Goal: Task Accomplishment & Management: Complete application form

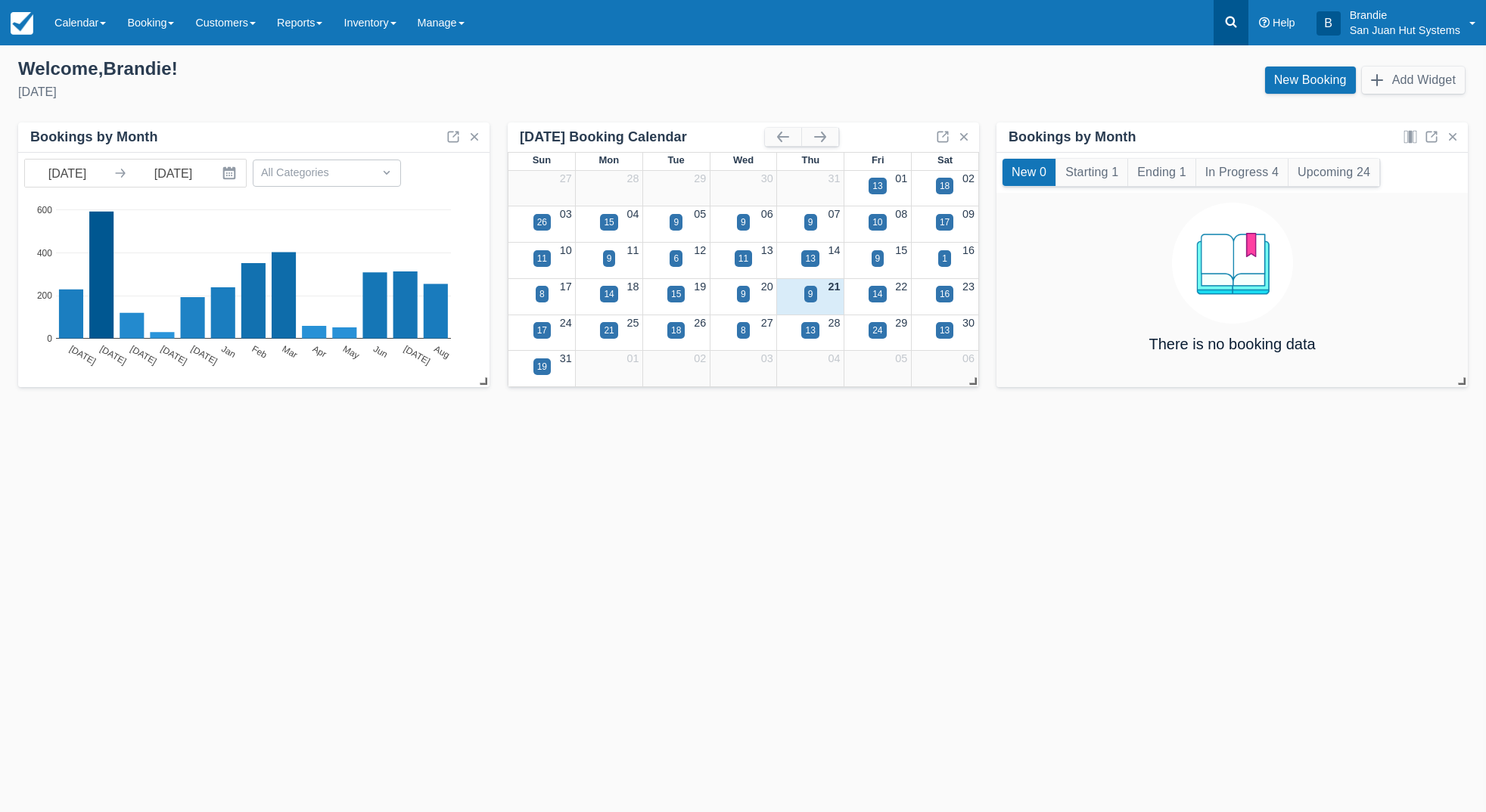
click at [1228, 26] on icon at bounding box center [1231, 21] width 15 height 15
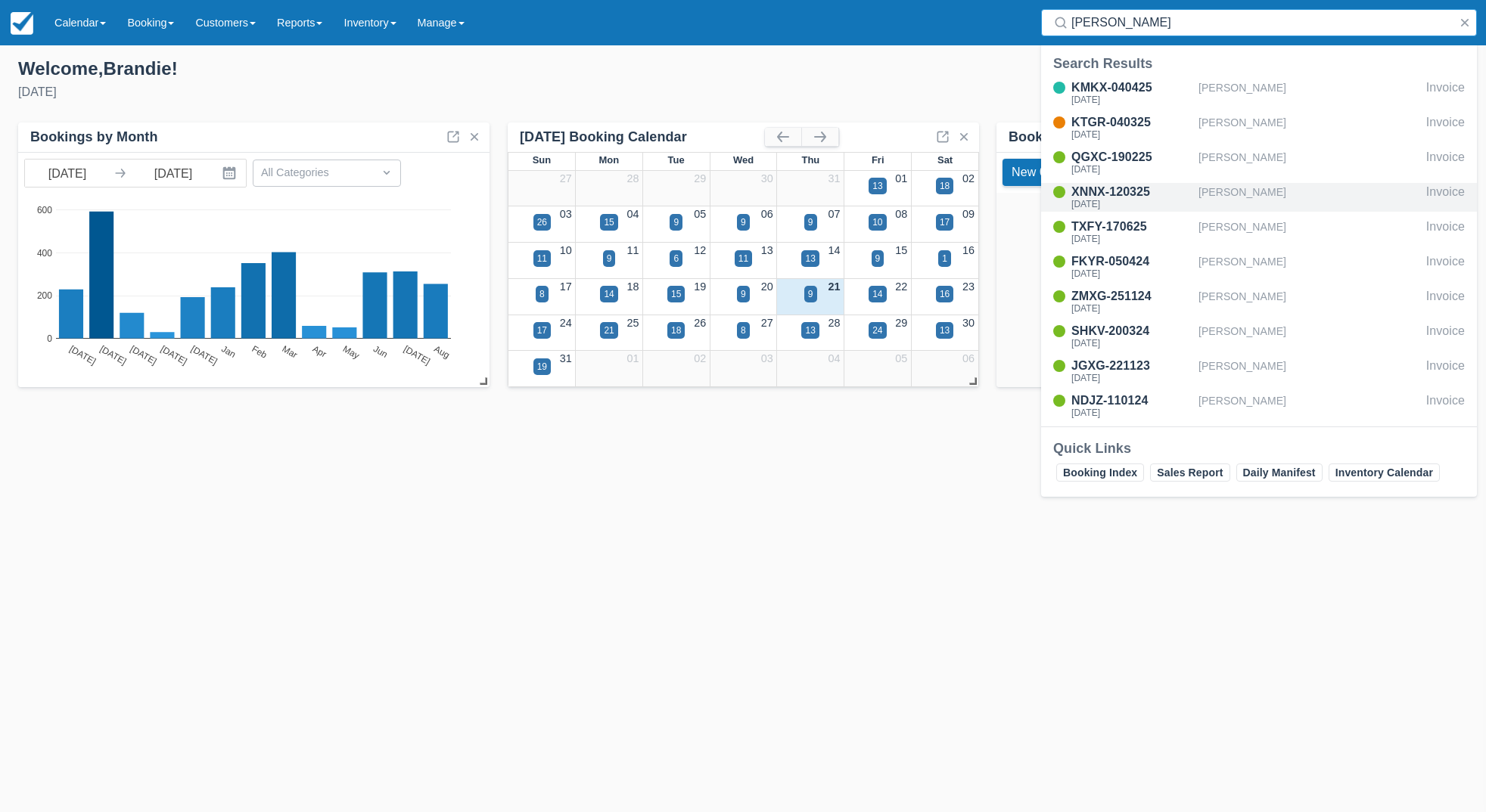
type input "Ross"
click at [1107, 194] on div "XNNX-120325" at bounding box center [1131, 192] width 121 height 18
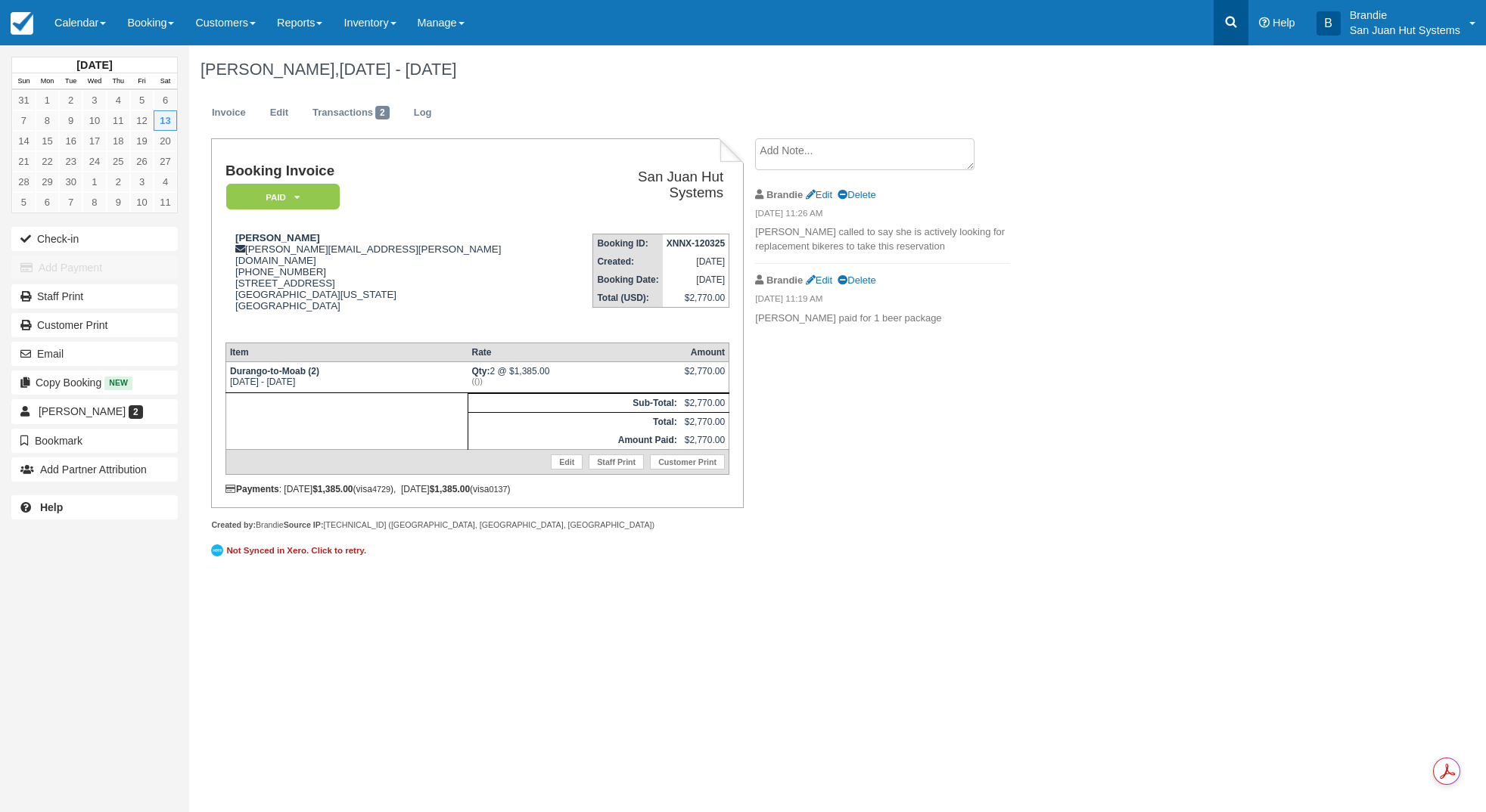
click at [1220, 18] on link at bounding box center [1231, 22] width 35 height 45
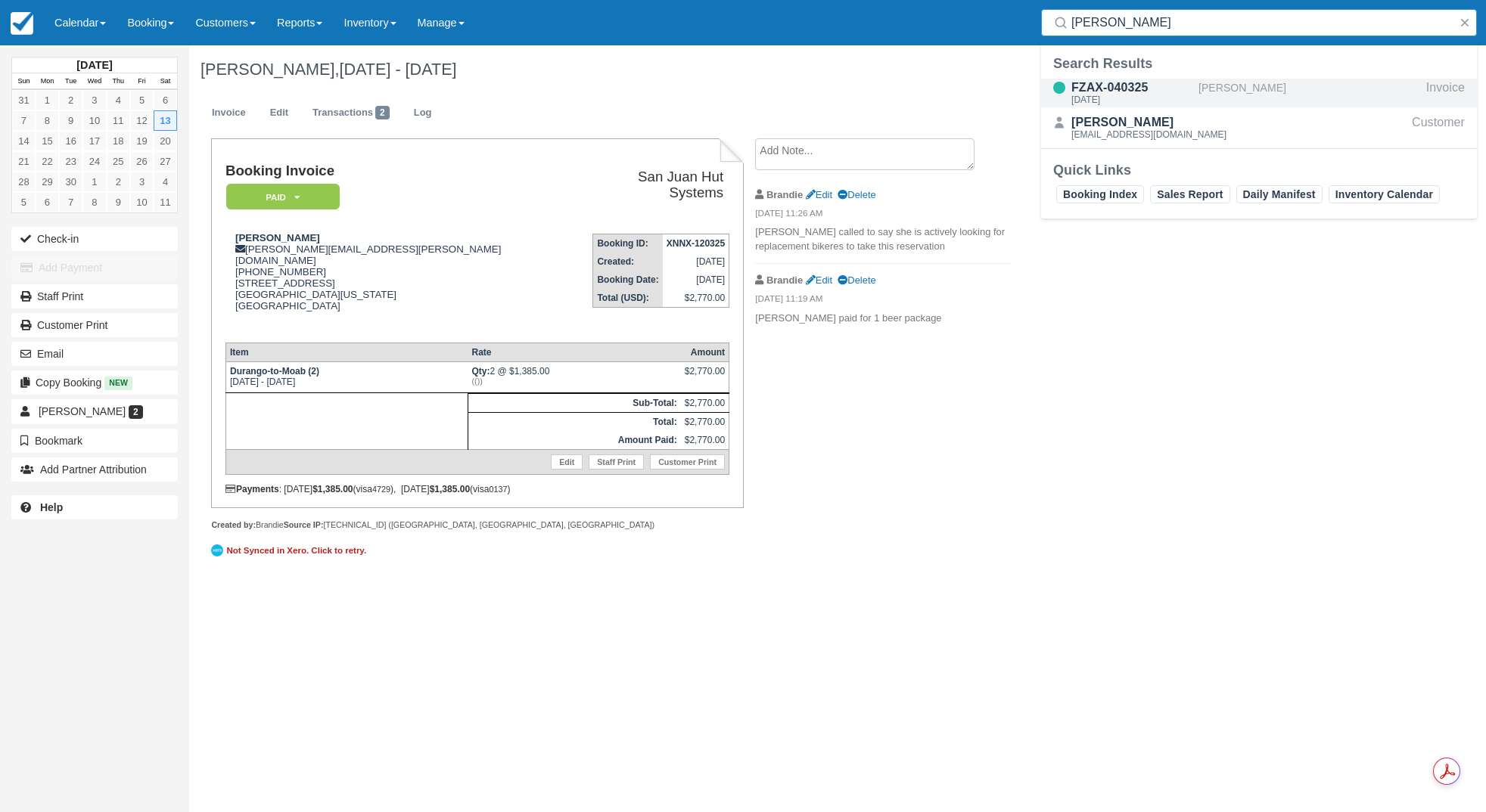
type input "preston"
click at [1092, 96] on div "[DATE]" at bounding box center [1131, 100] width 121 height 9
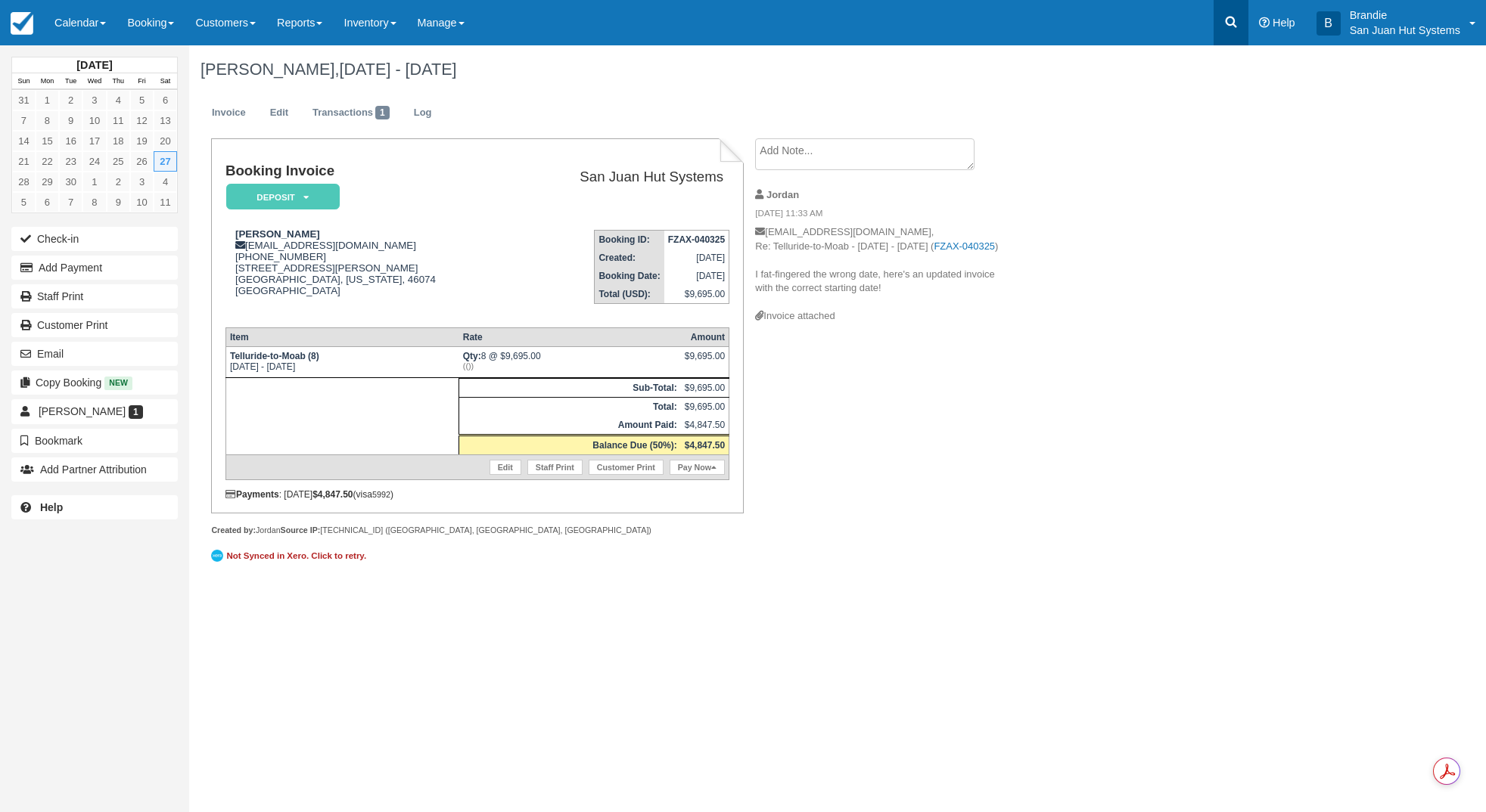
click at [1234, 21] on icon at bounding box center [1231, 22] width 12 height 12
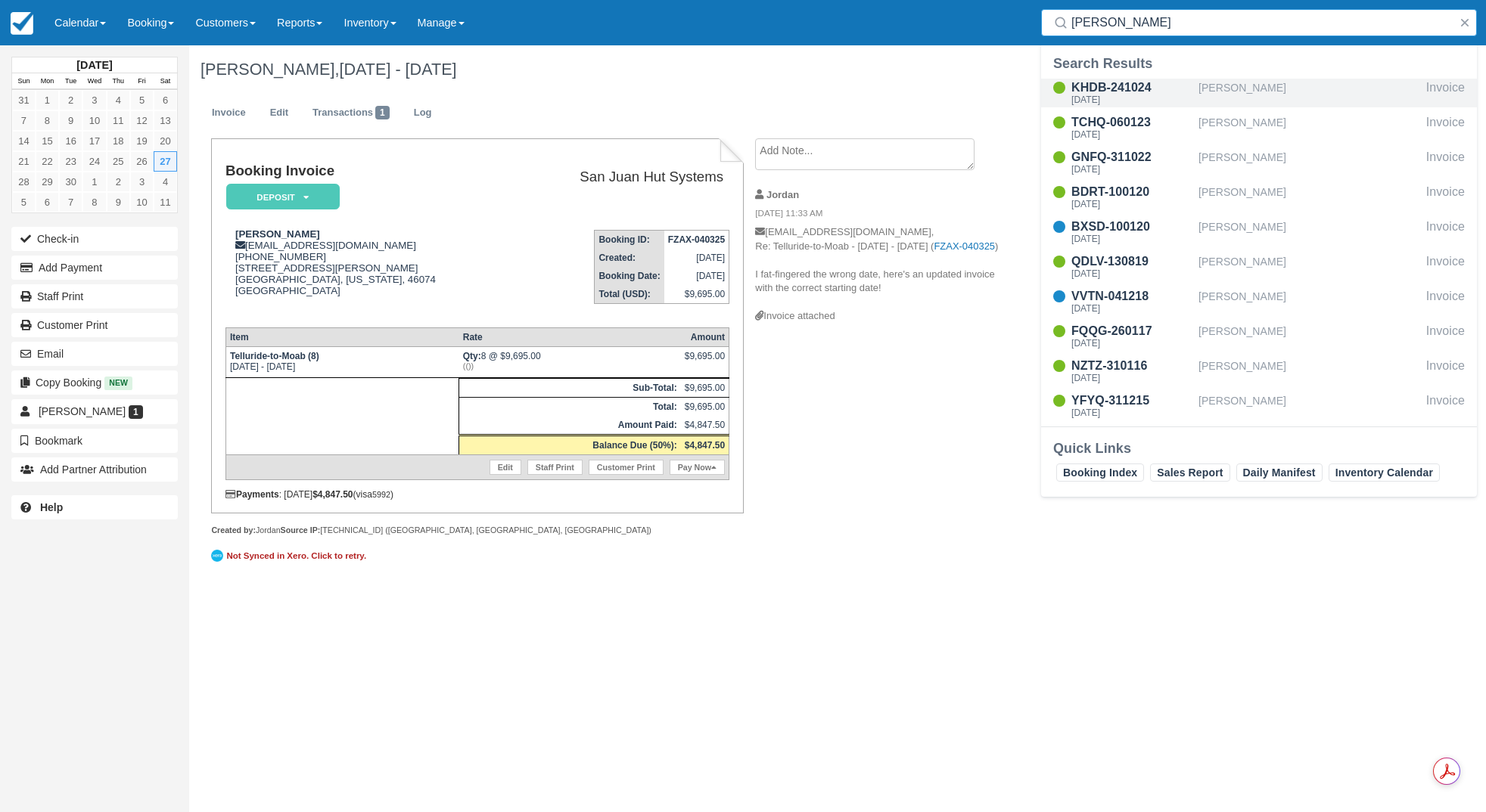
type input "Kerr"
click at [1139, 98] on div "Thu Mar 20 2025" at bounding box center [1131, 100] width 121 height 9
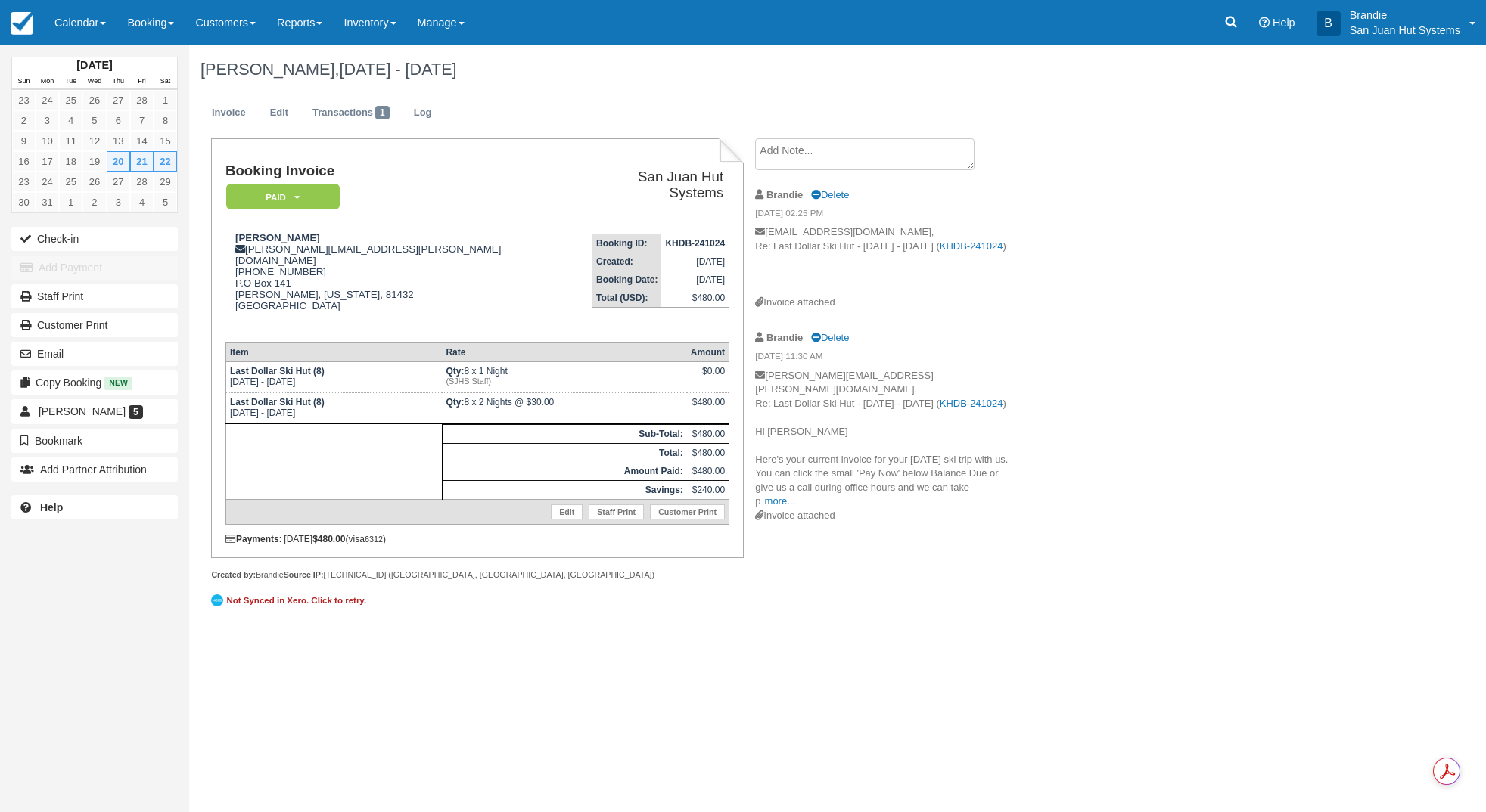
click at [1208, 9] on div "Menu Calendar Customer Inventory Month Week Day Booking Daily Manifest Daily Li…" at bounding box center [743, 22] width 1486 height 45
click at [1222, 16] on link at bounding box center [1231, 22] width 35 height 45
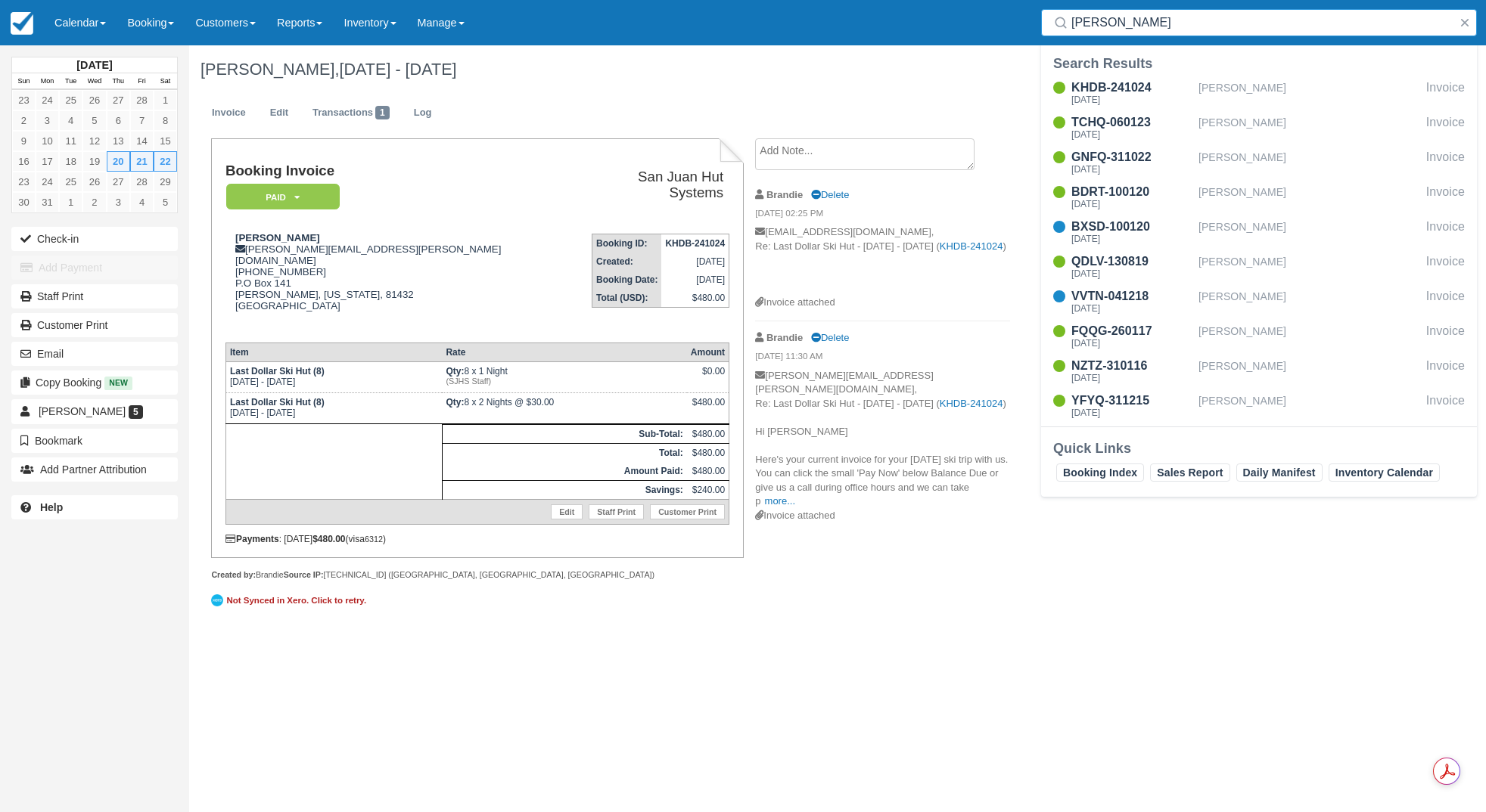
drag, startPoint x: 1161, startPoint y: 21, endPoint x: 986, endPoint y: 30, distance: 175.2
click at [986, 30] on div "Menu Calendar Customer Inventory Month Week Day Booking Daily Manifest Daily Li…" at bounding box center [743, 22] width 1486 height 45
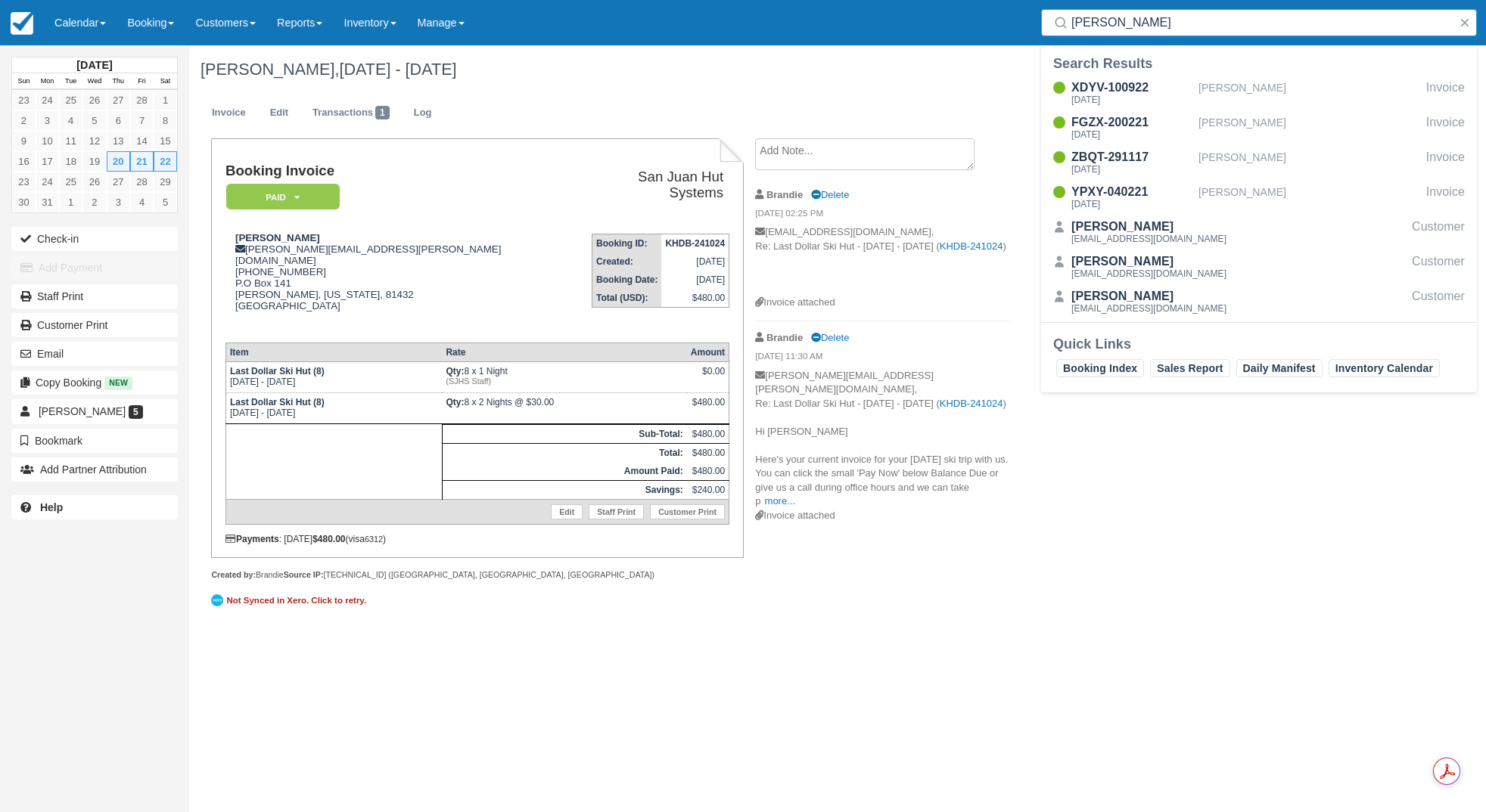
drag, startPoint x: 1209, startPoint y: 25, endPoint x: 1054, endPoint y: 14, distance: 155.4
click at [1054, 14] on div "Chapman" at bounding box center [1259, 22] width 436 height 27
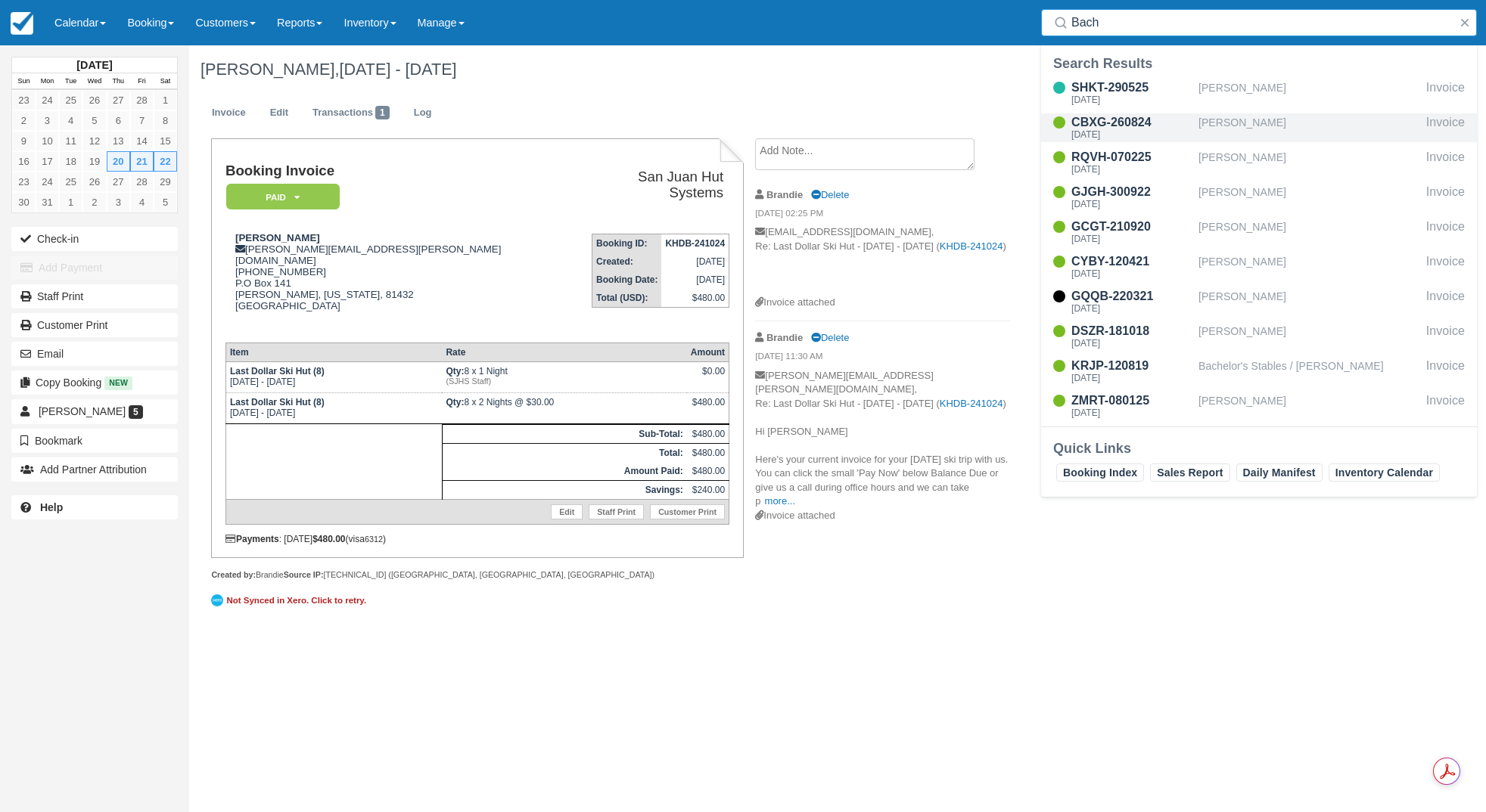
type input "Bach"
click at [1124, 129] on div "CBXG-260824" at bounding box center [1131, 122] width 121 height 18
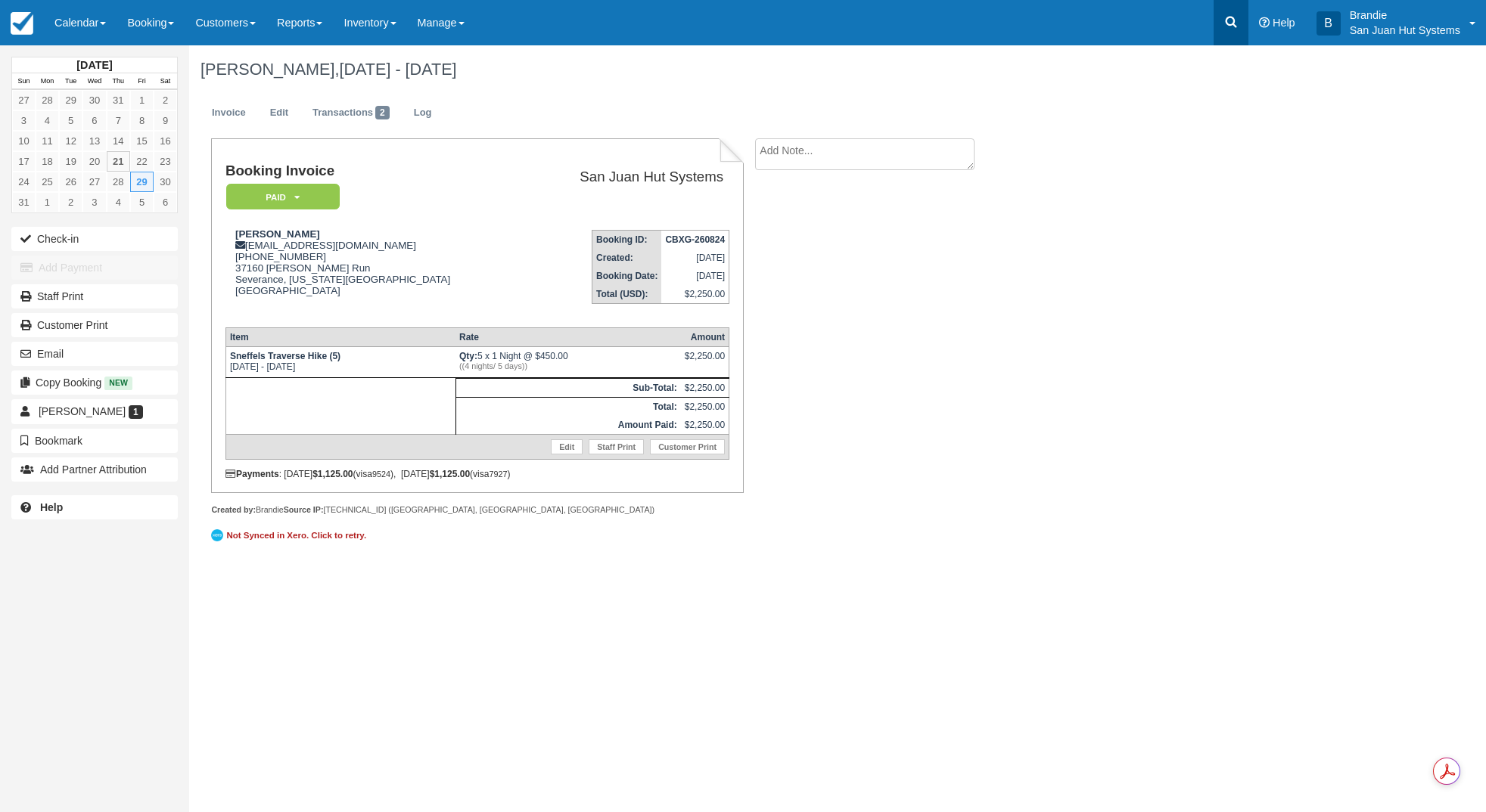
click at [1231, 25] on icon at bounding box center [1231, 22] width 12 height 12
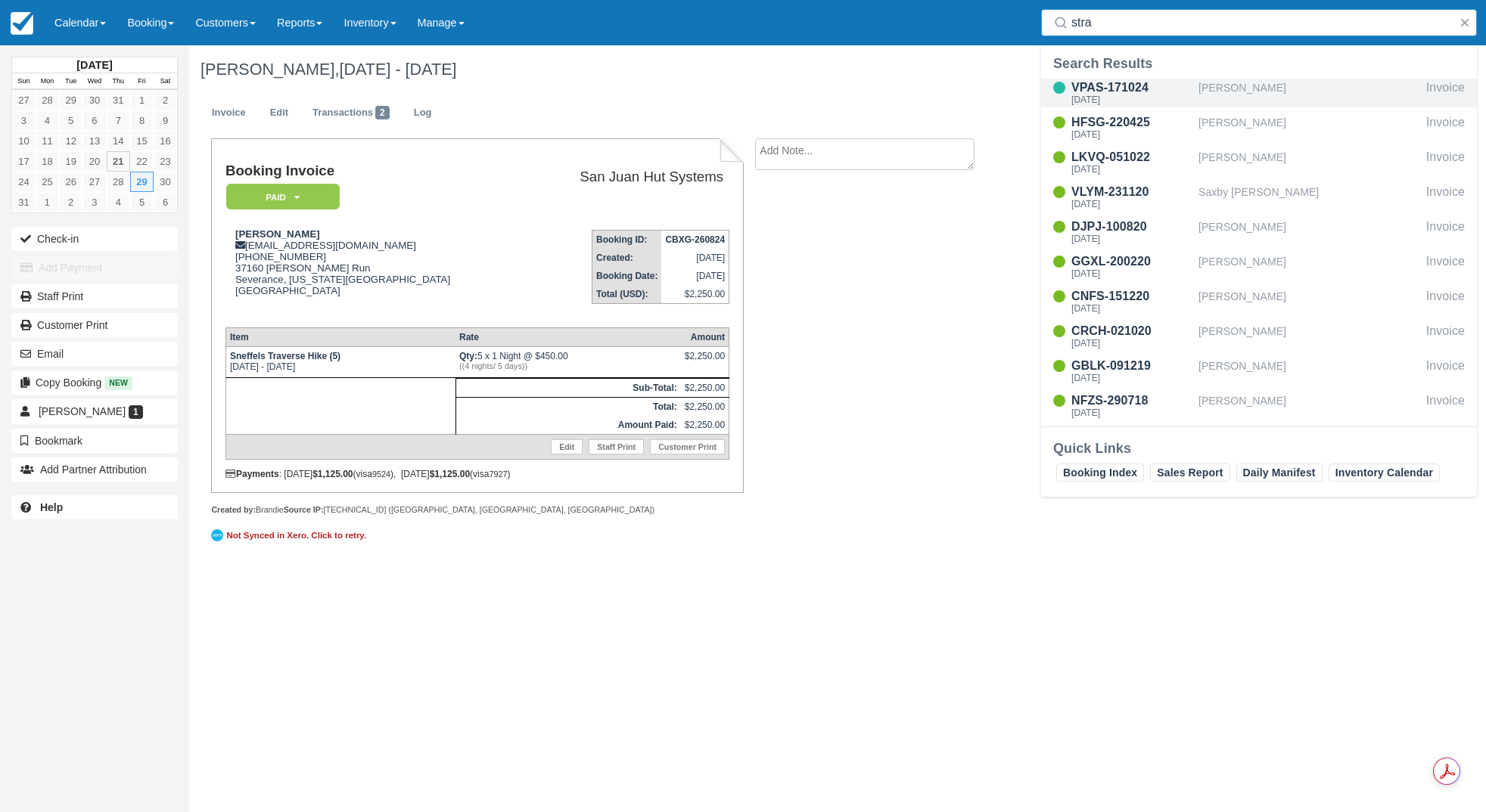
type input "stra"
click at [1113, 101] on div "[DATE]" at bounding box center [1131, 100] width 121 height 9
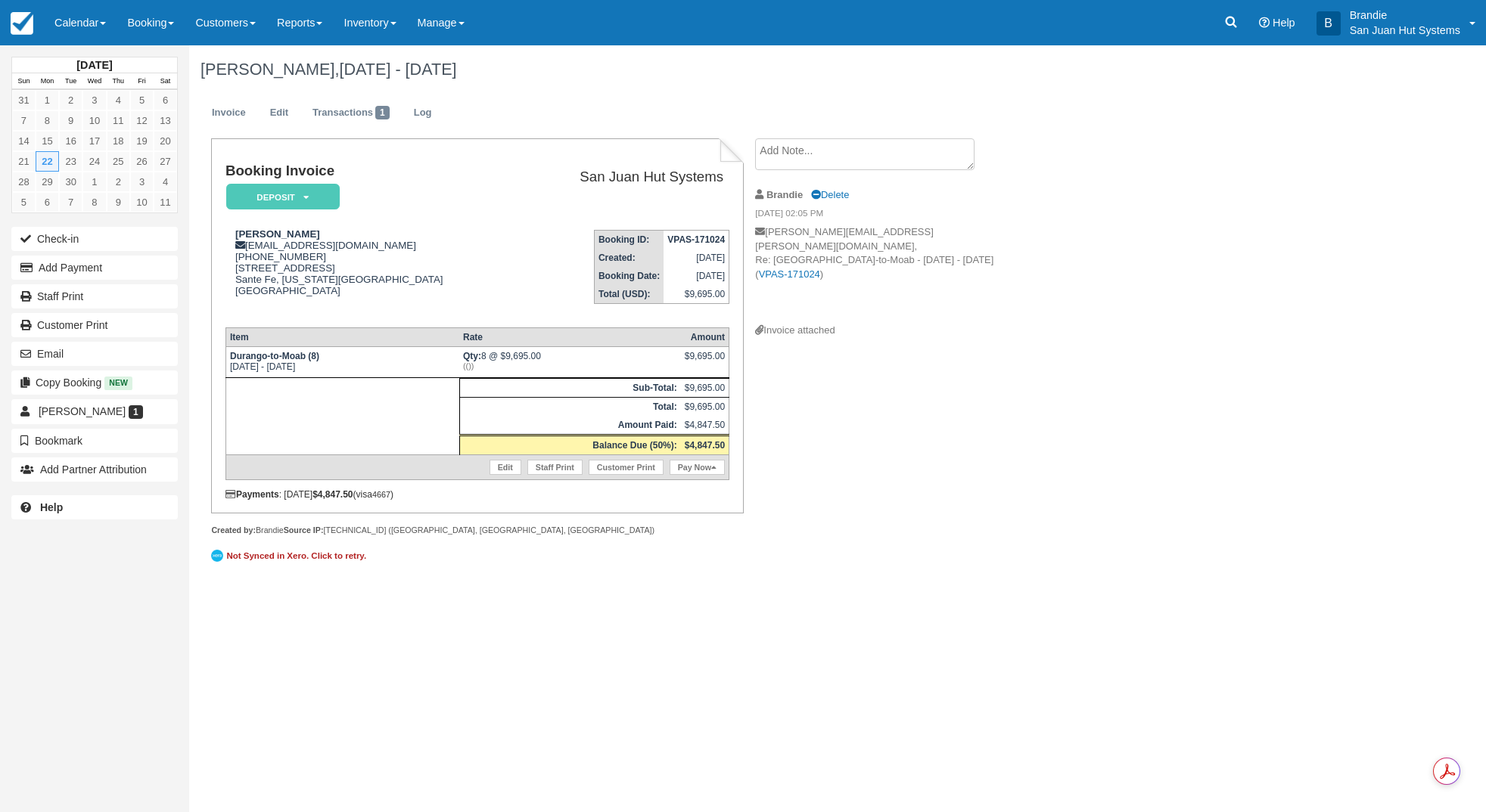
click at [1240, 27] on link at bounding box center [1231, 22] width 35 height 45
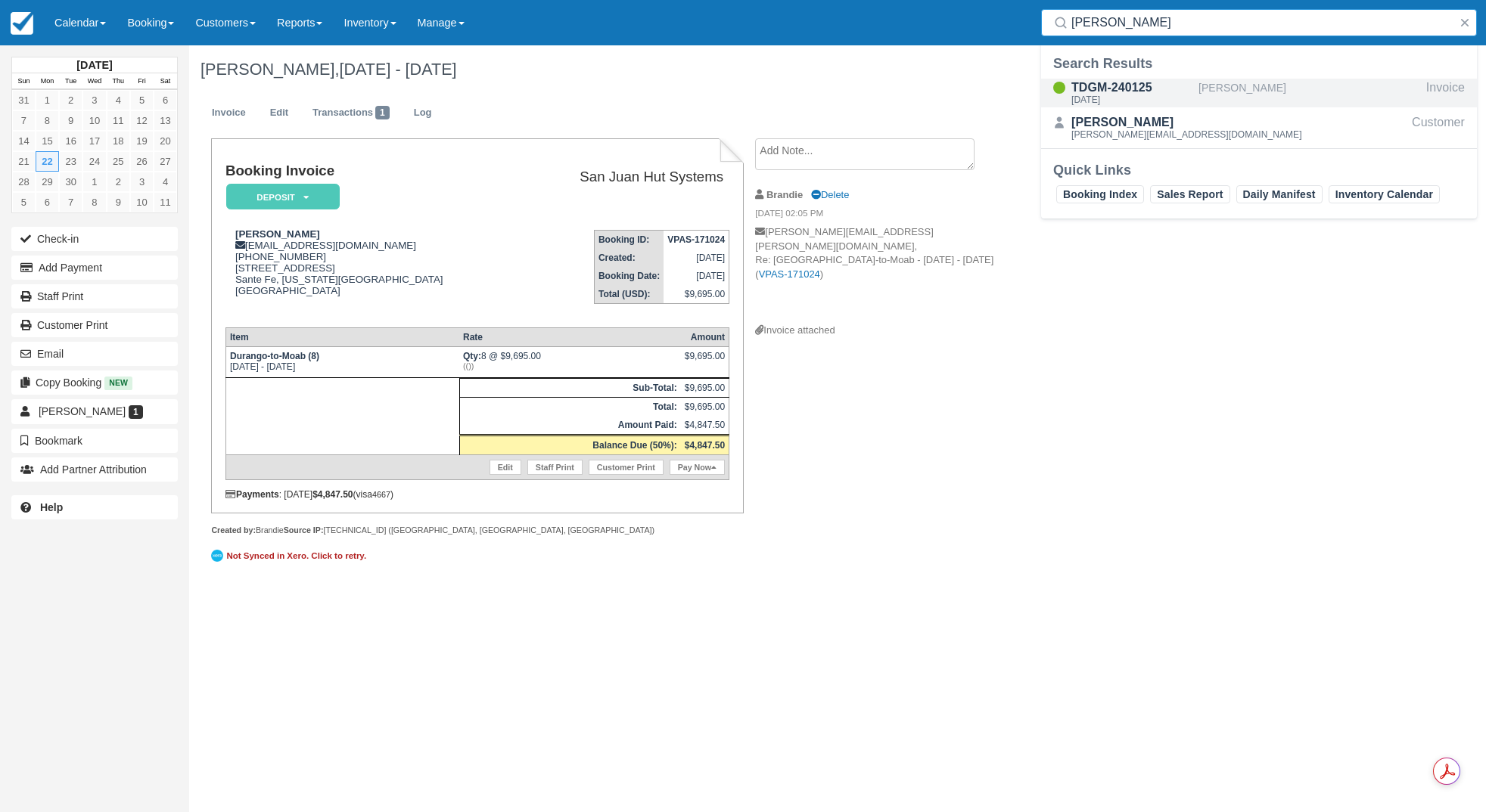
type input "plummer"
click at [1115, 90] on div "TDGM-240125" at bounding box center [1131, 88] width 121 height 18
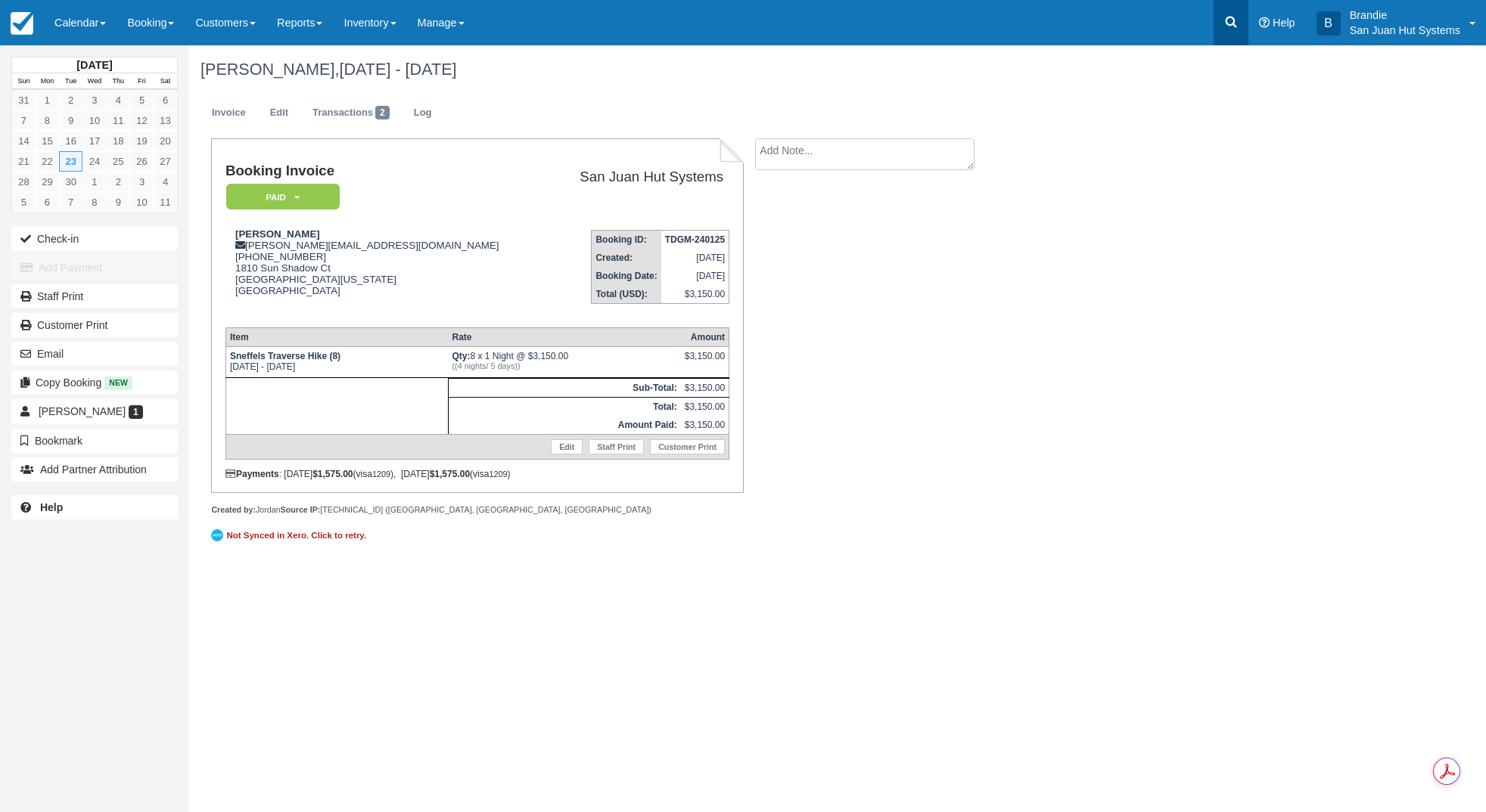
click at [1225, 21] on icon at bounding box center [1231, 22] width 12 height 12
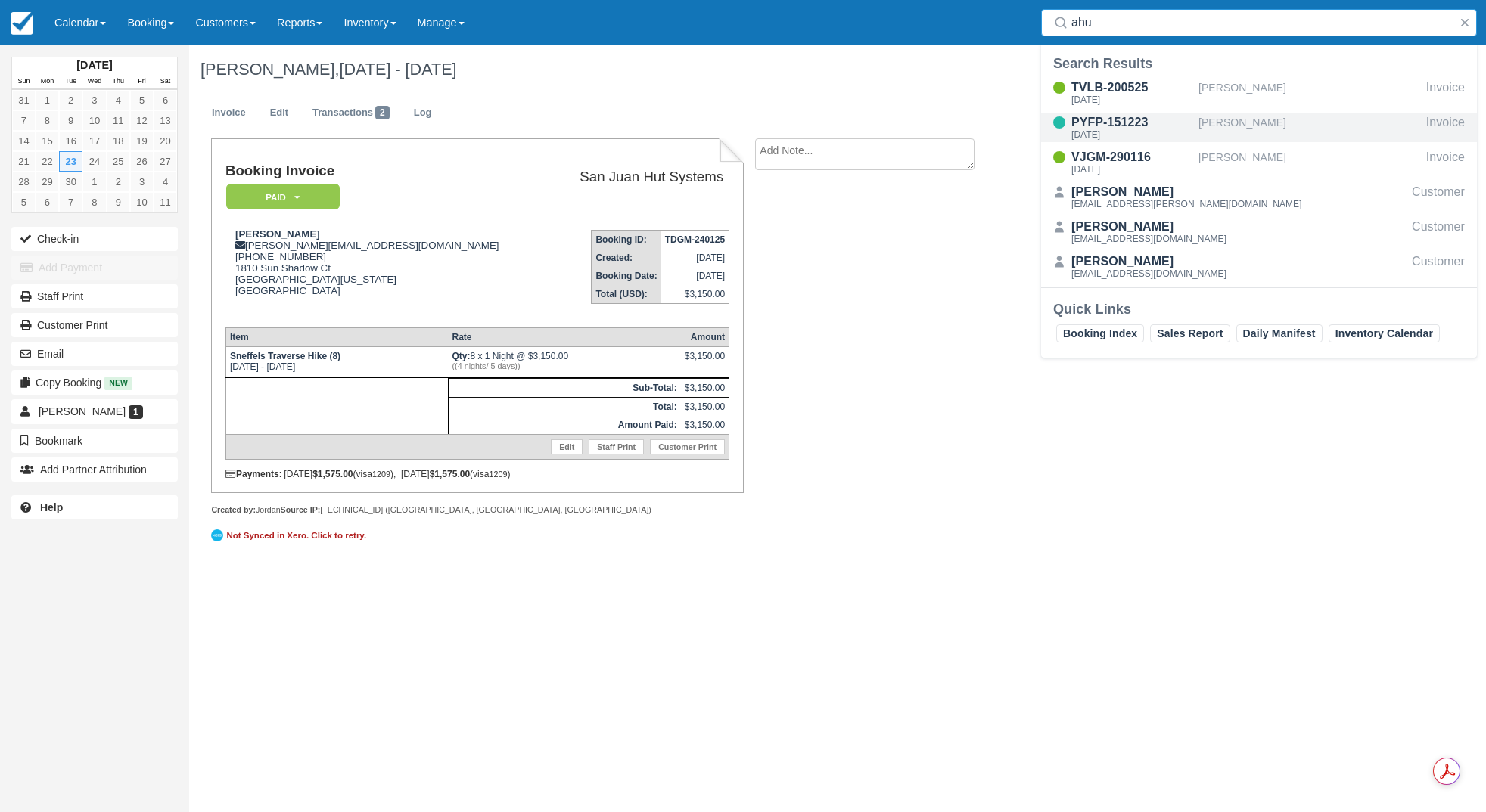
type input "ahu"
click at [1143, 135] on div "[DATE]" at bounding box center [1131, 135] width 121 height 9
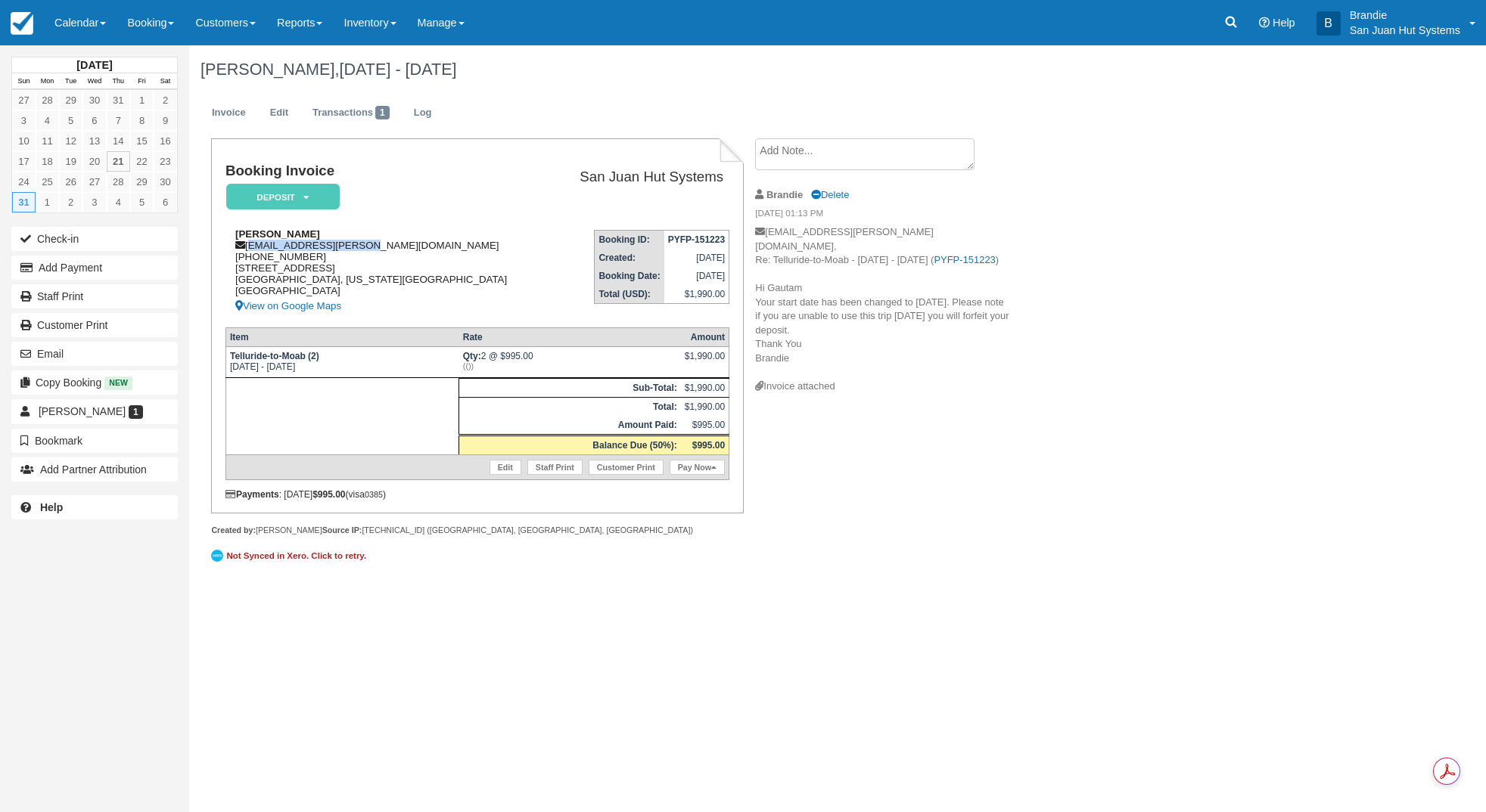
drag, startPoint x: 249, startPoint y: 245, endPoint x: 374, endPoint y: 248, distance: 125.0
click at [374, 248] on div "Gautam Ahuja gautam.ahuj@gmail.com 1 (214) 516-9051 4128 39th Street SW Seattle…" at bounding box center [387, 272] width 325 height 87
copy div "gautam.ahuj@gmail.com"
drag, startPoint x: 1254, startPoint y: 28, endPoint x: 1237, endPoint y: 27, distance: 17.0
click at [1253, 29] on link "Help" at bounding box center [1277, 22] width 58 height 45
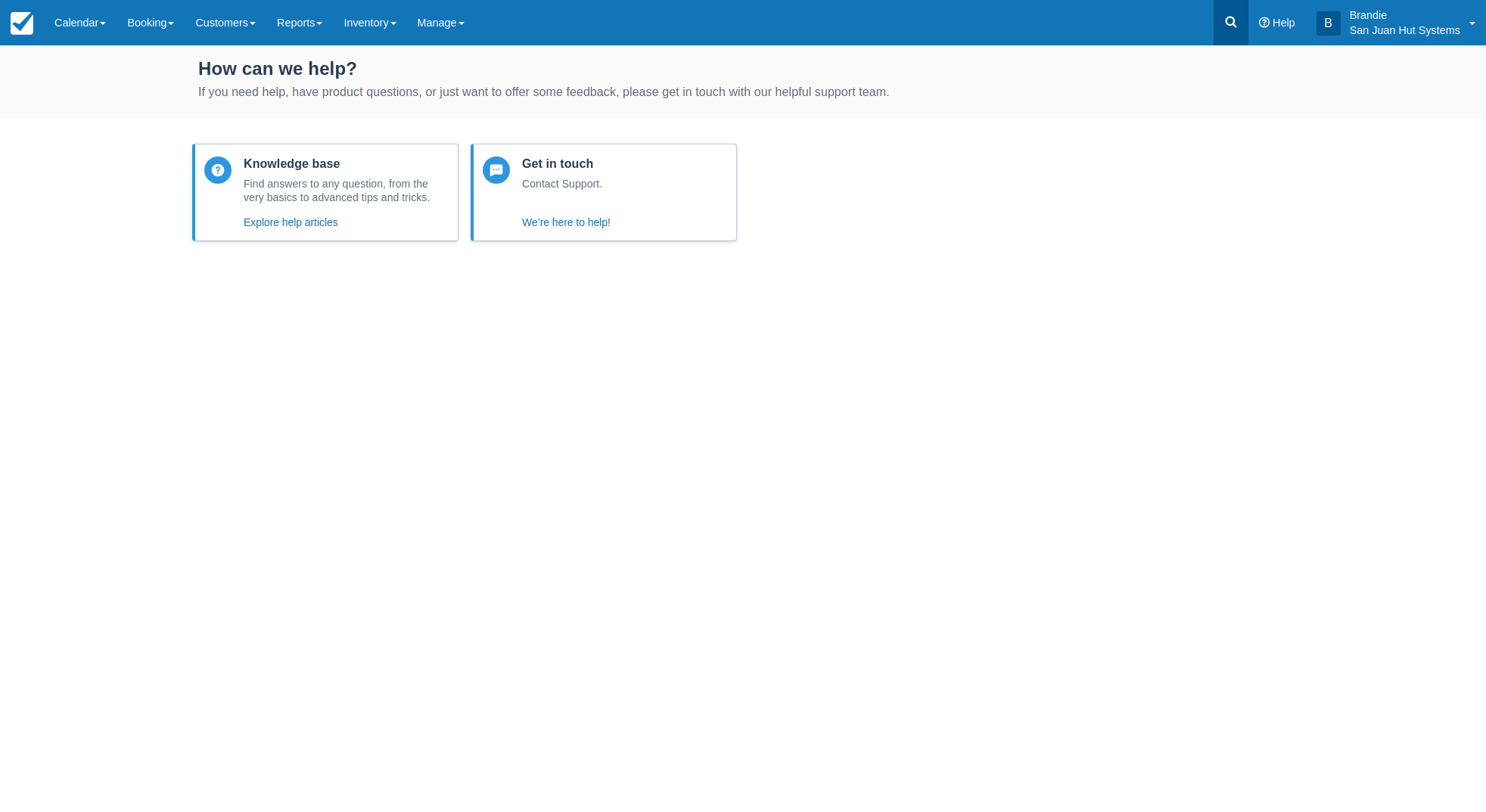
click at [1235, 23] on icon at bounding box center [1231, 21] width 15 height 15
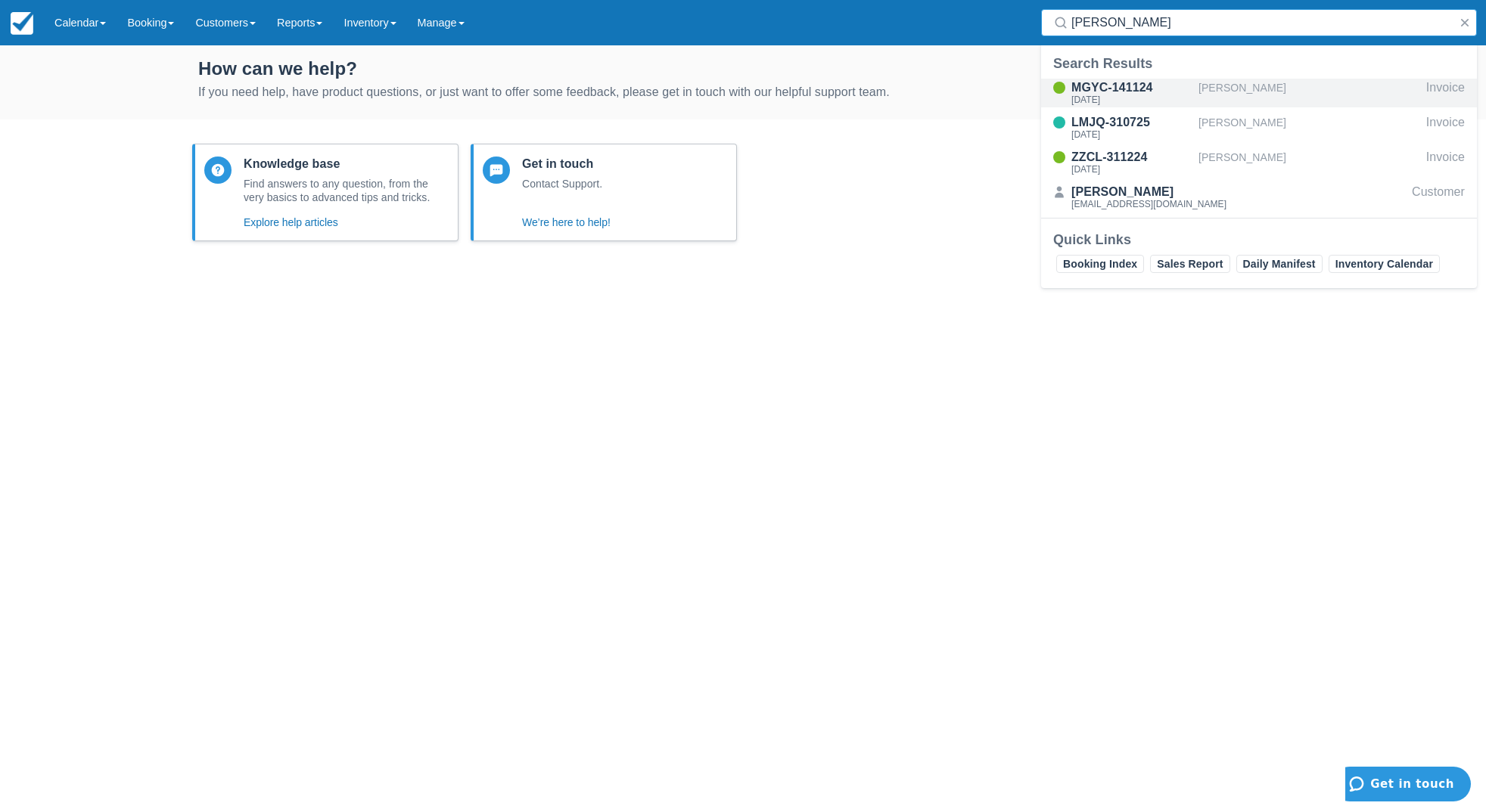
type input "conroy"
click at [1137, 93] on div "MGYC-141124" at bounding box center [1131, 88] width 121 height 18
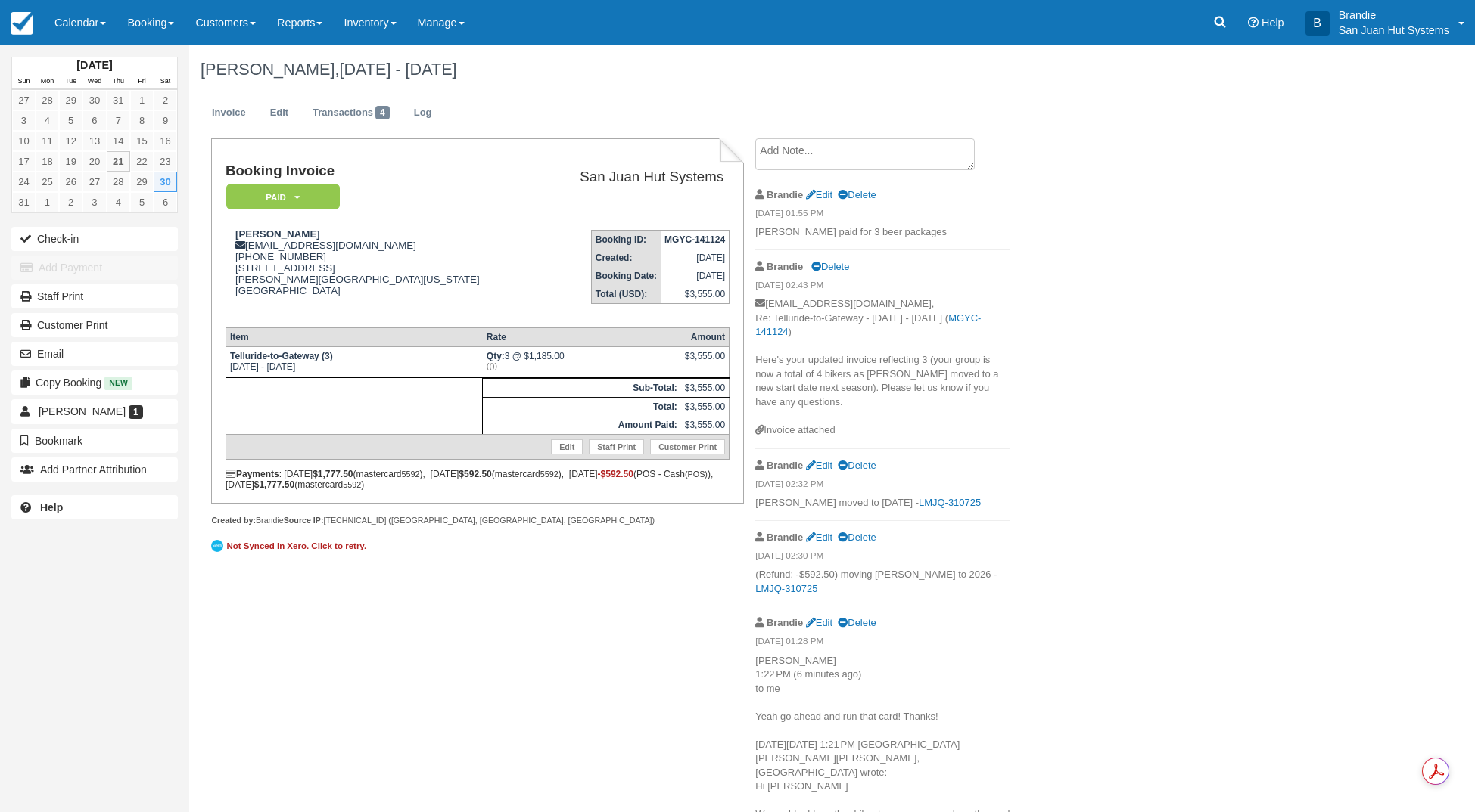
click at [817, 164] on textarea at bounding box center [865, 154] width 219 height 32
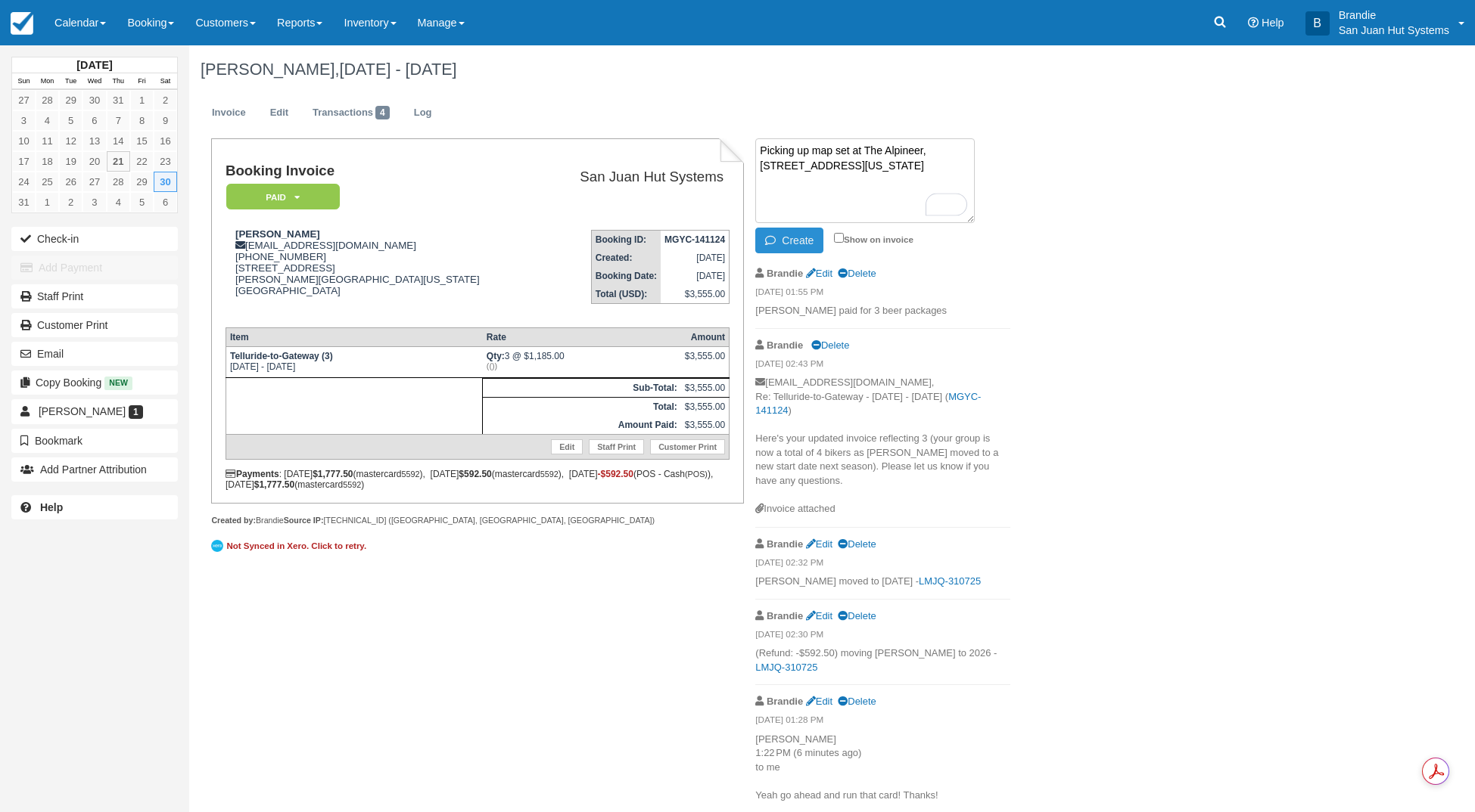
type textarea "Picking up map set at The Alpineer, 150 W Colorado Ave 81435"
click at [792, 244] on button "Create" at bounding box center [789, 240] width 68 height 26
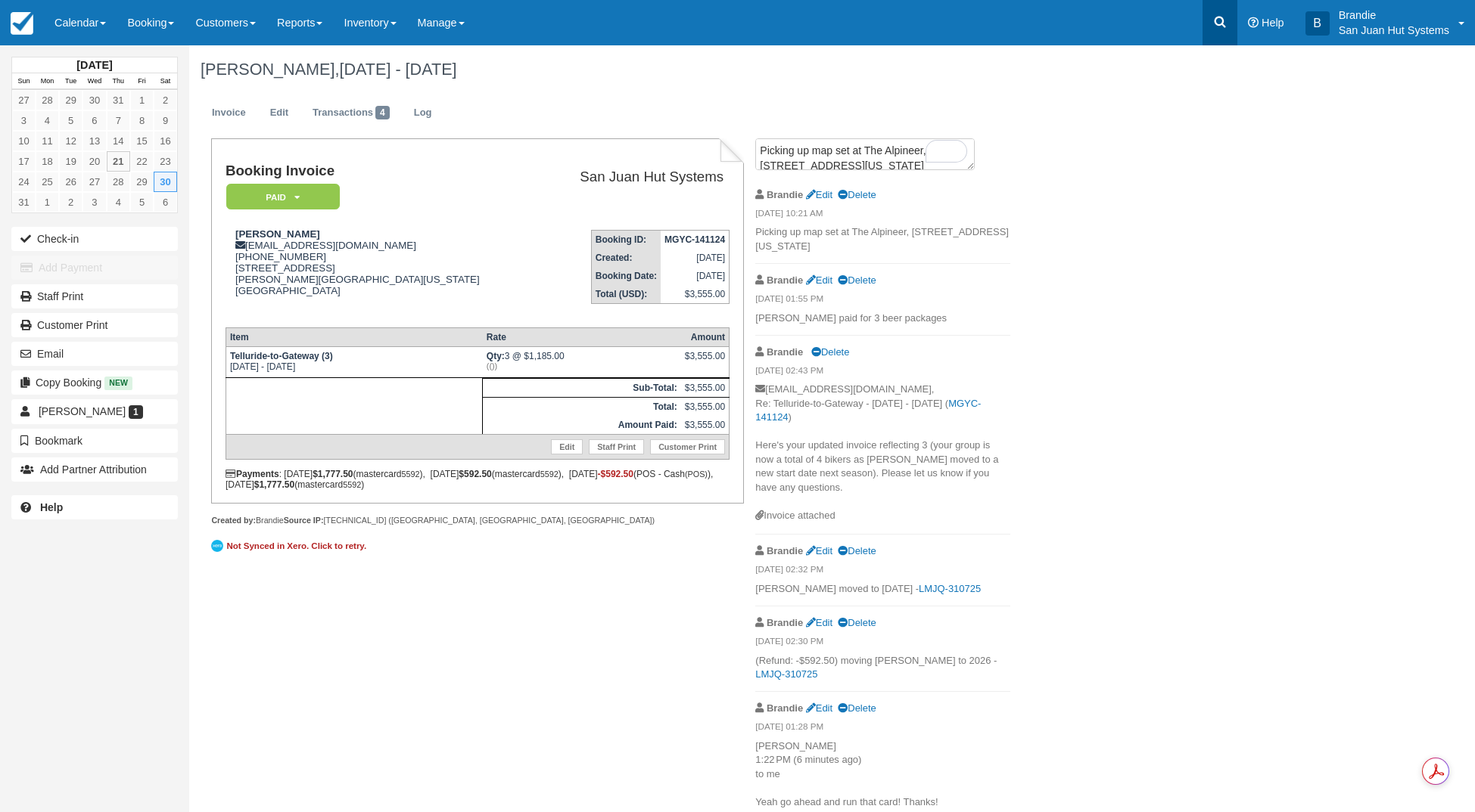
click at [1220, 25] on icon at bounding box center [1220, 22] width 12 height 12
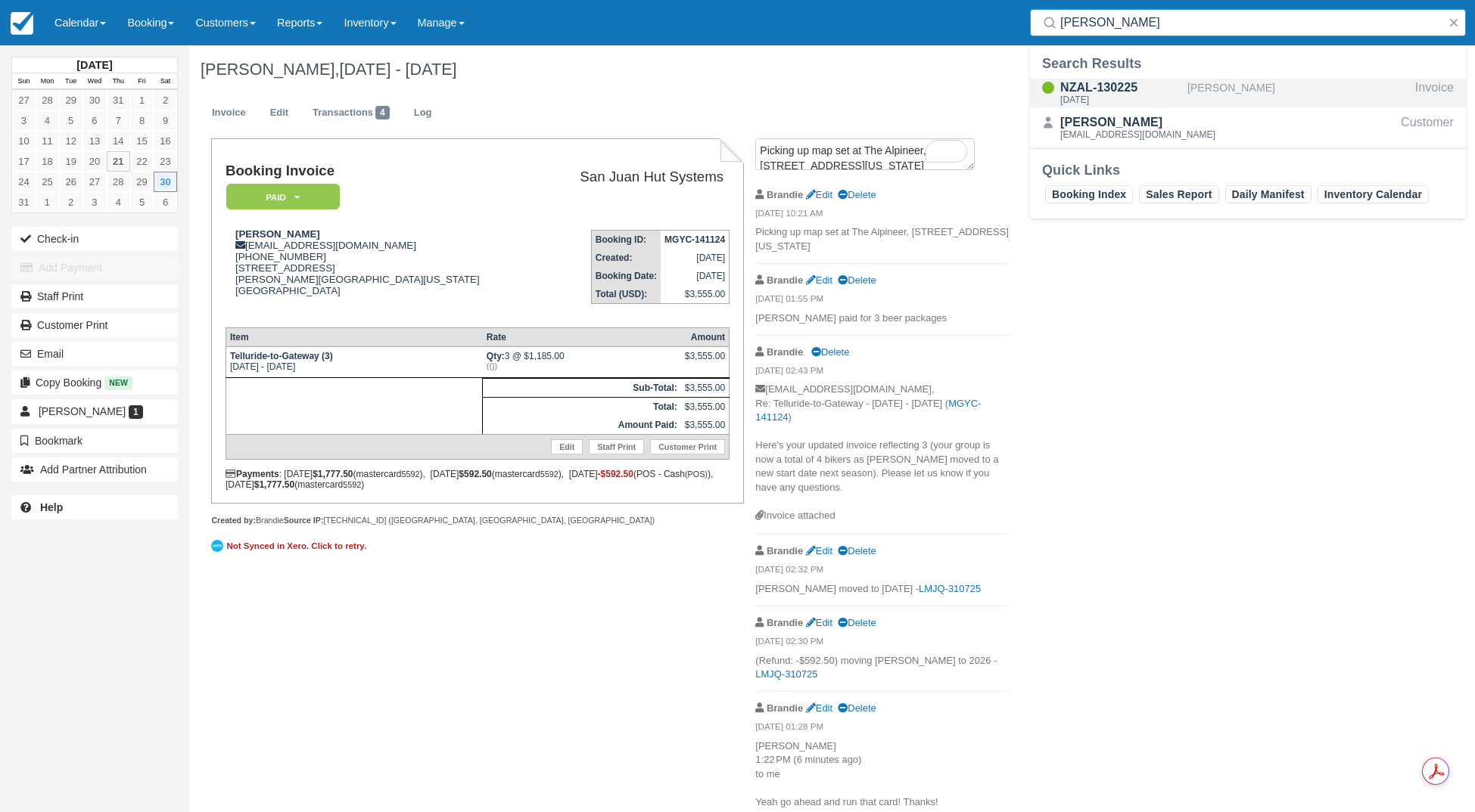
type input "peter y"
click at [1102, 83] on div "NZAL-130225" at bounding box center [1120, 88] width 122 height 18
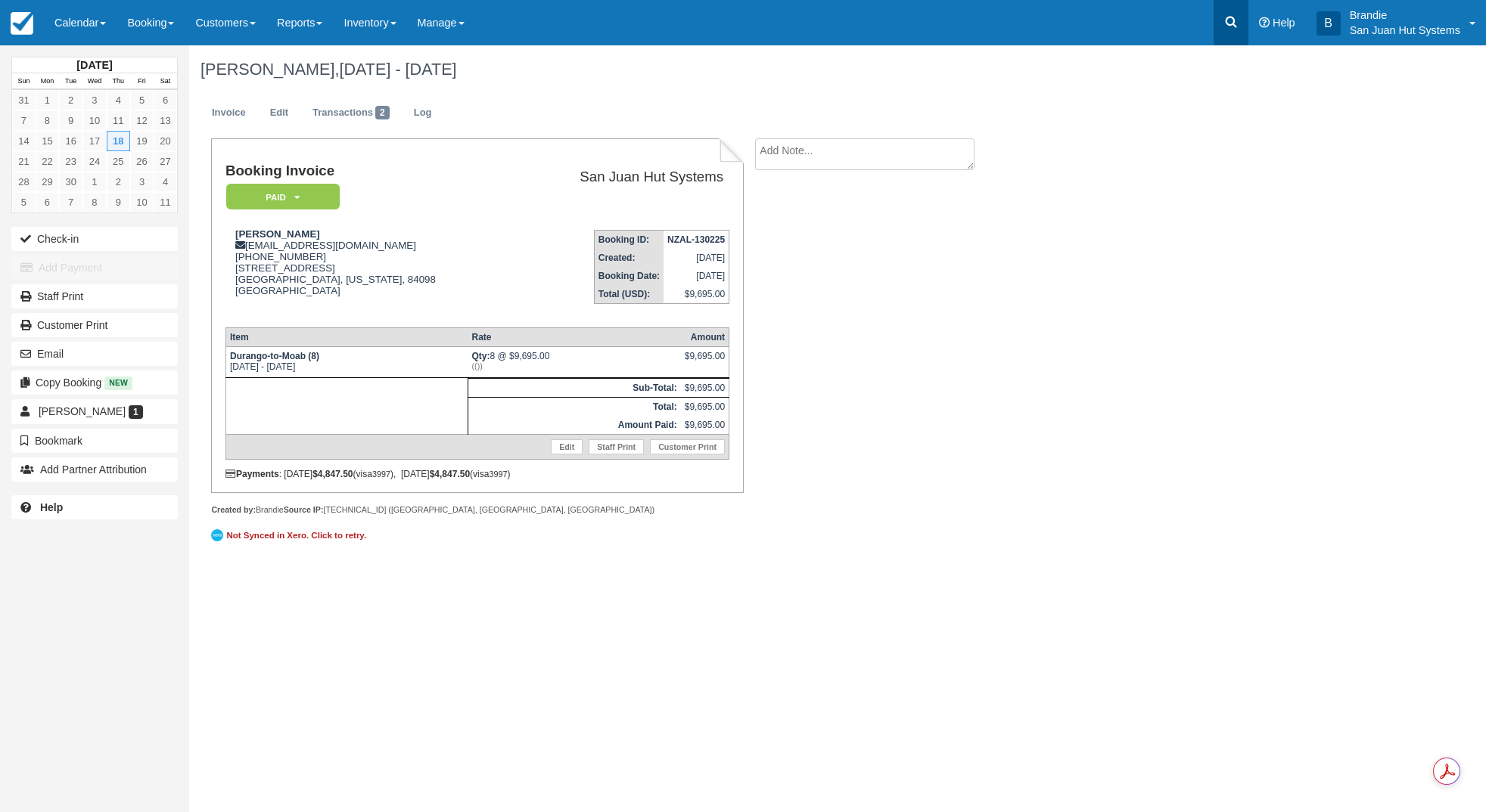
click at [1224, 20] on icon at bounding box center [1231, 21] width 15 height 15
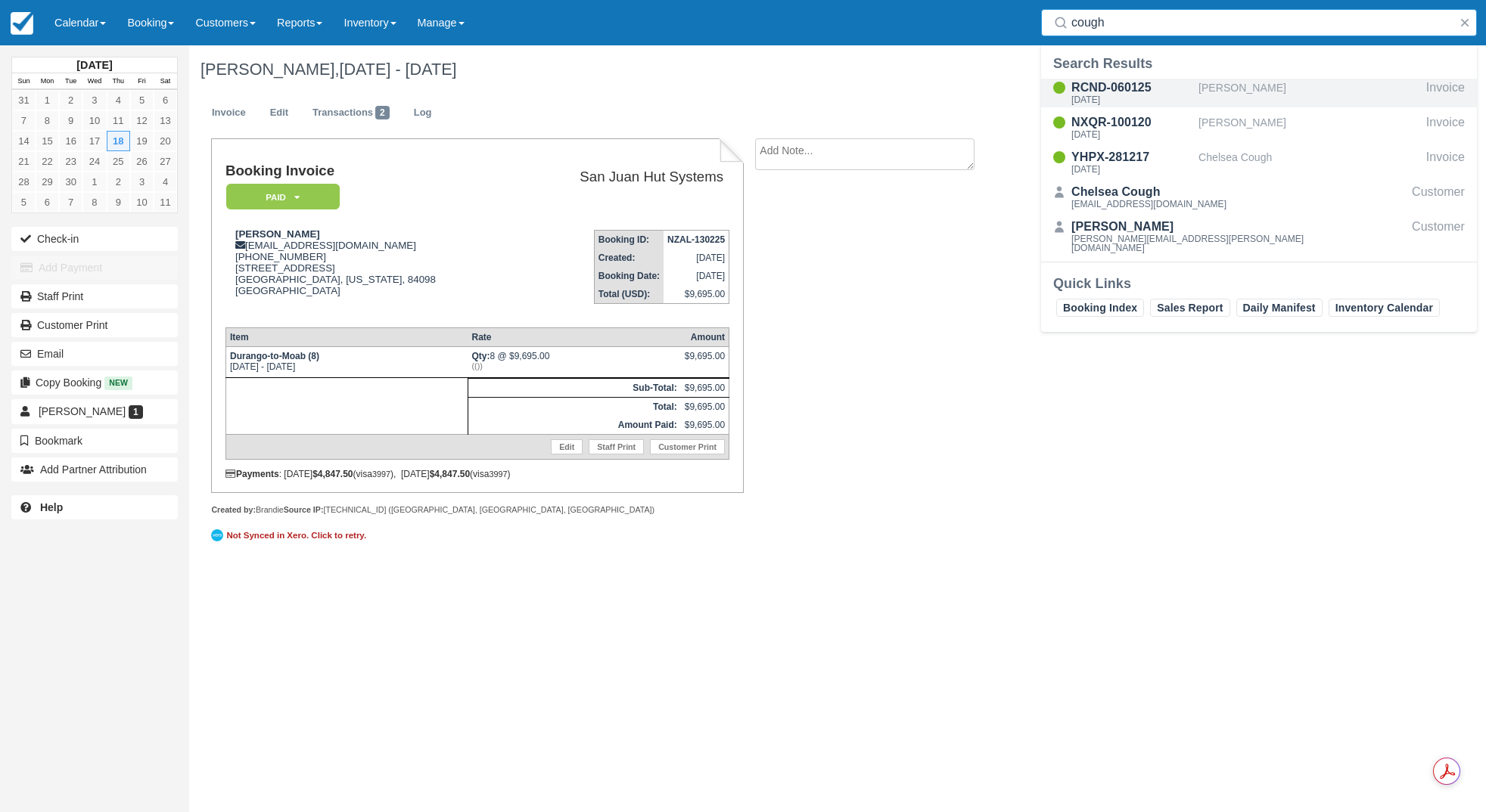
type input "cough"
click at [1132, 91] on div "RCND-060125" at bounding box center [1131, 88] width 121 height 18
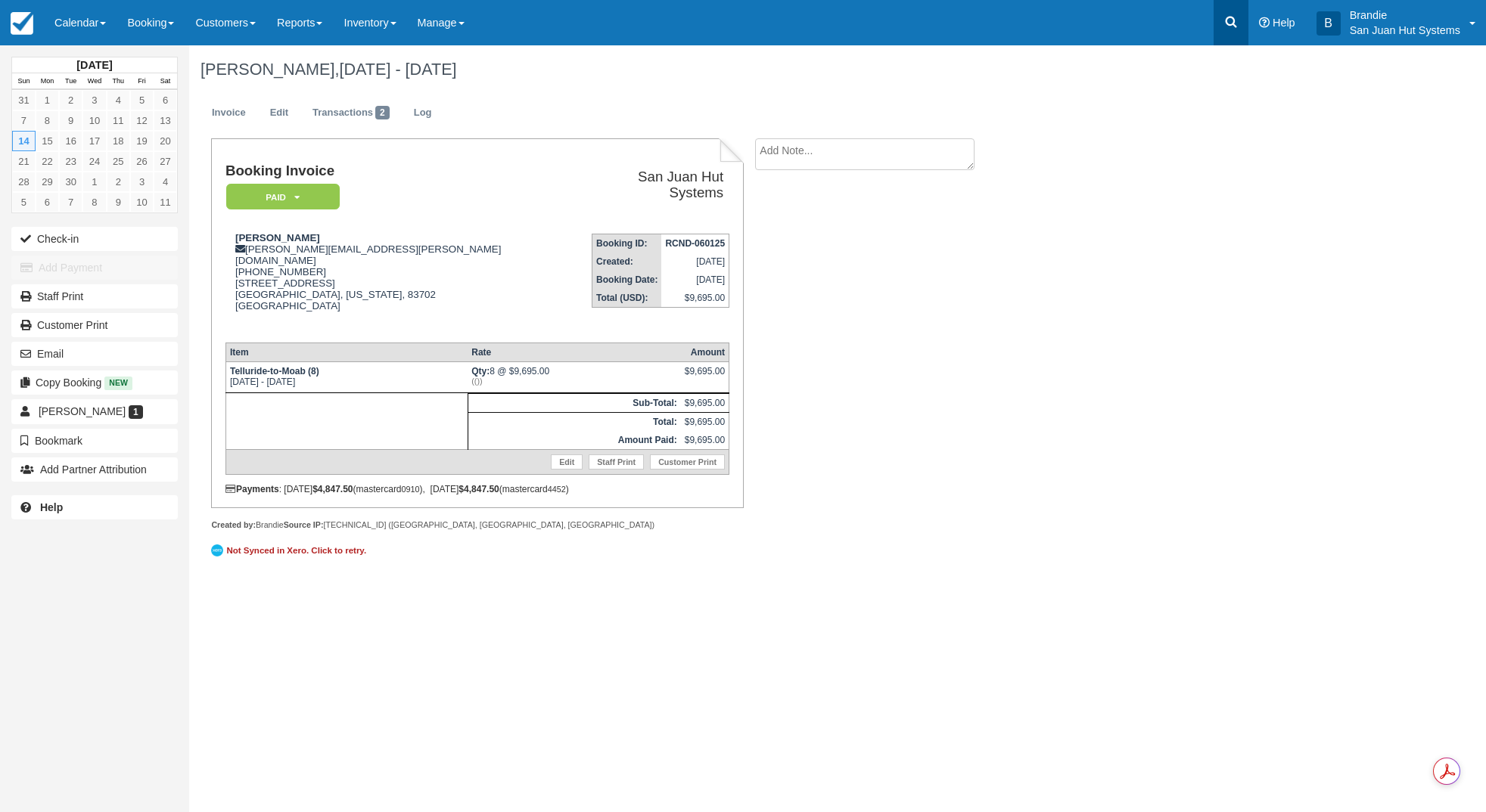
click at [1230, 20] on icon at bounding box center [1231, 21] width 15 height 15
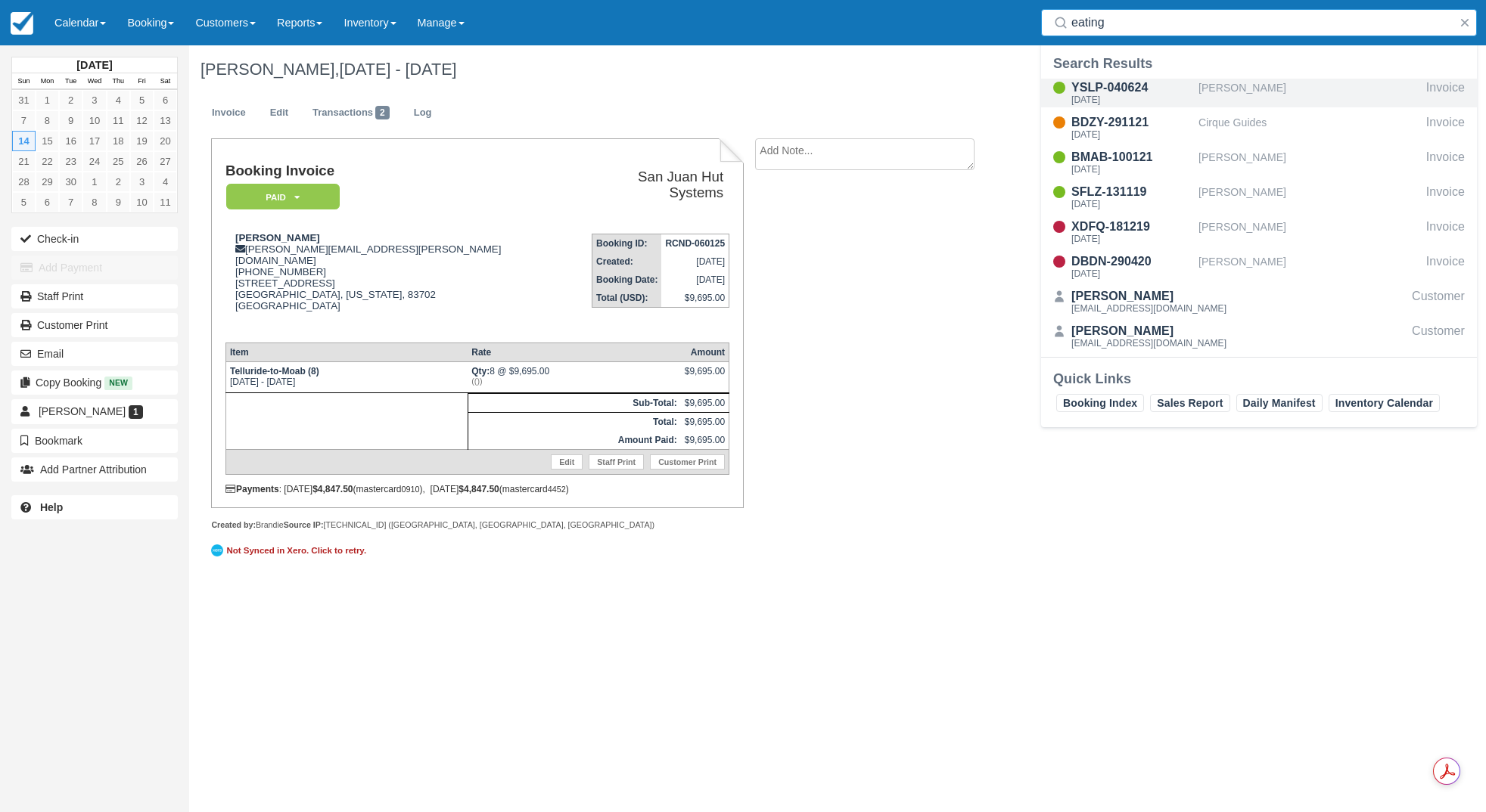
type input "eating"
click at [1117, 93] on div "YSLP-040624" at bounding box center [1131, 88] width 121 height 18
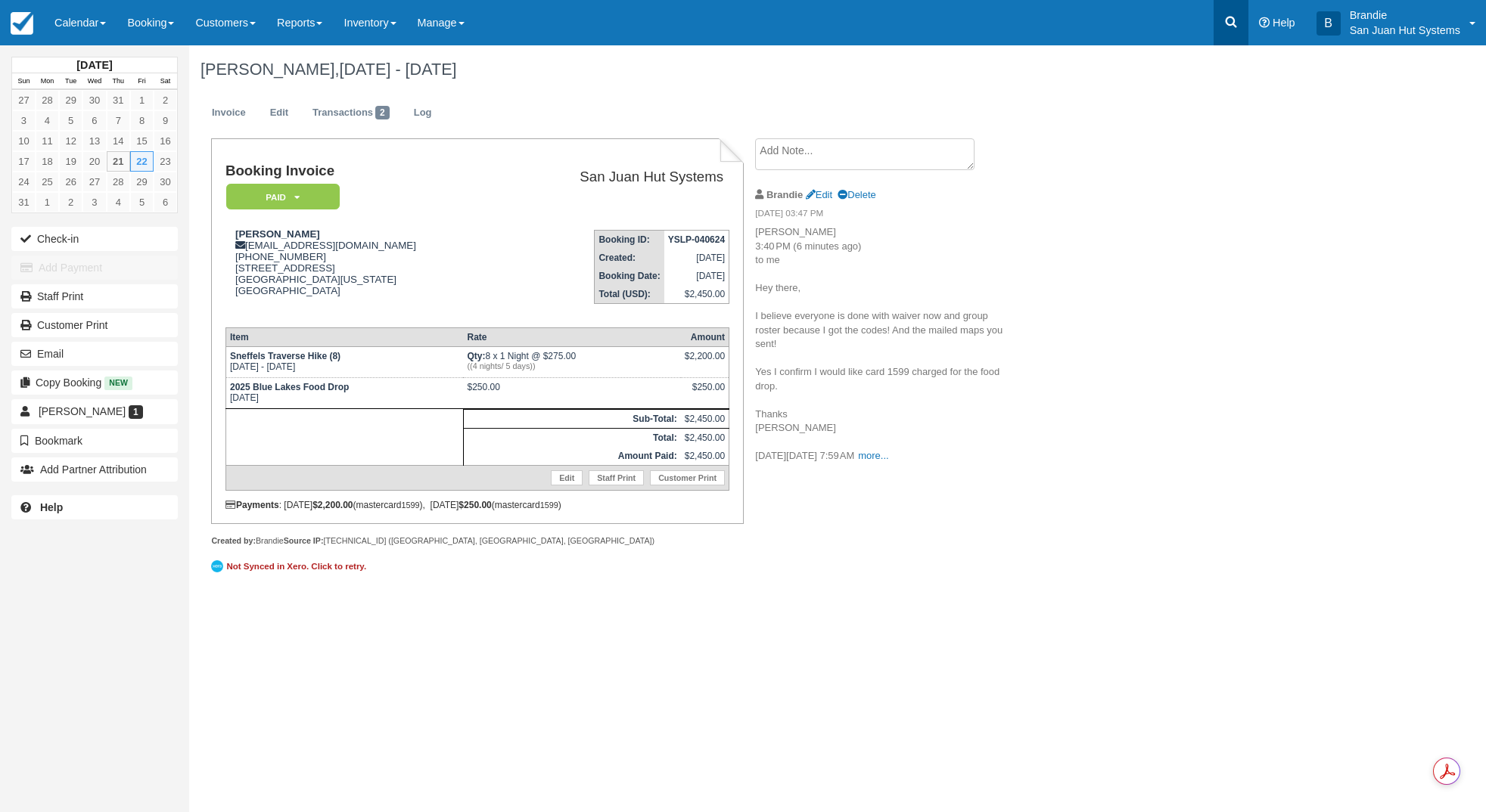
click at [1217, 27] on link at bounding box center [1231, 22] width 35 height 45
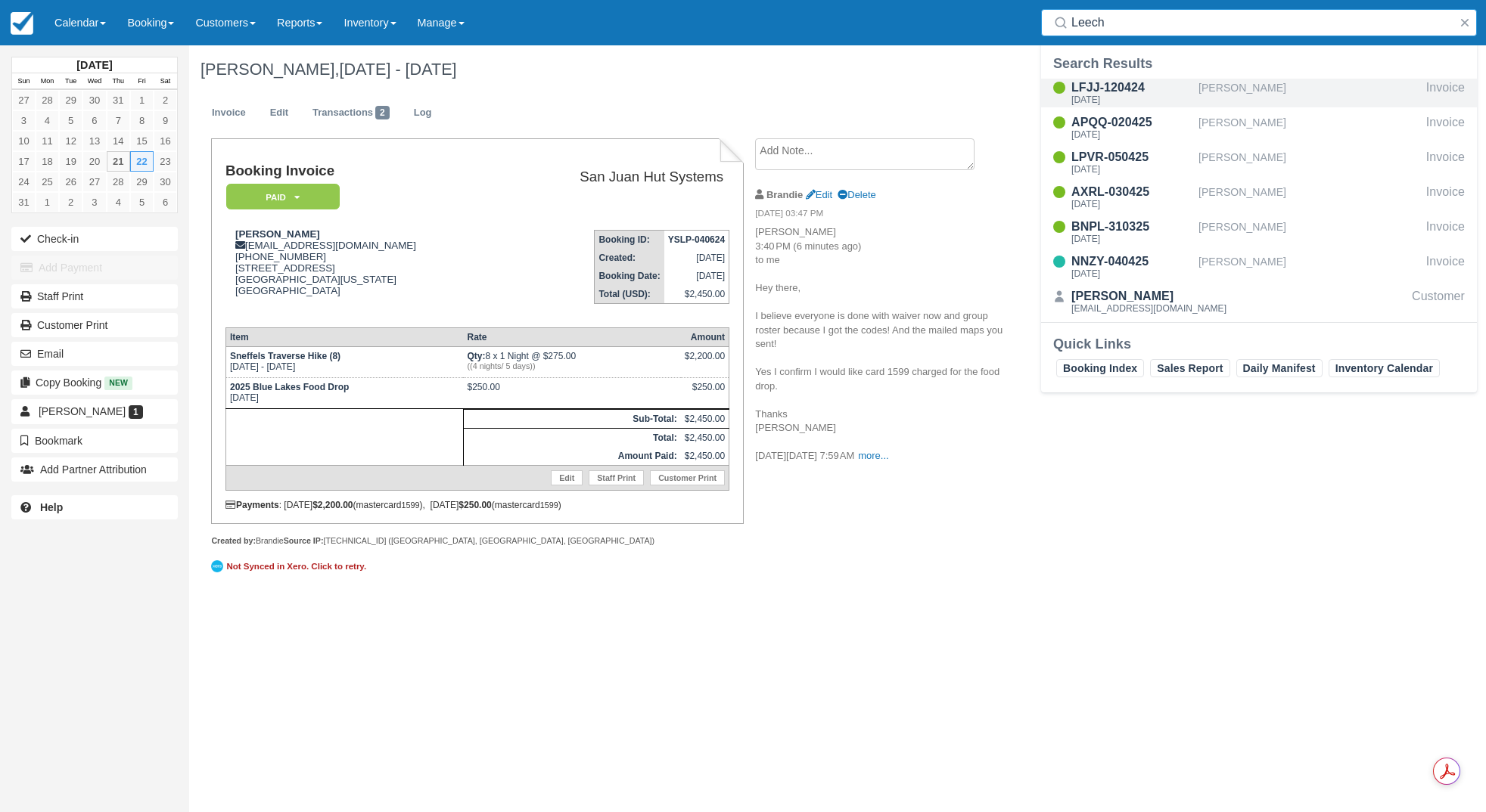
type input "Leech"
click at [1130, 88] on div "LFJJ-120424" at bounding box center [1131, 88] width 121 height 18
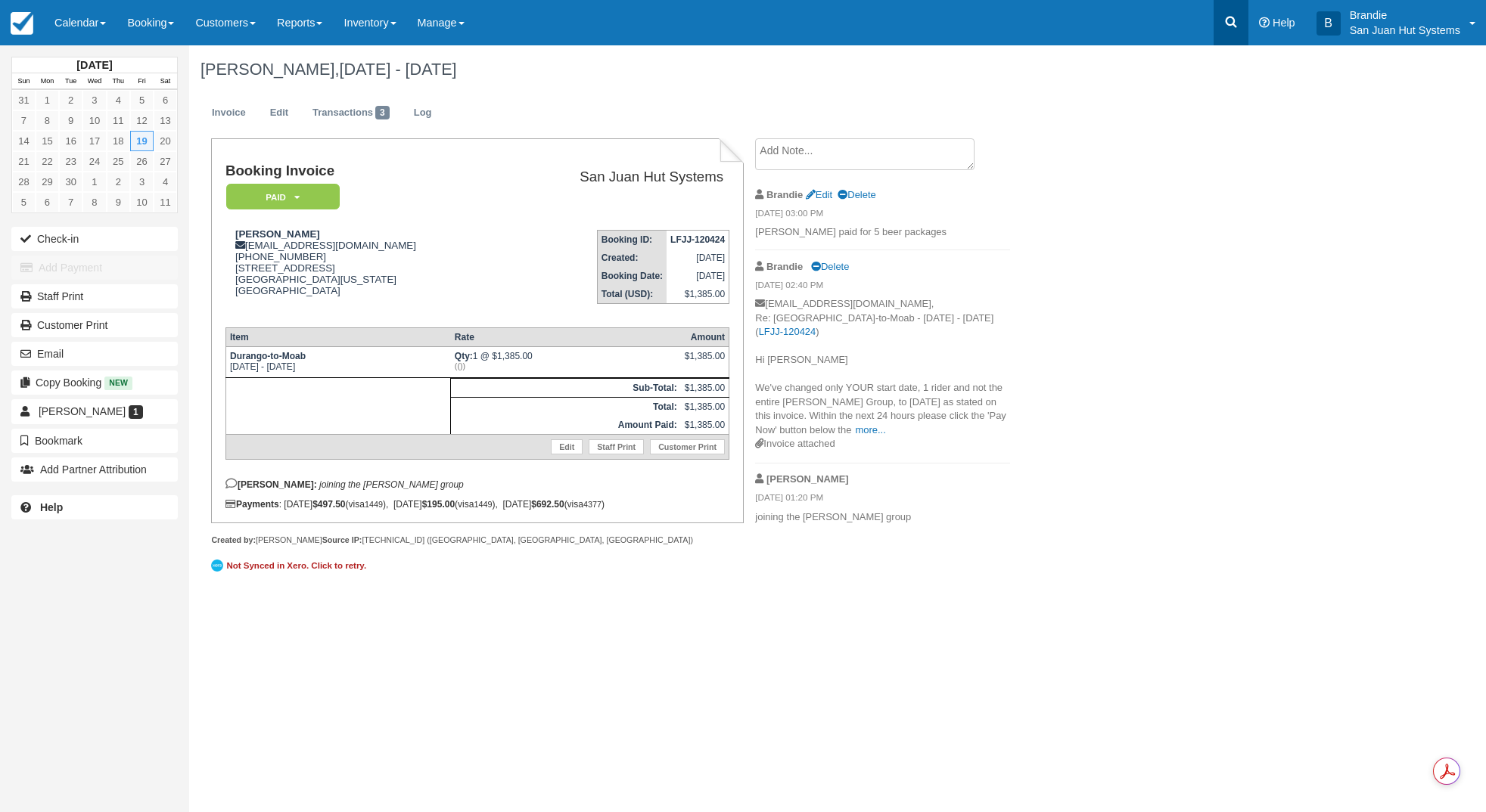
click at [1226, 4] on link at bounding box center [1231, 22] width 35 height 45
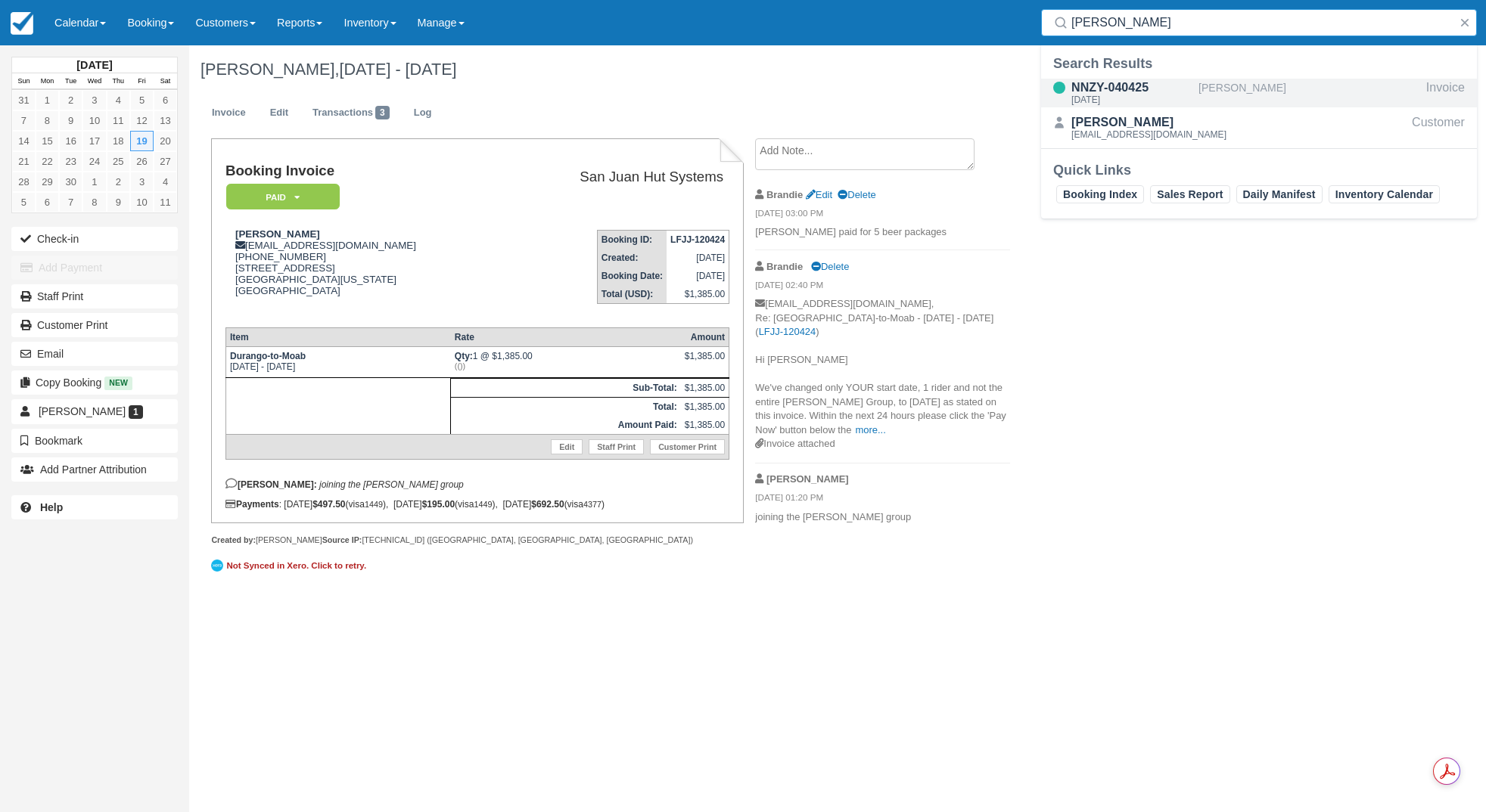
type input "[PERSON_NAME]"
click at [1122, 86] on div "NNZY-040425" at bounding box center [1131, 88] width 121 height 18
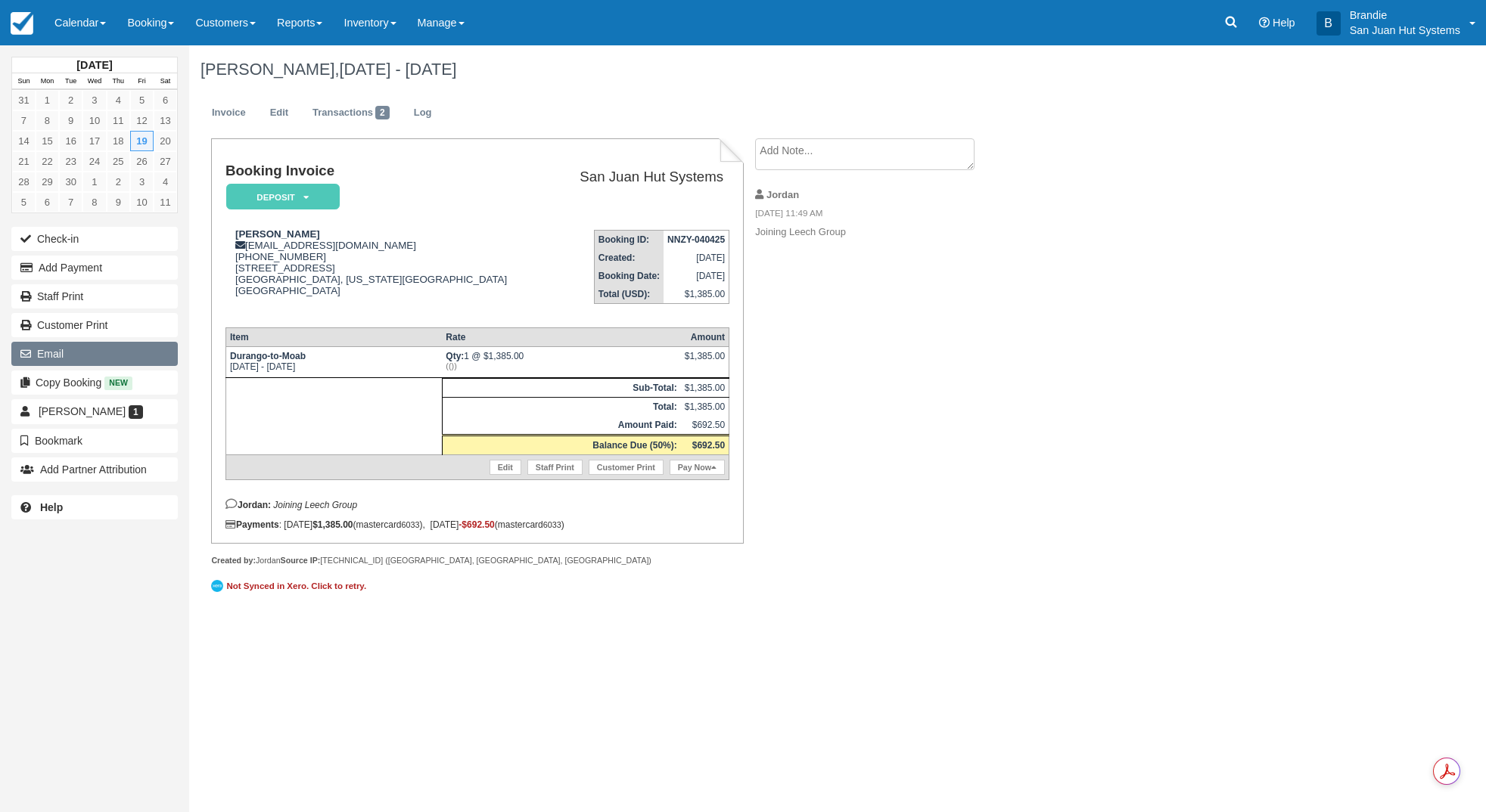
click at [74, 351] on button "Email" at bounding box center [95, 354] width 167 height 24
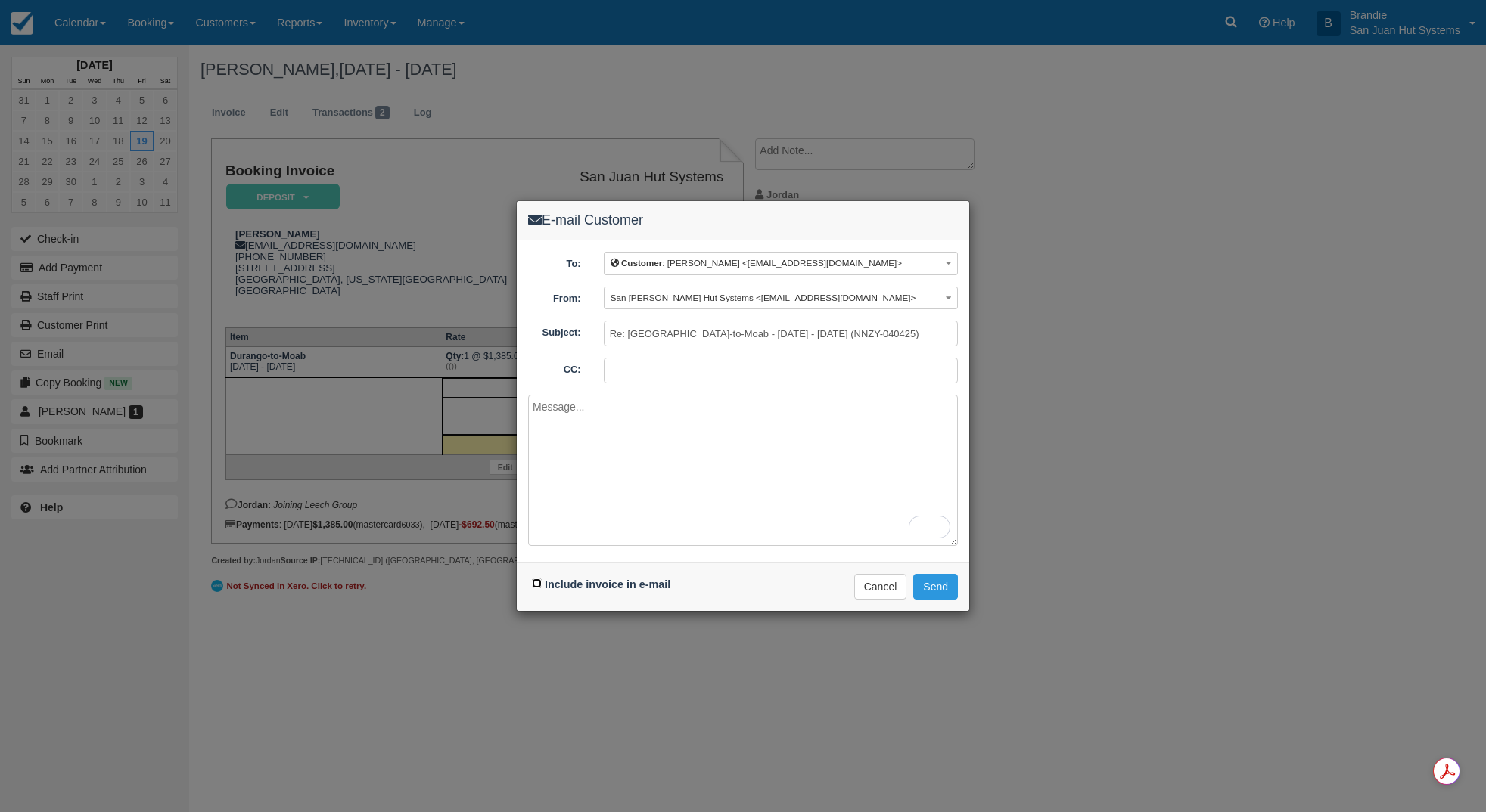
click at [532, 580] on input "Include invoice in e-mail" at bounding box center [536, 583] width 10 height 10
checkbox input "true"
click at [578, 429] on textarea "To enrich screen reader interactions, please activate Accessibility in Grammarl…" at bounding box center [743, 470] width 430 height 152
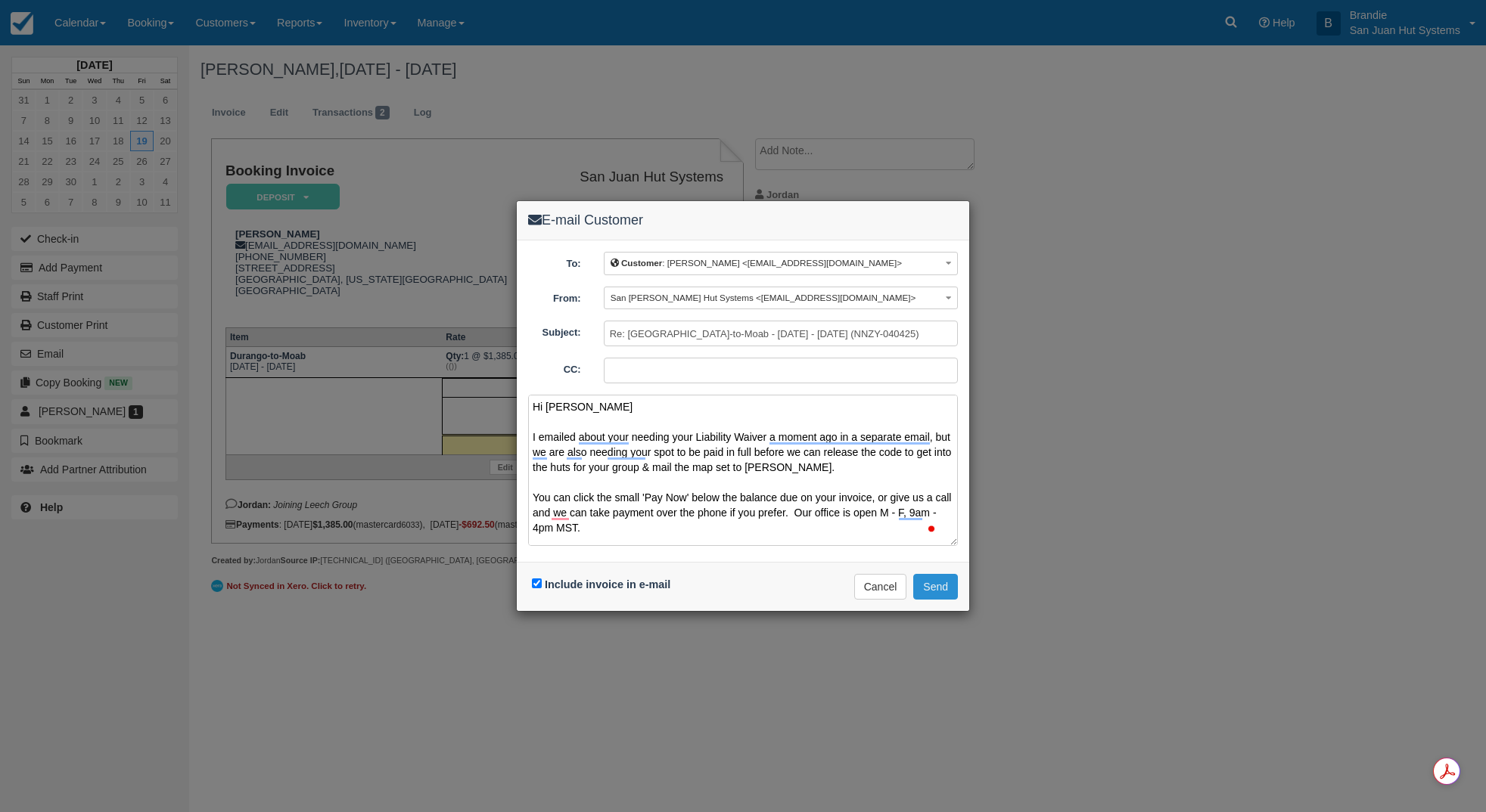
type textarea "Hi Keith I emailed about your needing your Liability Waiver a moment ago in a s…"
click at [934, 582] on button "Send" at bounding box center [935, 587] width 44 height 26
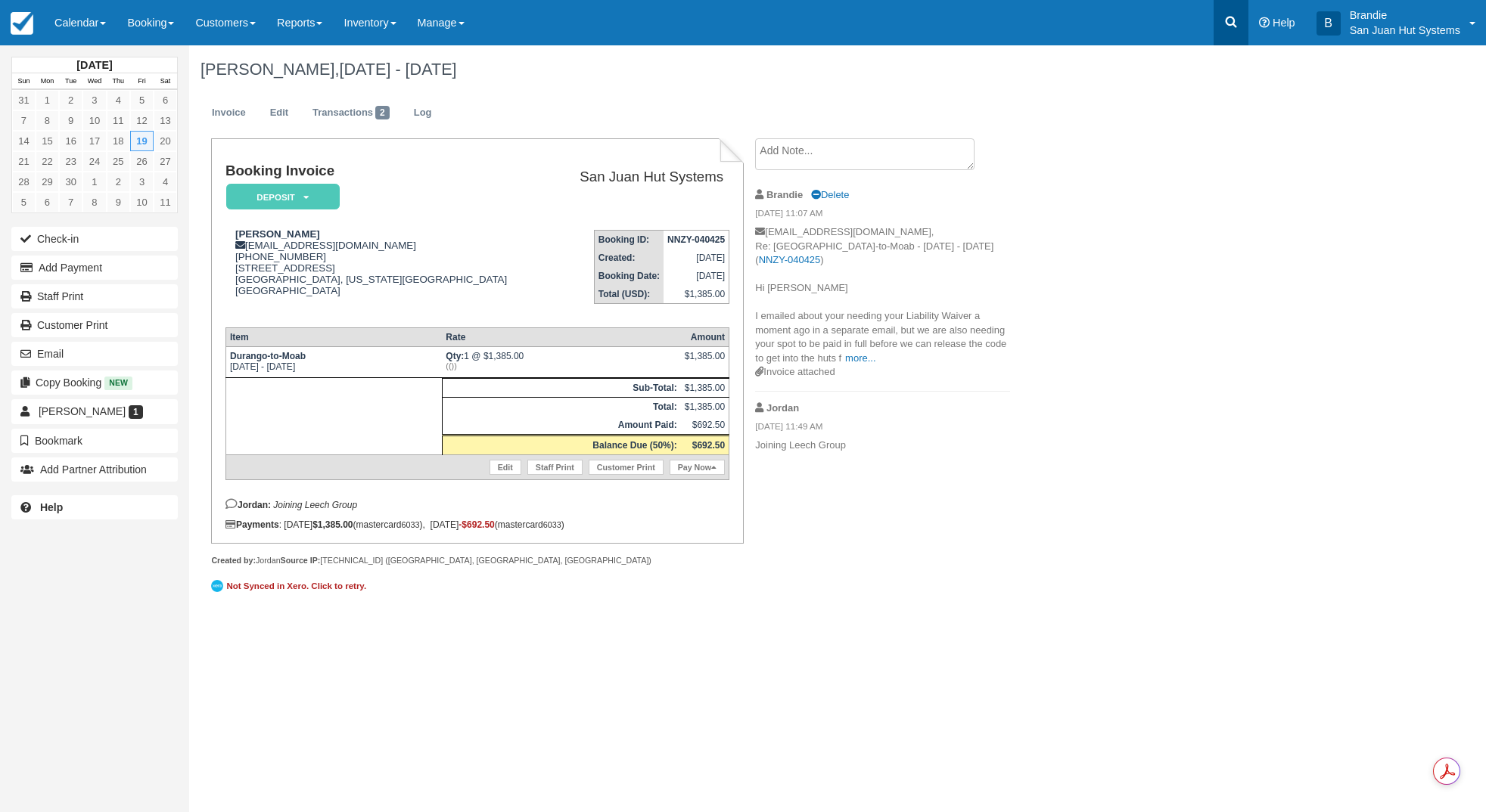
click at [1237, 27] on icon at bounding box center [1231, 21] width 15 height 15
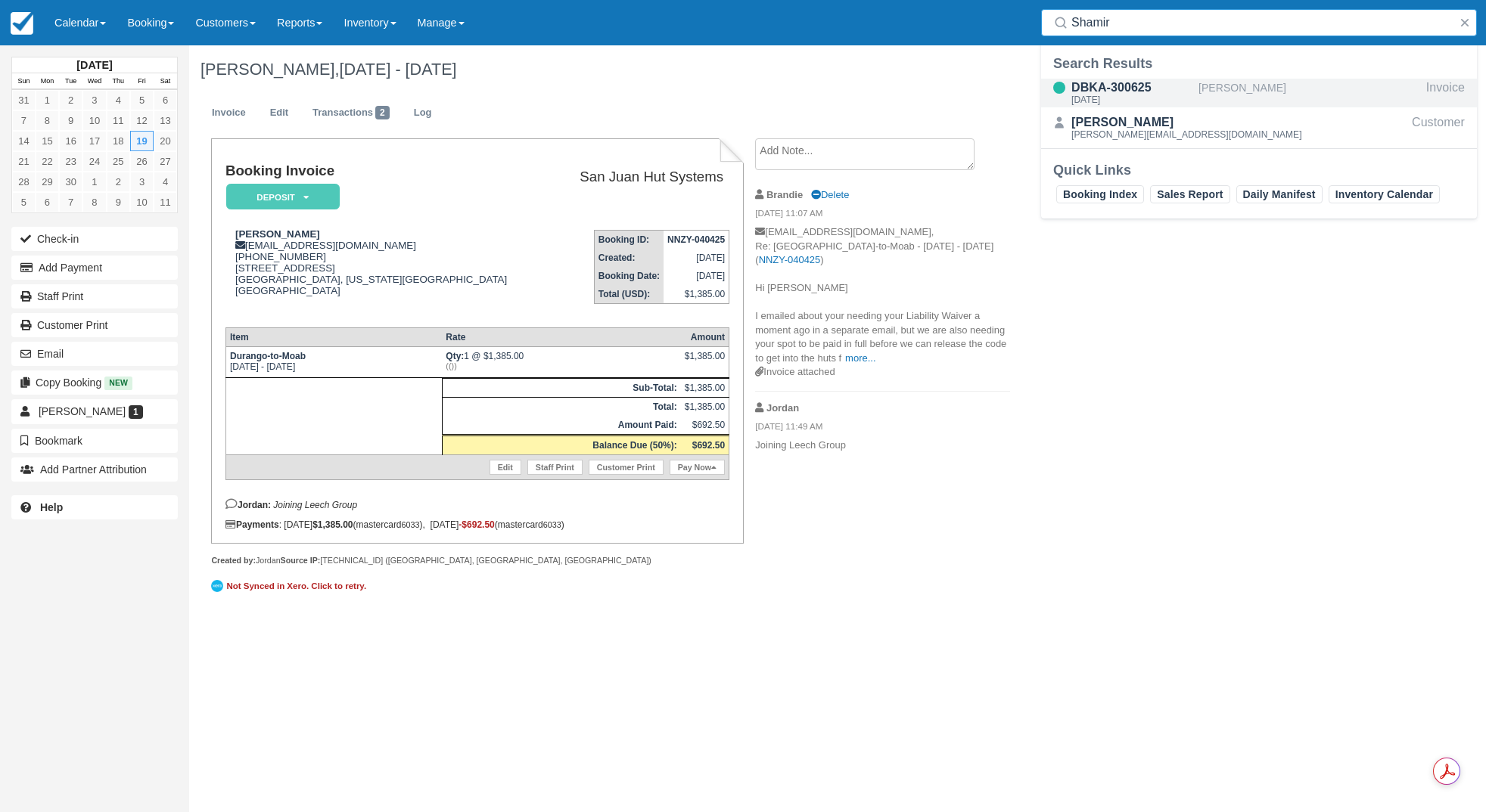
type input "Shamir"
click at [1126, 98] on div "Tue Sep 16 2025" at bounding box center [1131, 100] width 121 height 9
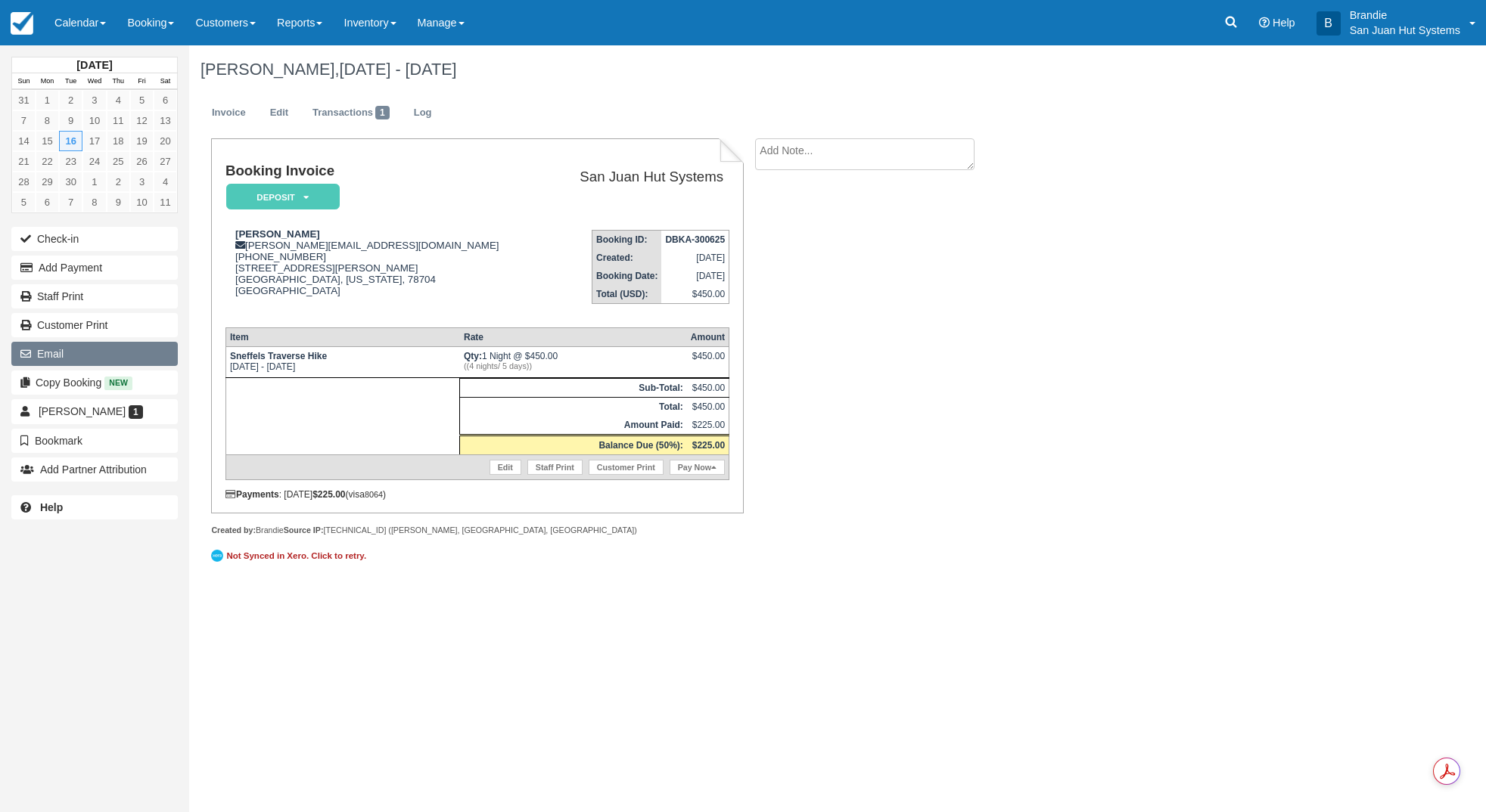
click at [66, 353] on button "Email" at bounding box center [95, 354] width 167 height 24
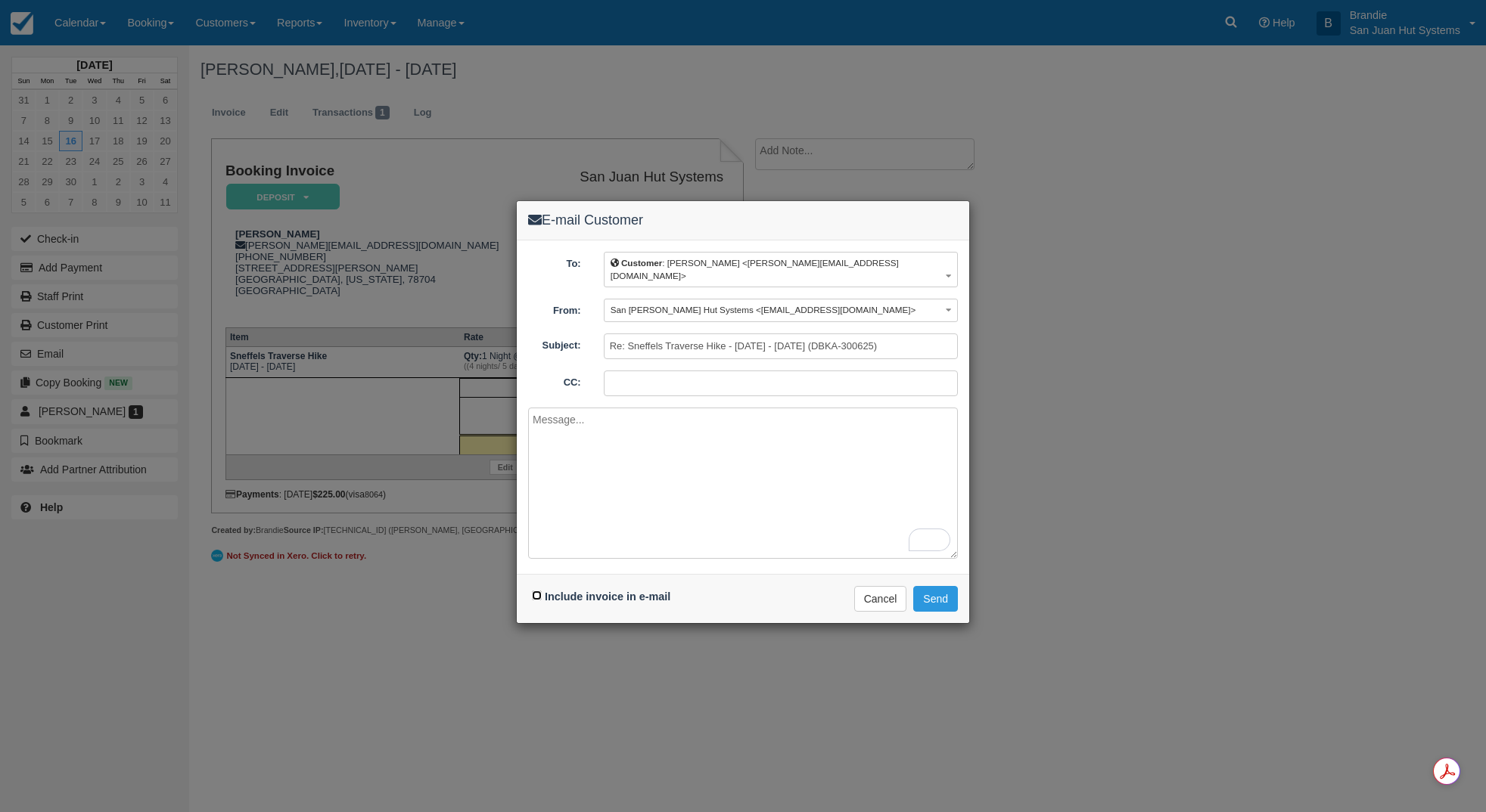
click at [536, 590] on input "Include invoice in e-mail" at bounding box center [536, 595] width 10 height 10
checkbox input "true"
click at [648, 464] on textarea "To enrich screen reader interactions, please activate Accessibility in Grammarl…" at bounding box center [743, 483] width 430 height 152
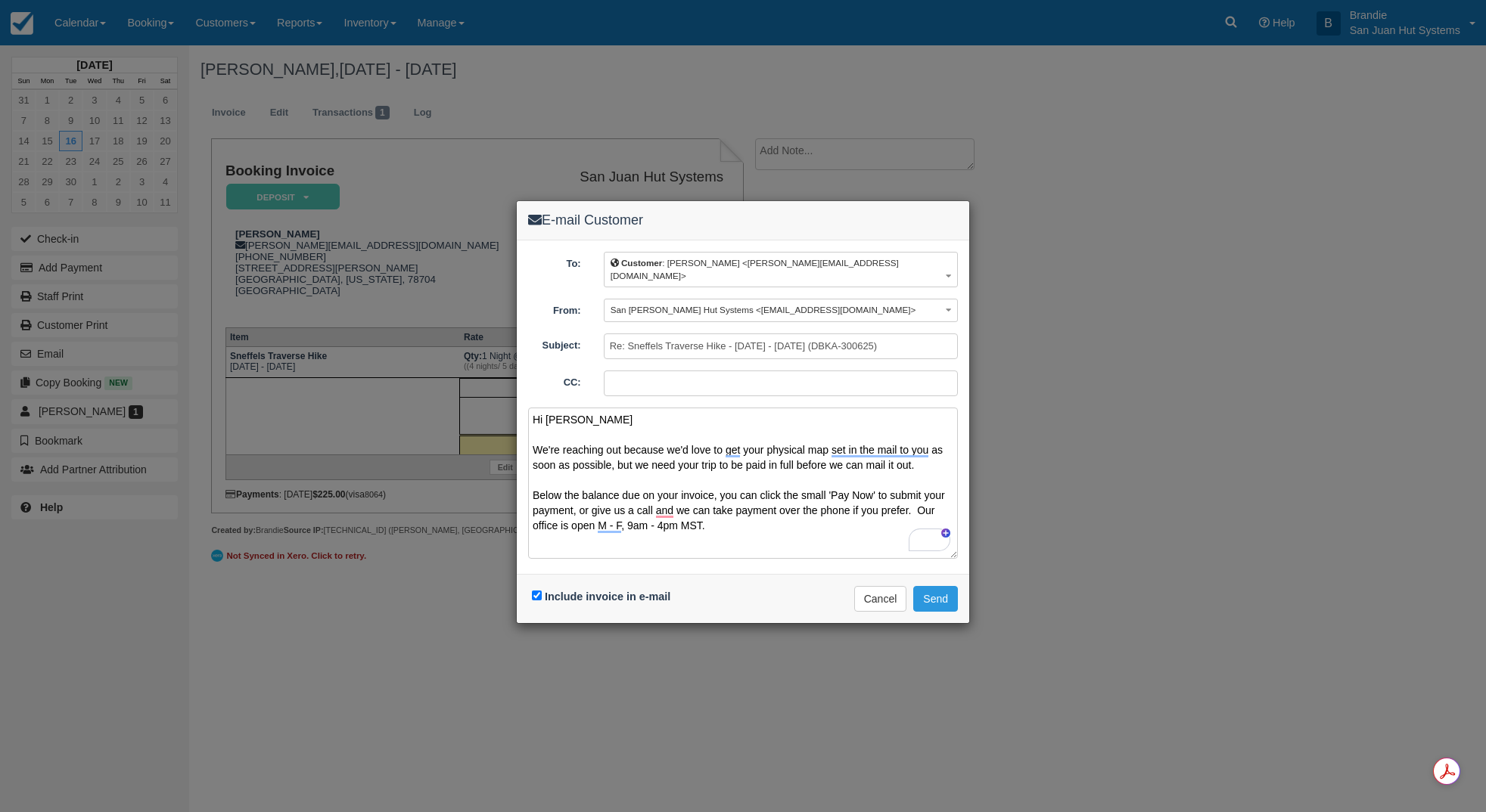
scroll to position [4, 0]
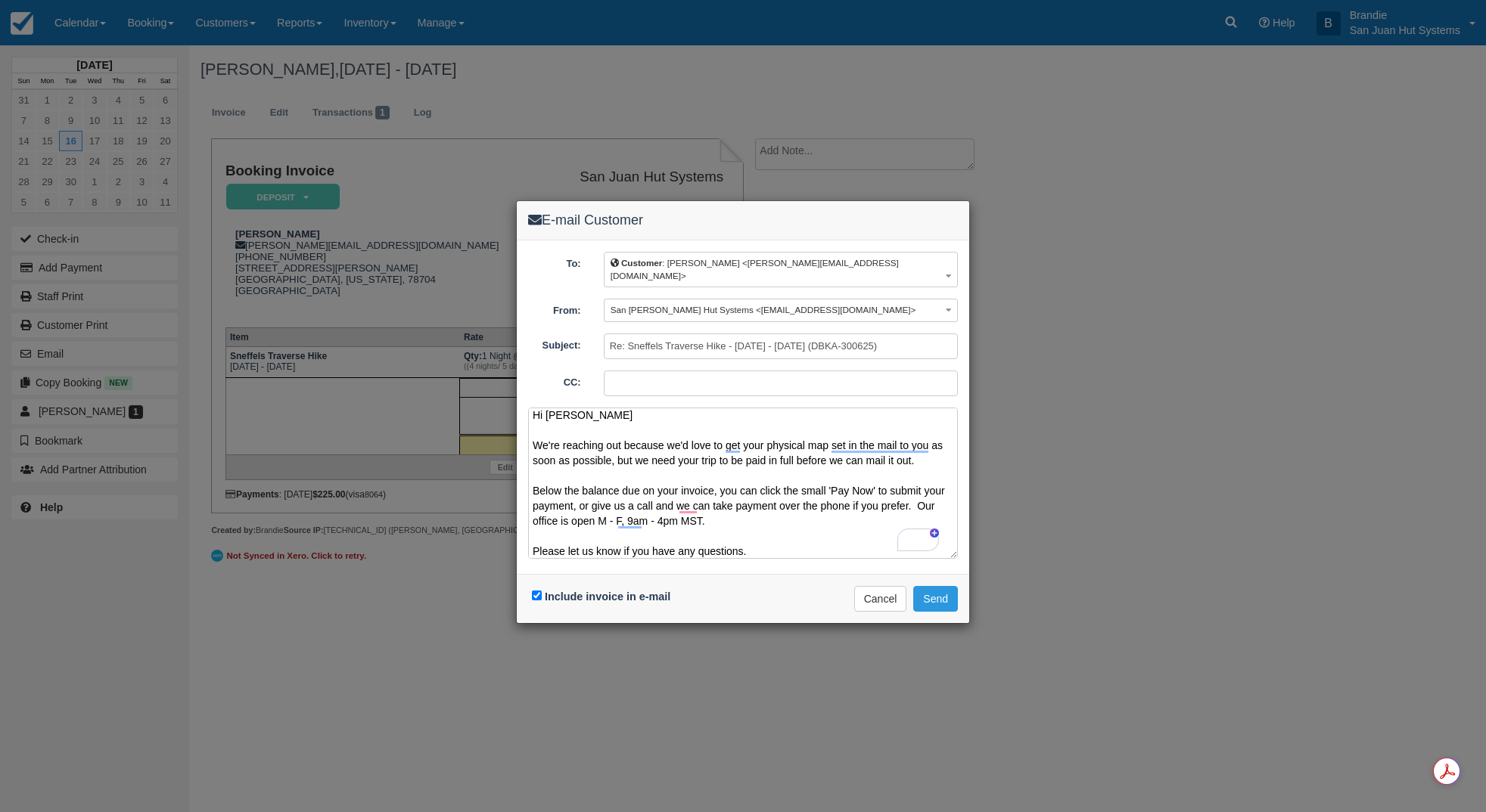
click at [625, 448] on textarea "Hi Roy We're reaching out because we'd love to get your physical map set in the…" at bounding box center [743, 483] width 430 height 152
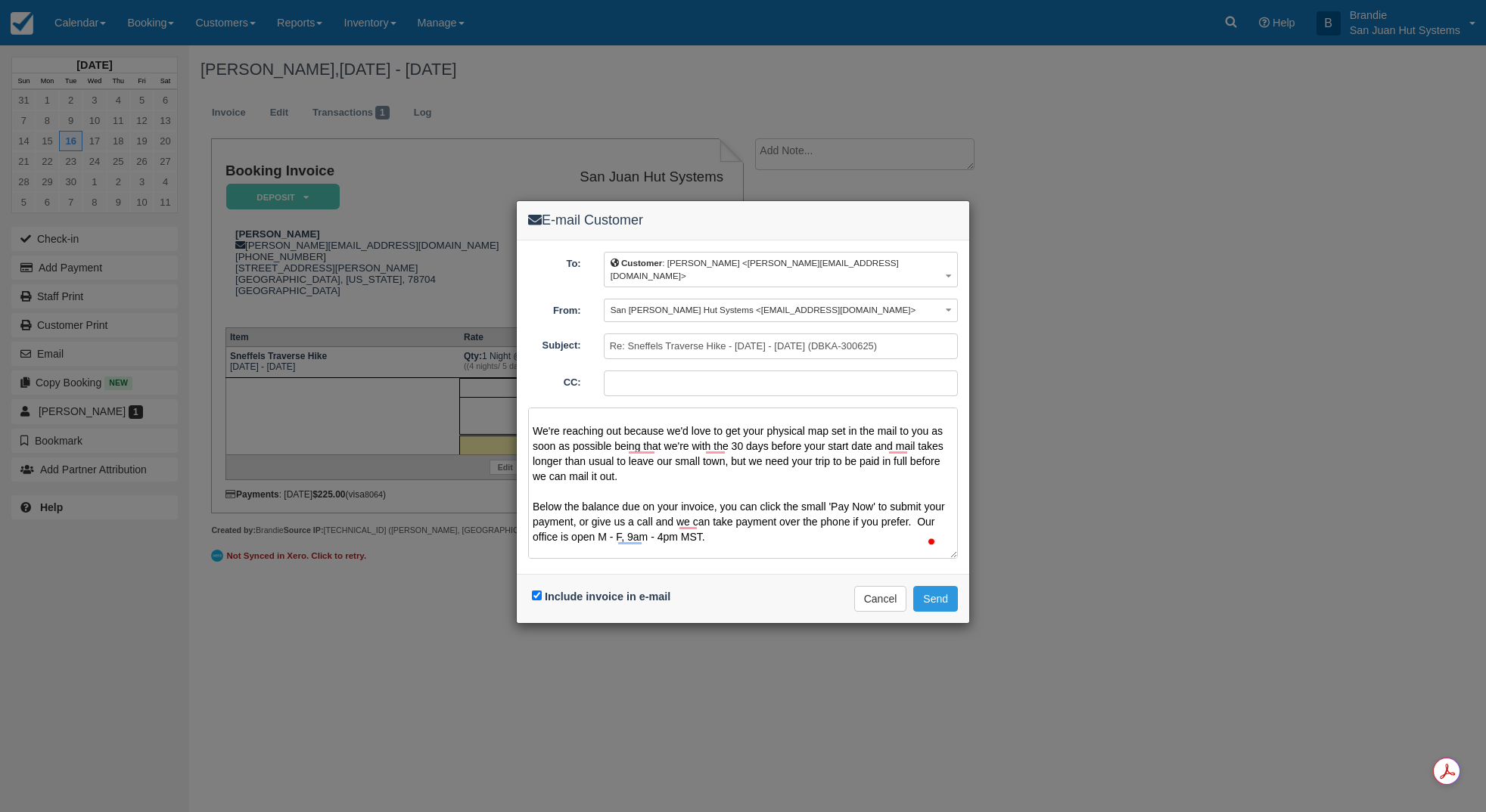
scroll to position [39, 0]
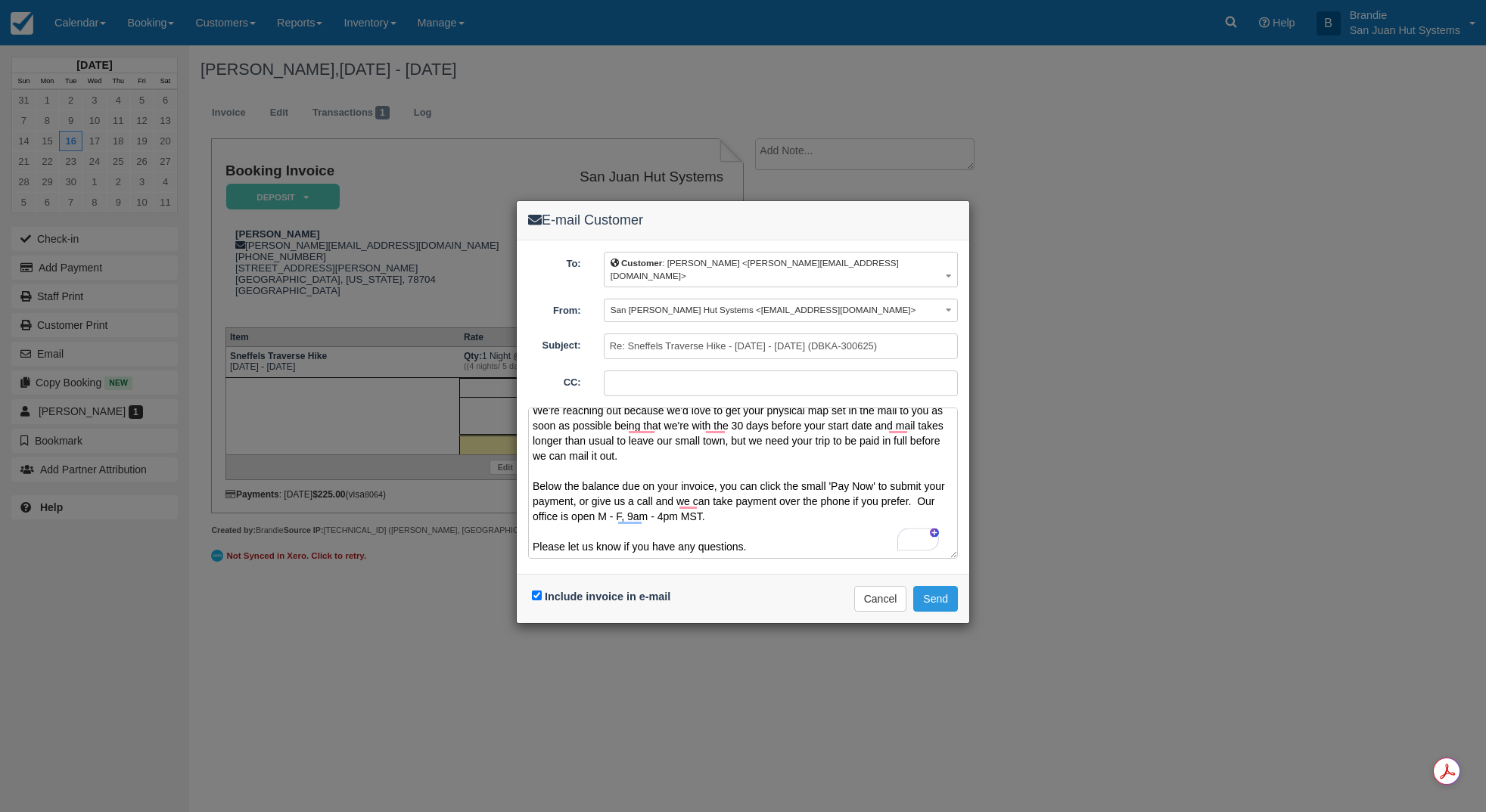
click at [786, 534] on textarea "Hi Roy We're reaching out because we'd love to get your physical map set in the…" at bounding box center [743, 483] width 430 height 152
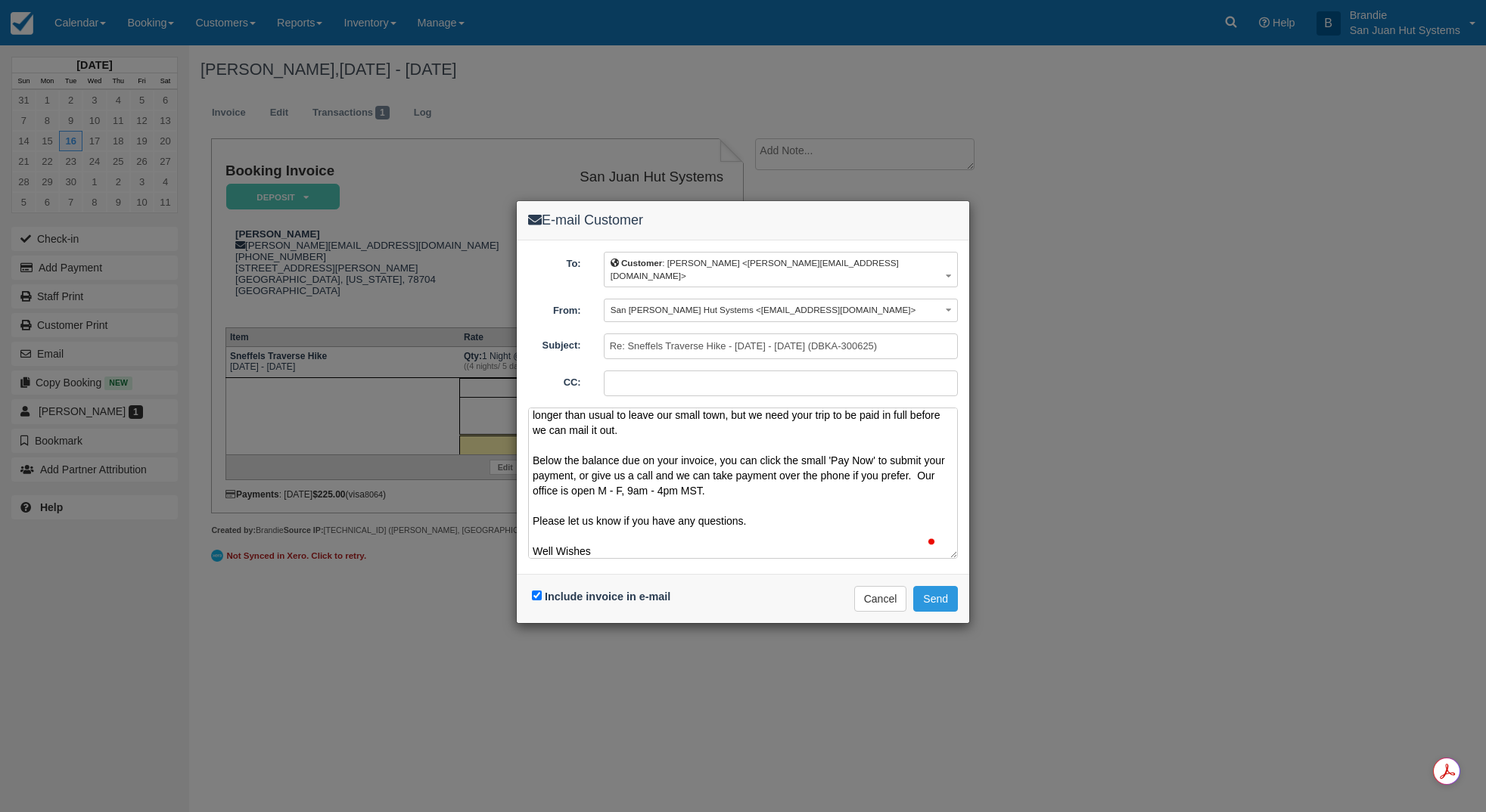
scroll to position [80, 0]
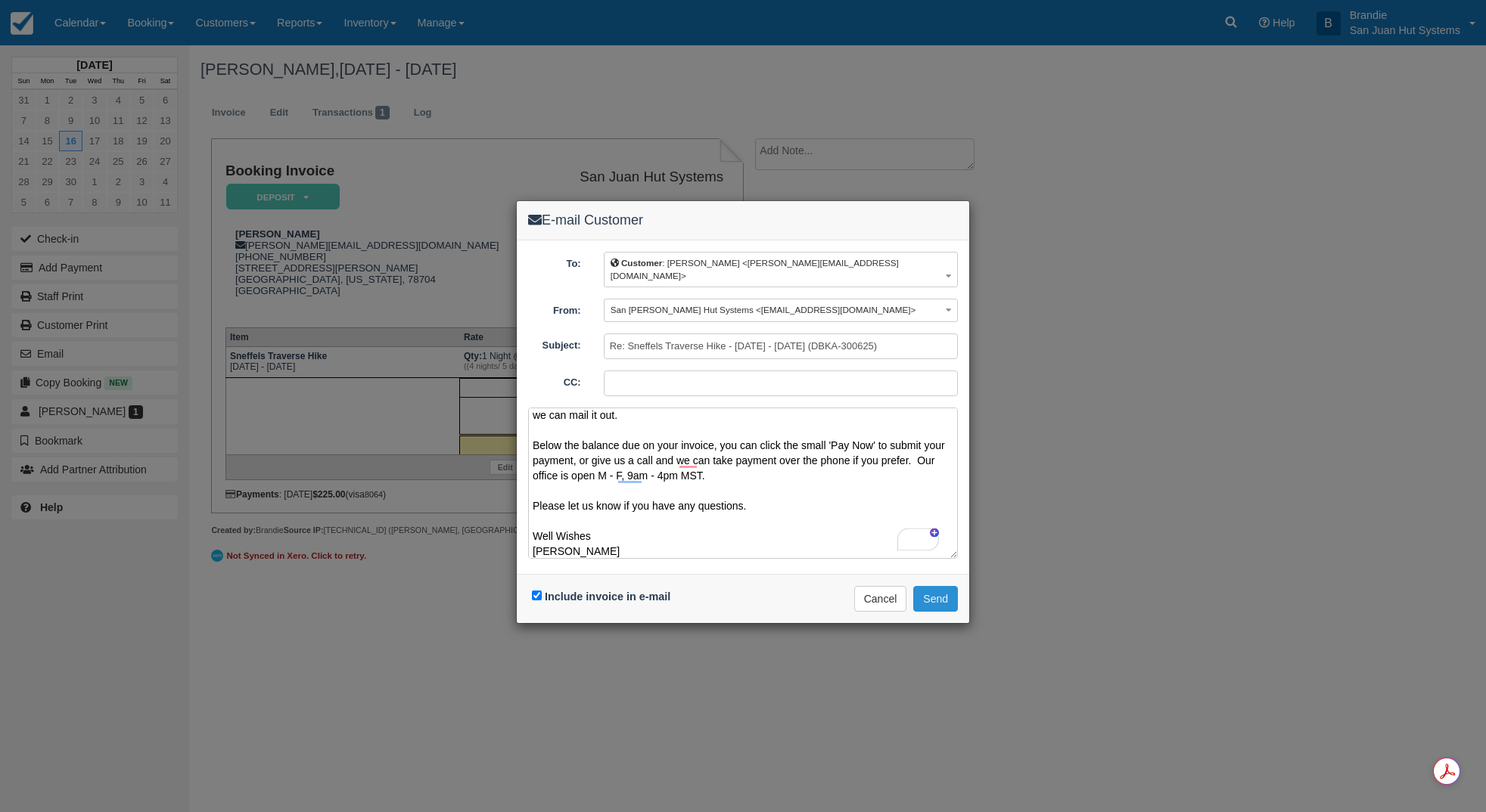
type textarea "Hi Roy We're reaching out because we'd love to get your physical map set in the…"
click at [930, 586] on button "Send" at bounding box center [935, 598] width 44 height 26
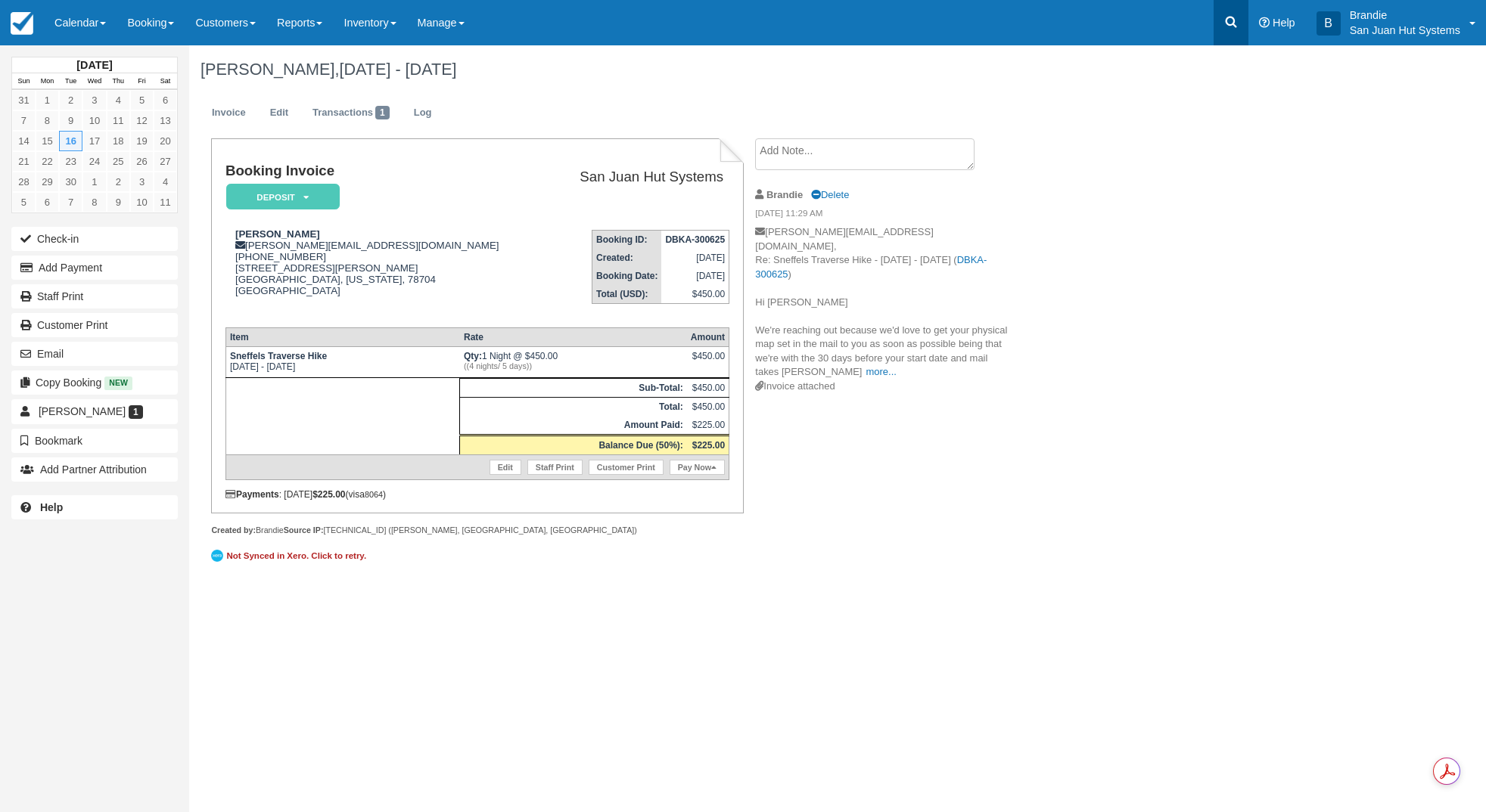
click at [1240, 18] on link at bounding box center [1231, 22] width 35 height 45
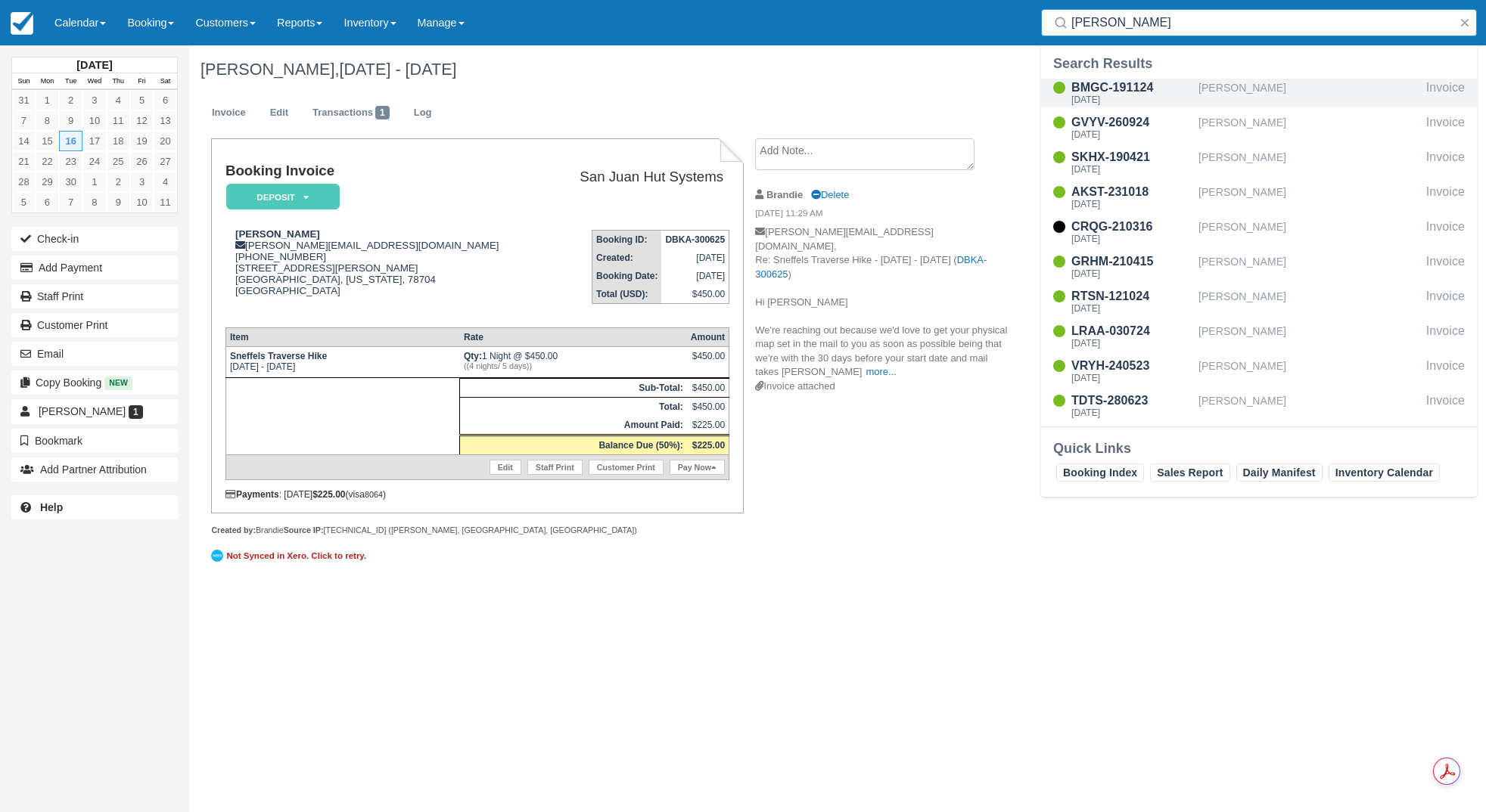
type input "Barba"
click at [1124, 84] on div "BMGC-191124" at bounding box center [1131, 88] width 121 height 18
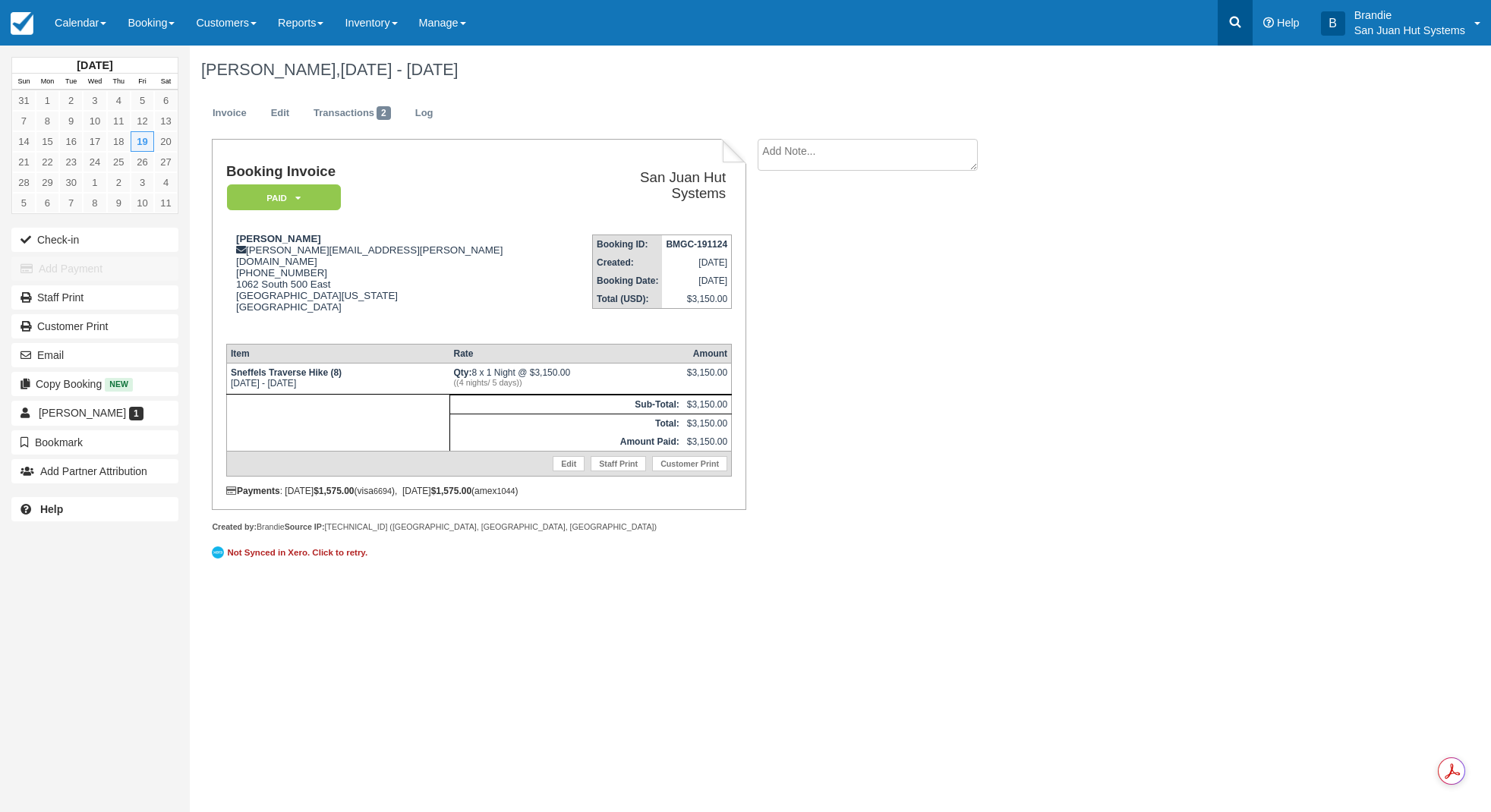
click at [1233, 27] on icon at bounding box center [1235, 21] width 15 height 15
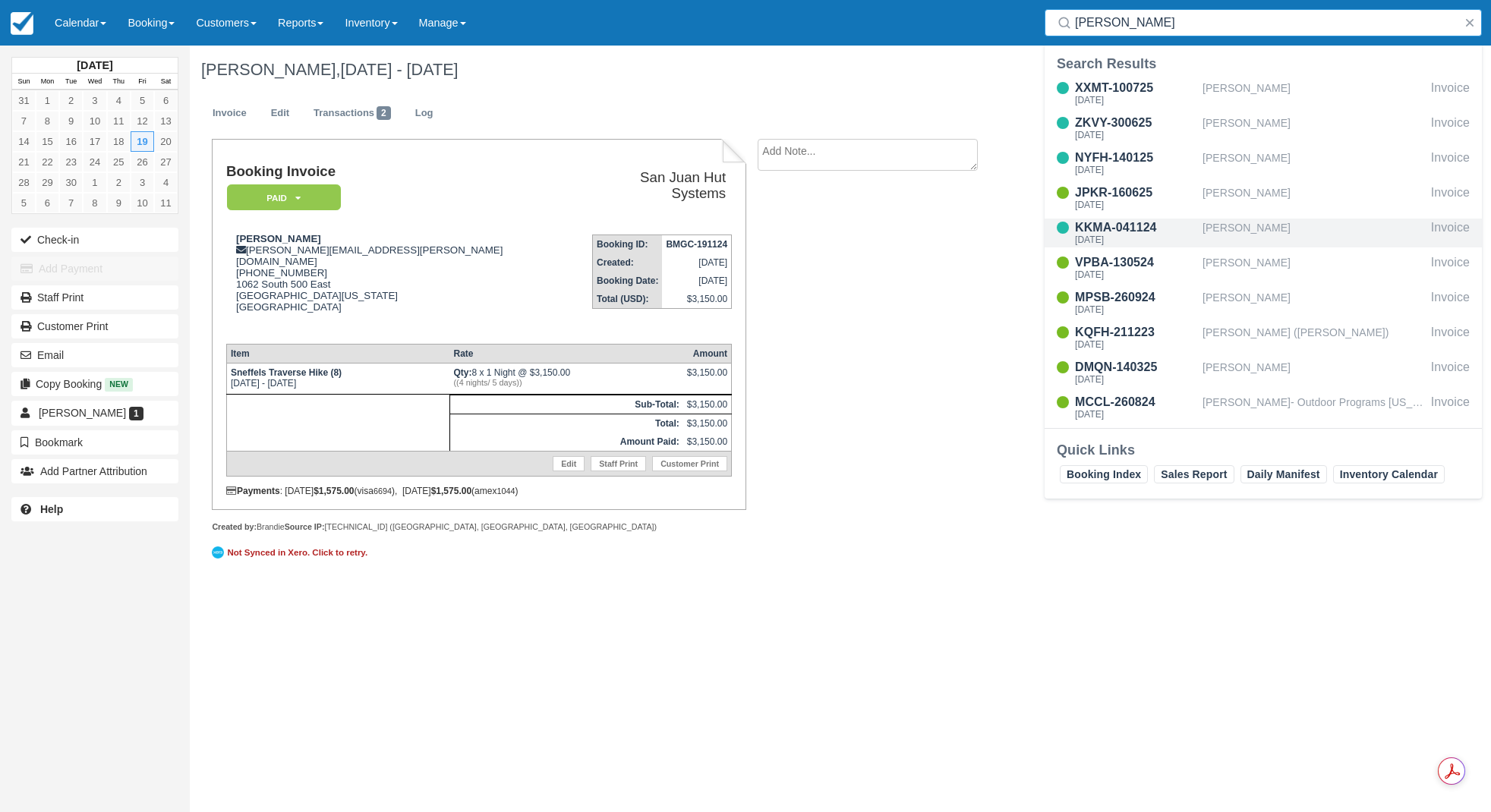
type input "[PERSON_NAME]"
click at [1121, 243] on div "[DATE]" at bounding box center [1135, 240] width 122 height 9
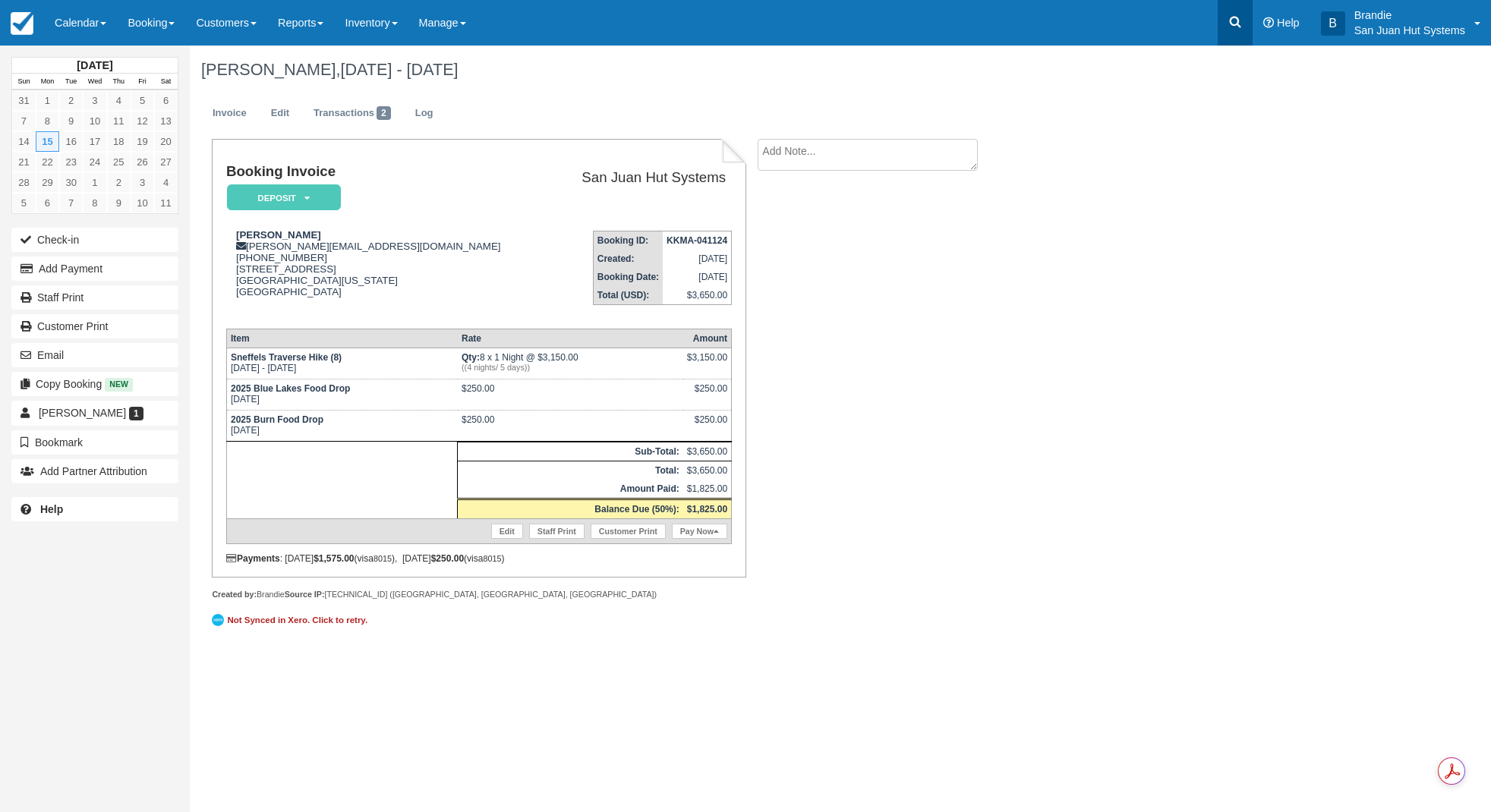
click at [1236, 18] on icon at bounding box center [1235, 22] width 12 height 12
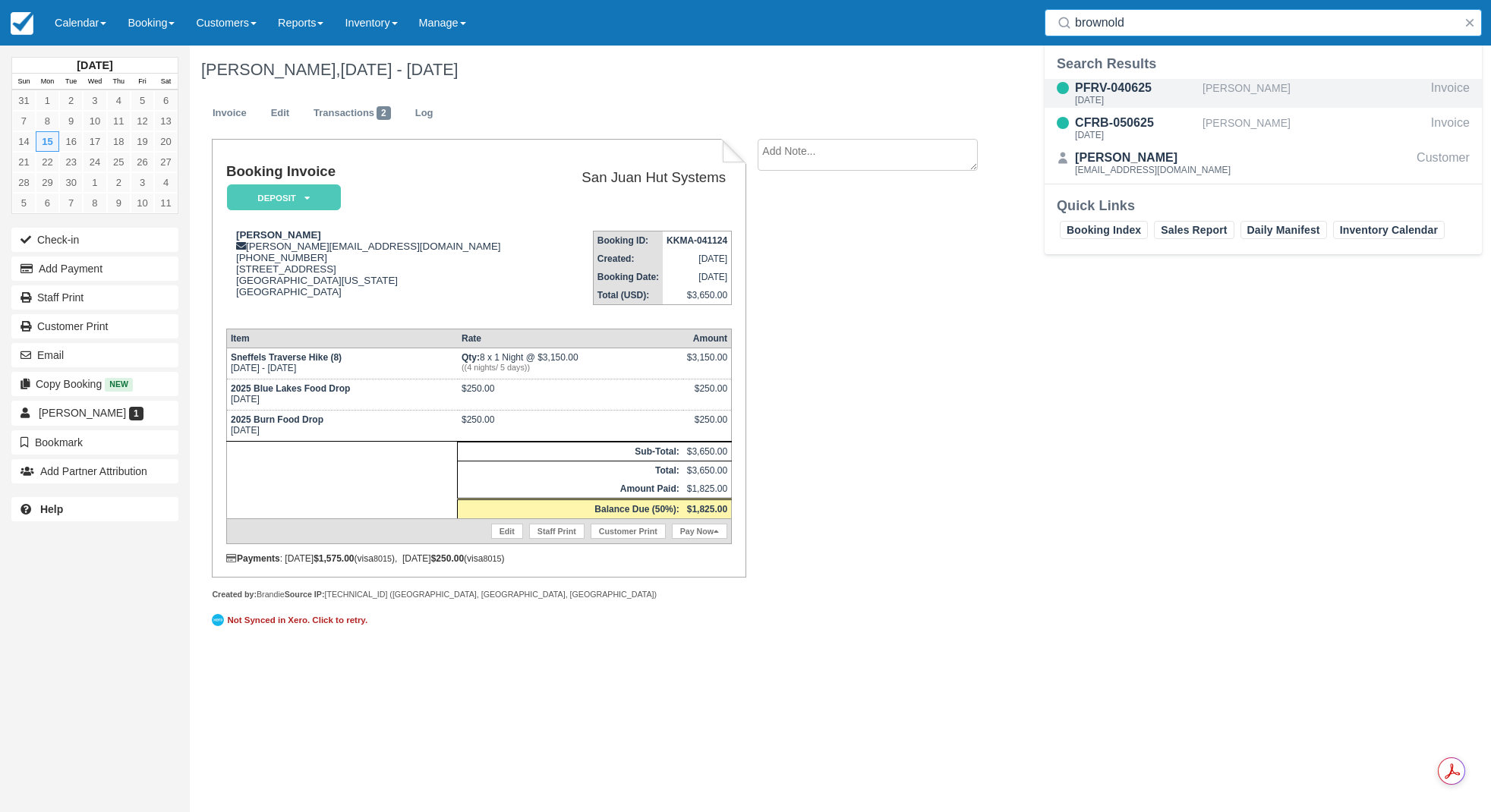
type input "brownold"
click at [1100, 90] on div "PFRV-040625" at bounding box center [1135, 88] width 122 height 18
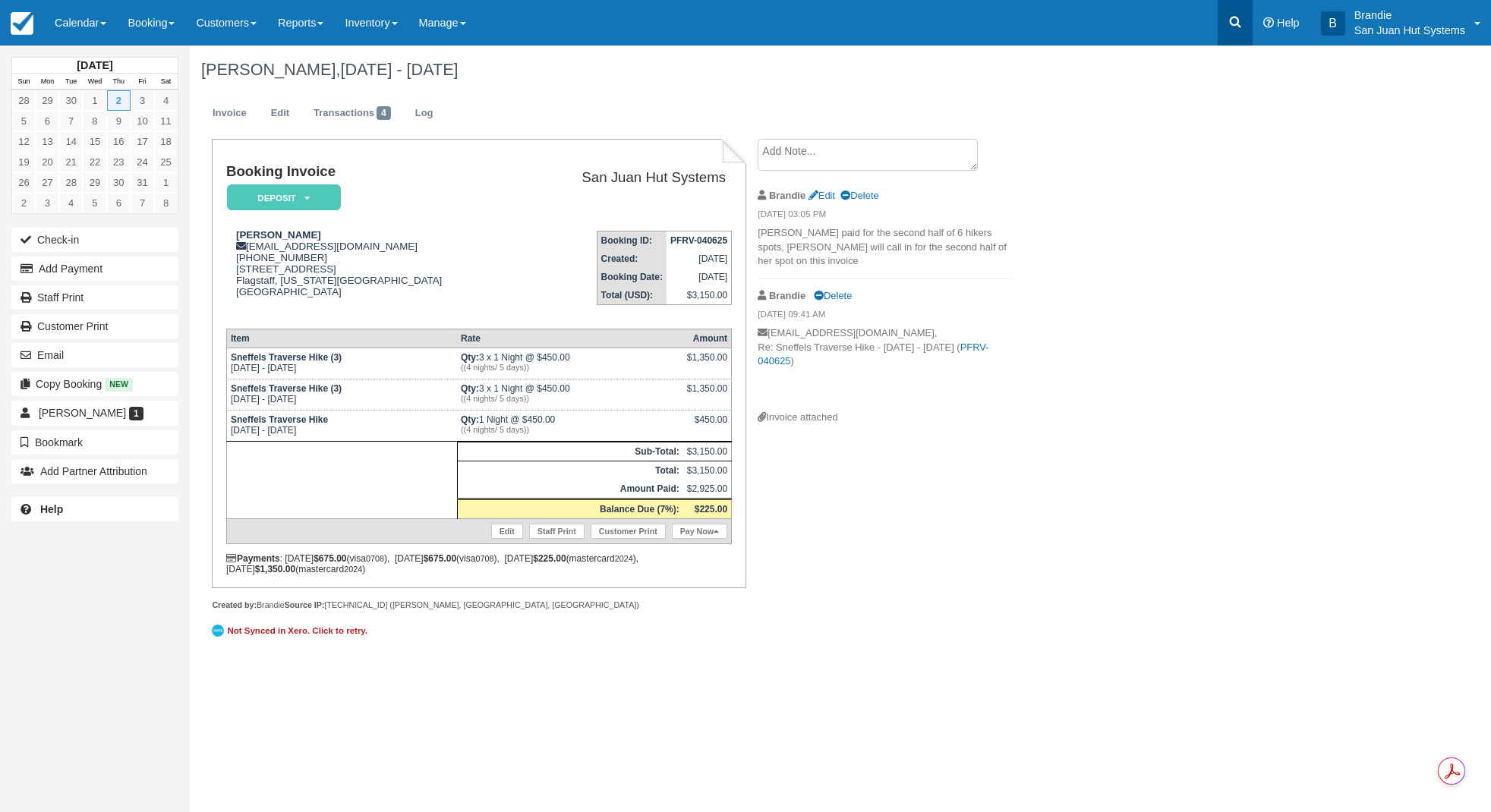
click at [1238, 13] on link at bounding box center [1235, 22] width 35 height 45
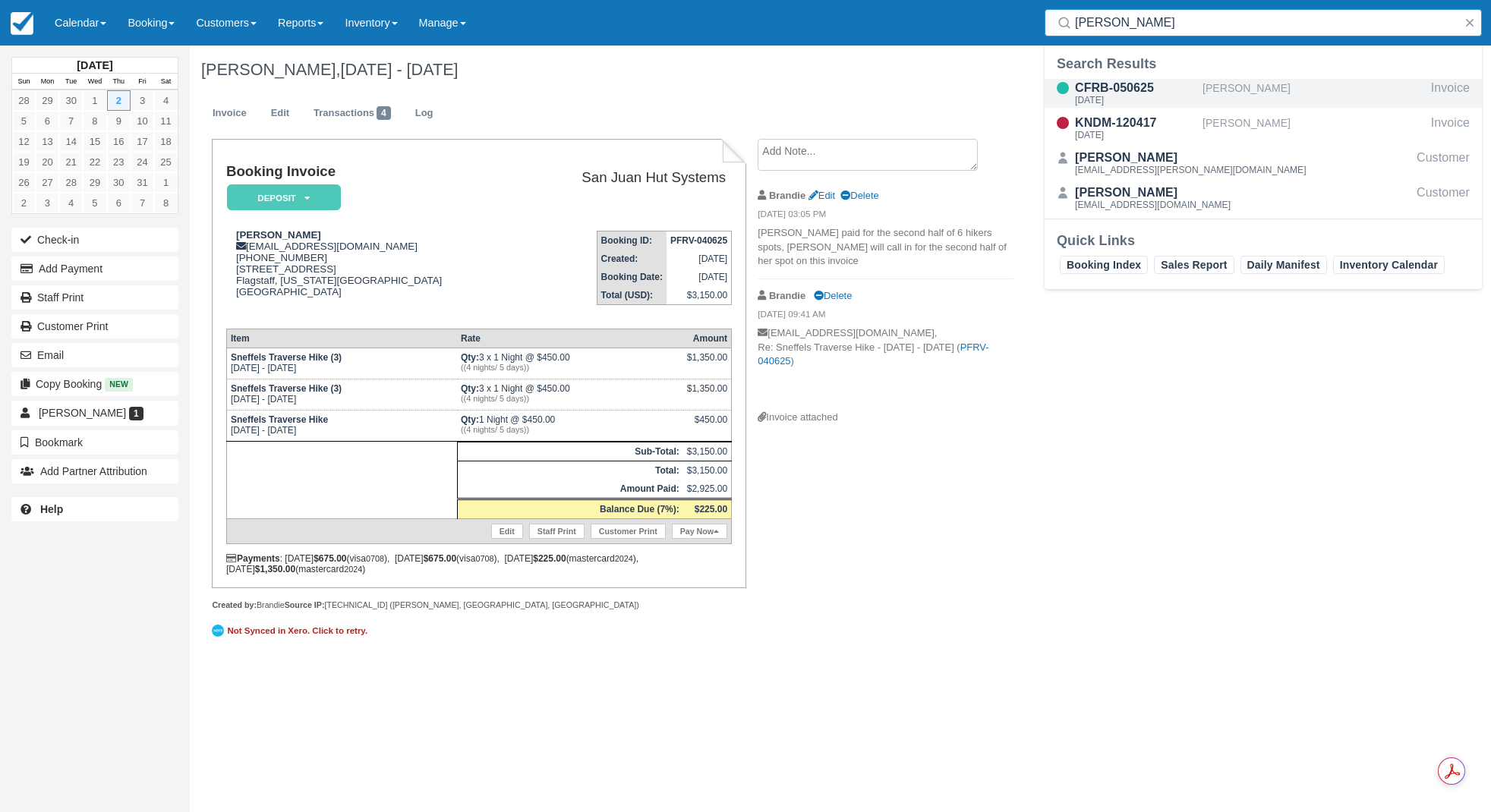
type input "leib"
click at [1093, 93] on div "CFRB-050625" at bounding box center [1135, 88] width 122 height 18
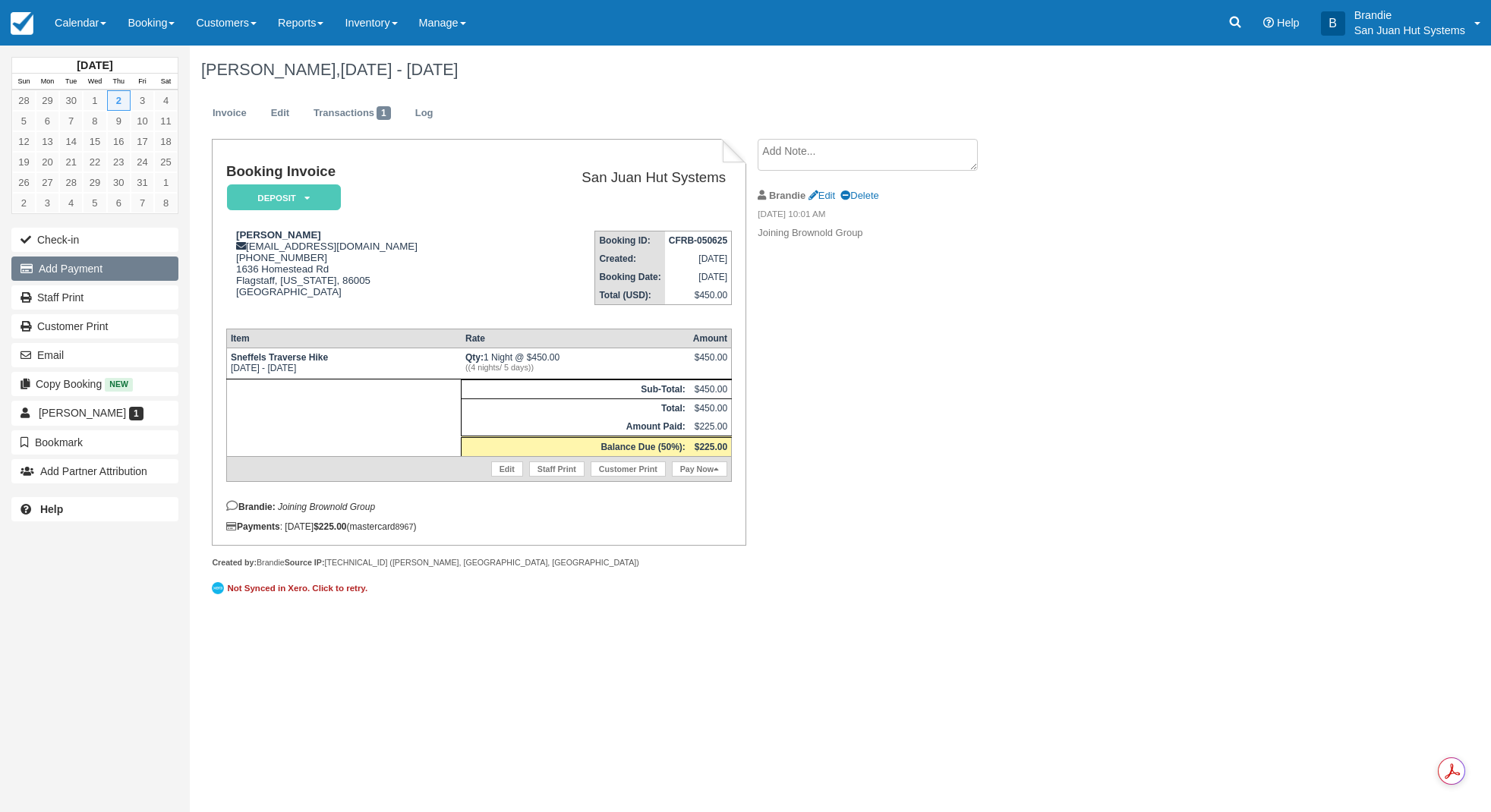
click at [65, 269] on button "Add Payment" at bounding box center [95, 268] width 167 height 24
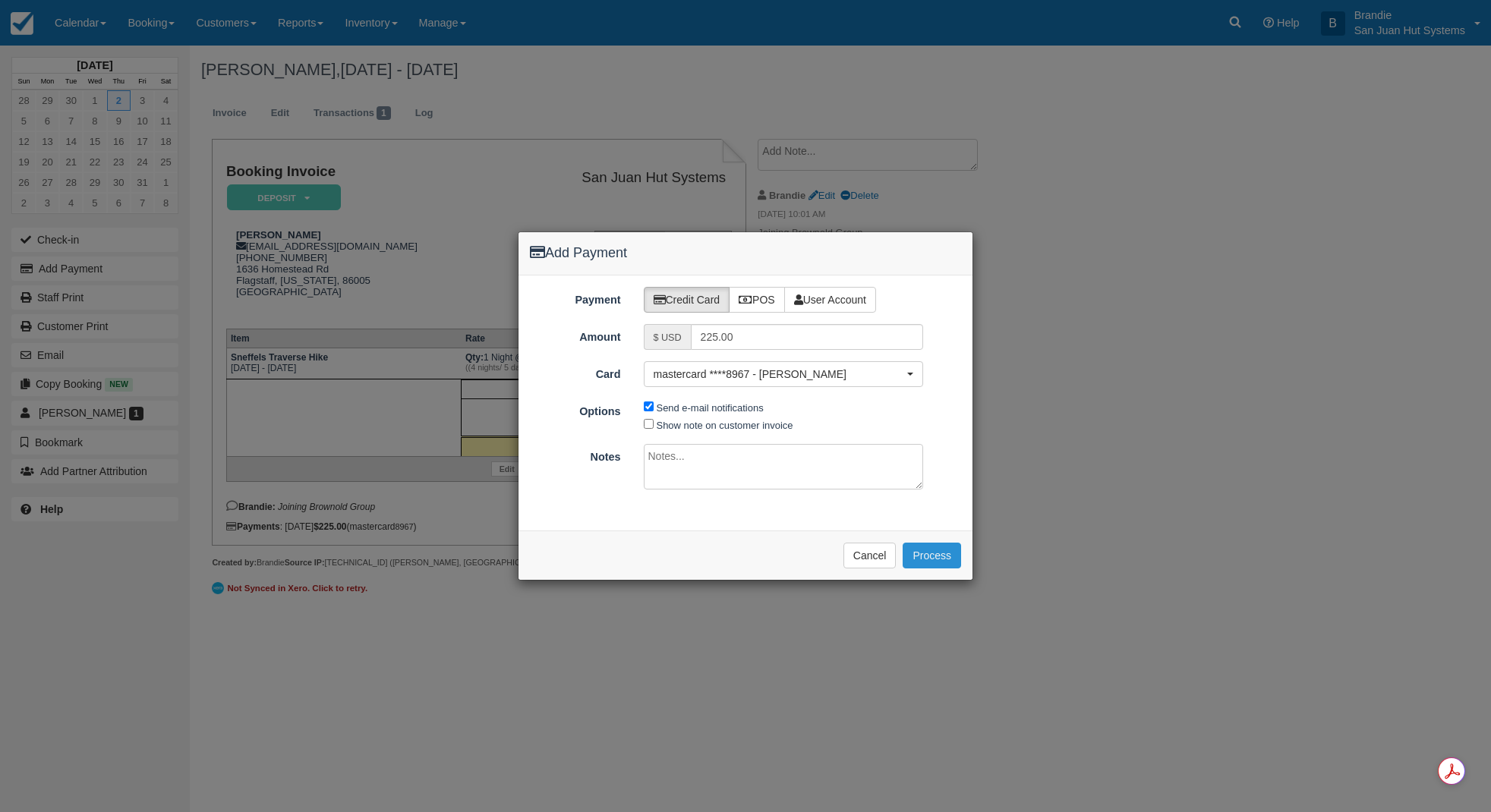
click at [945, 552] on button "Process" at bounding box center [932, 555] width 59 height 26
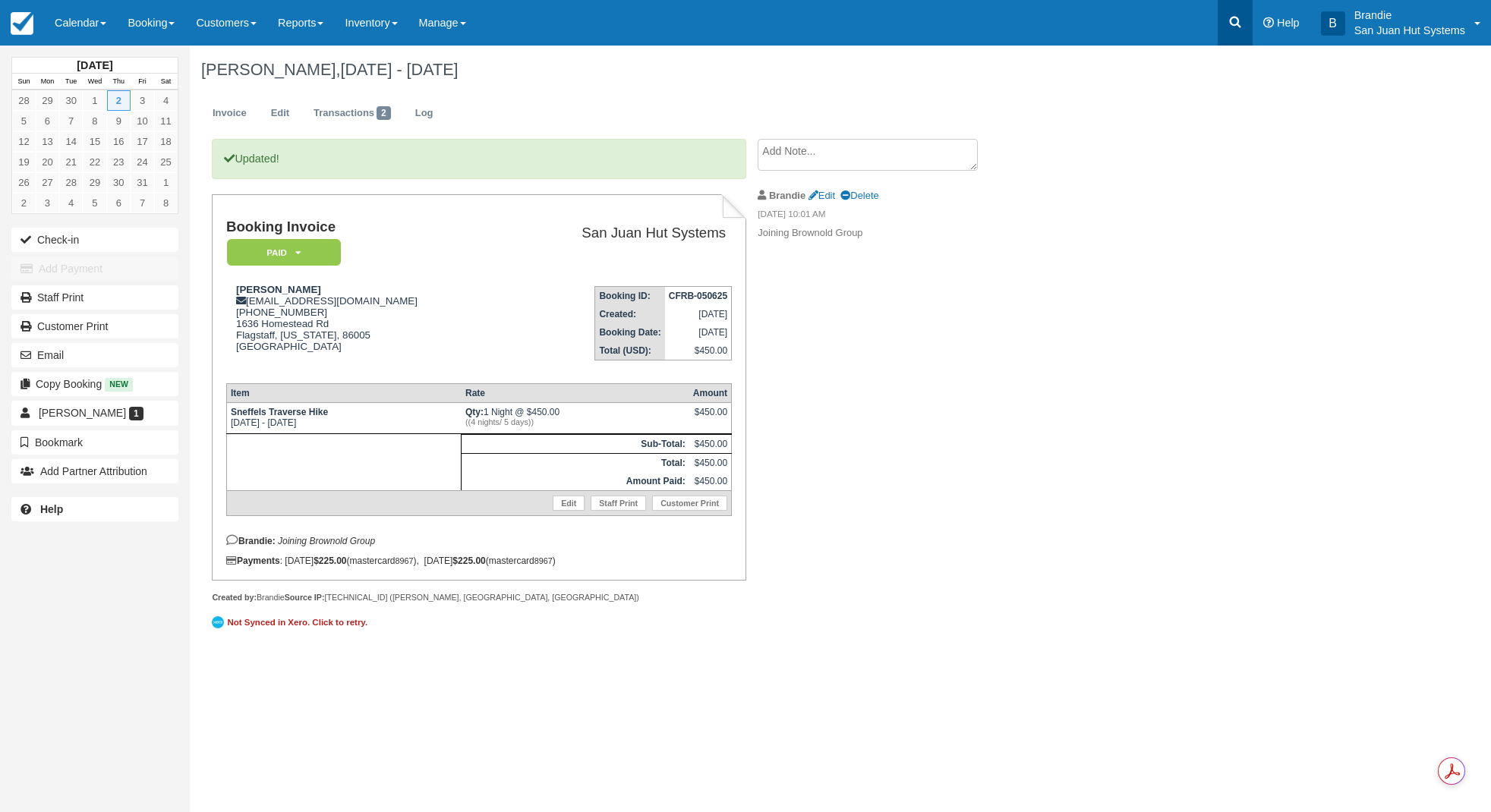
click at [1240, 23] on icon at bounding box center [1235, 21] width 15 height 15
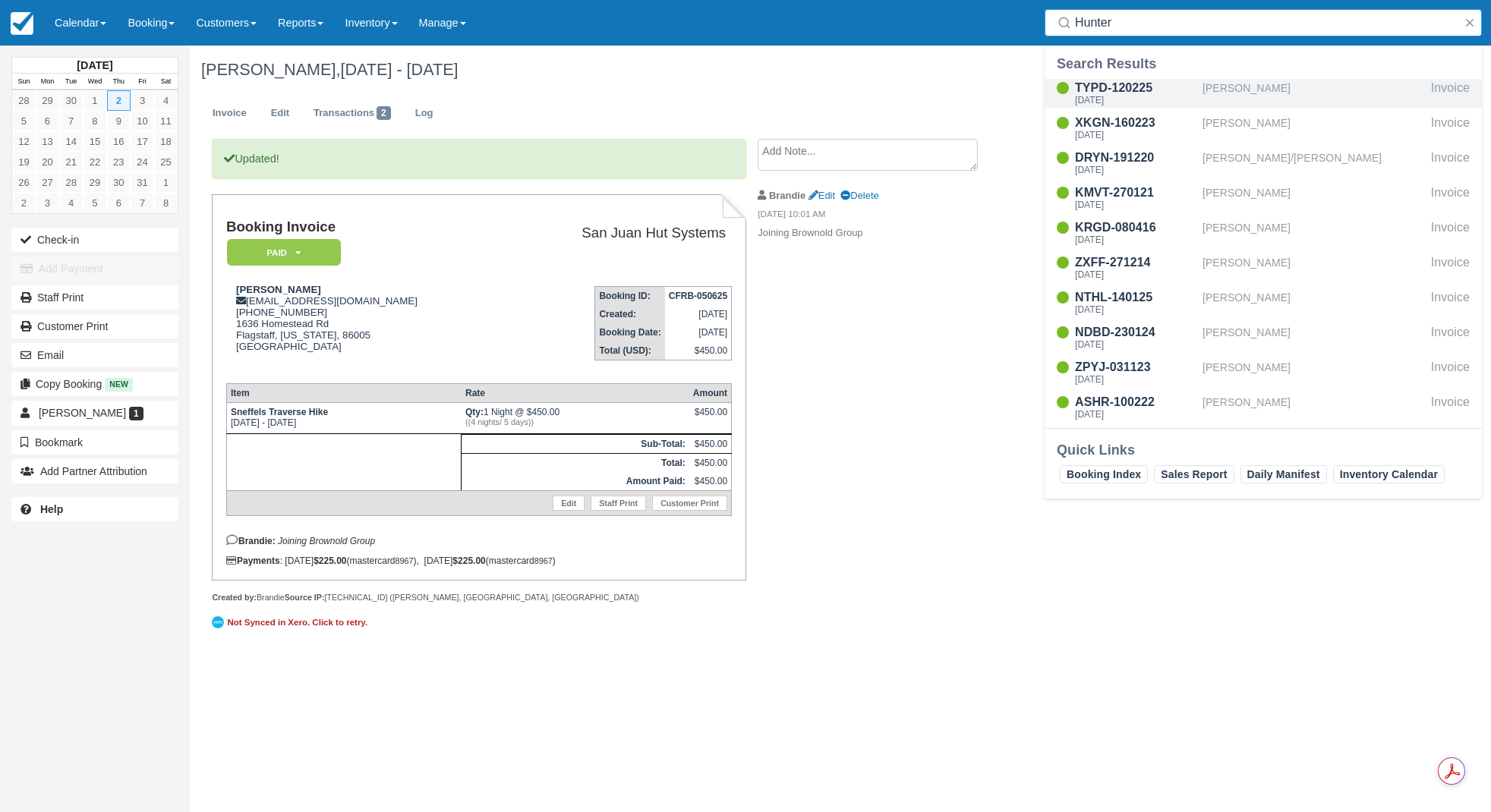
type input "Hunter"
click at [1107, 94] on div "TYPD-120225" at bounding box center [1135, 88] width 122 height 18
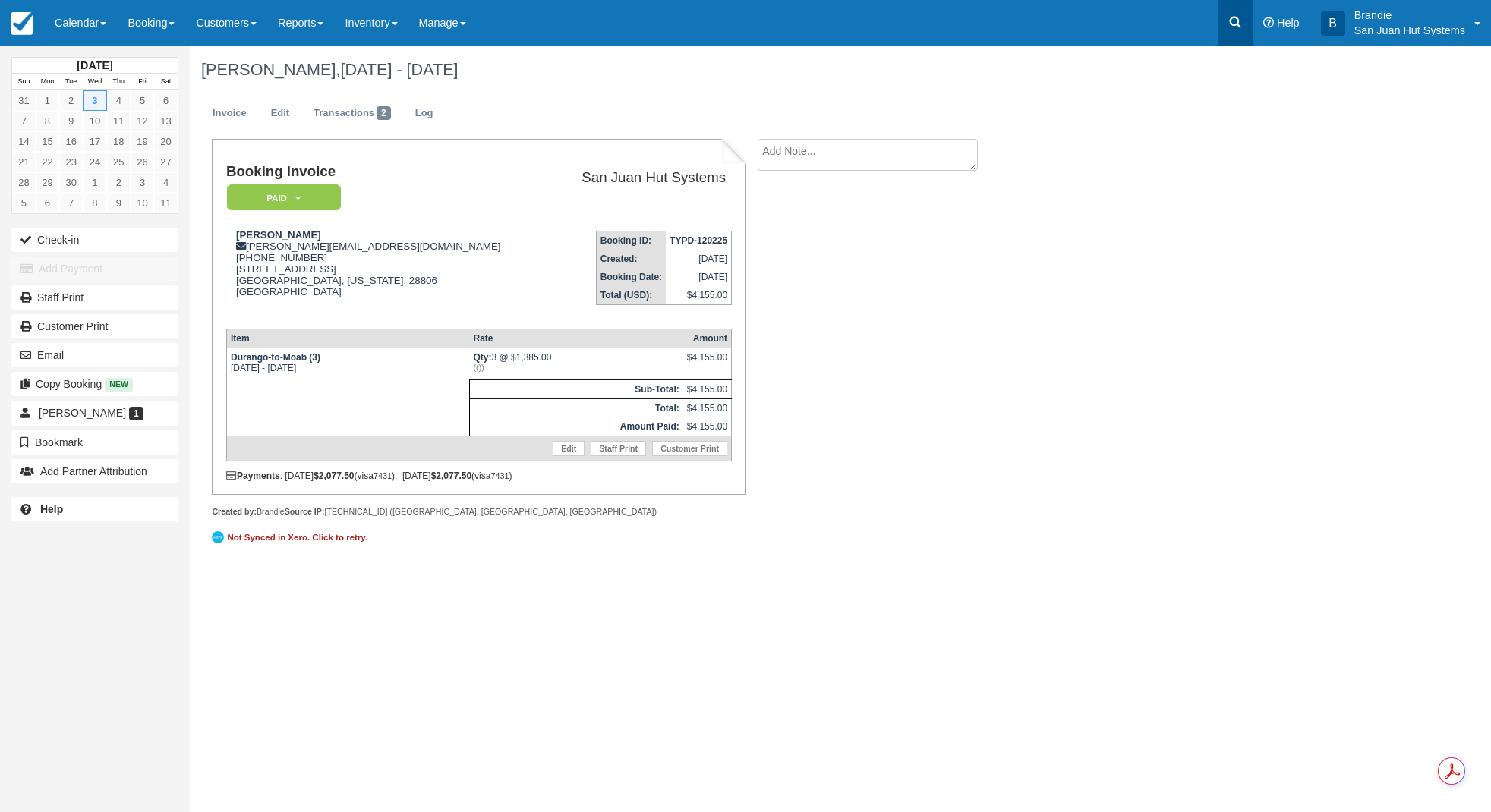
click at [1230, 17] on icon at bounding box center [1235, 21] width 15 height 15
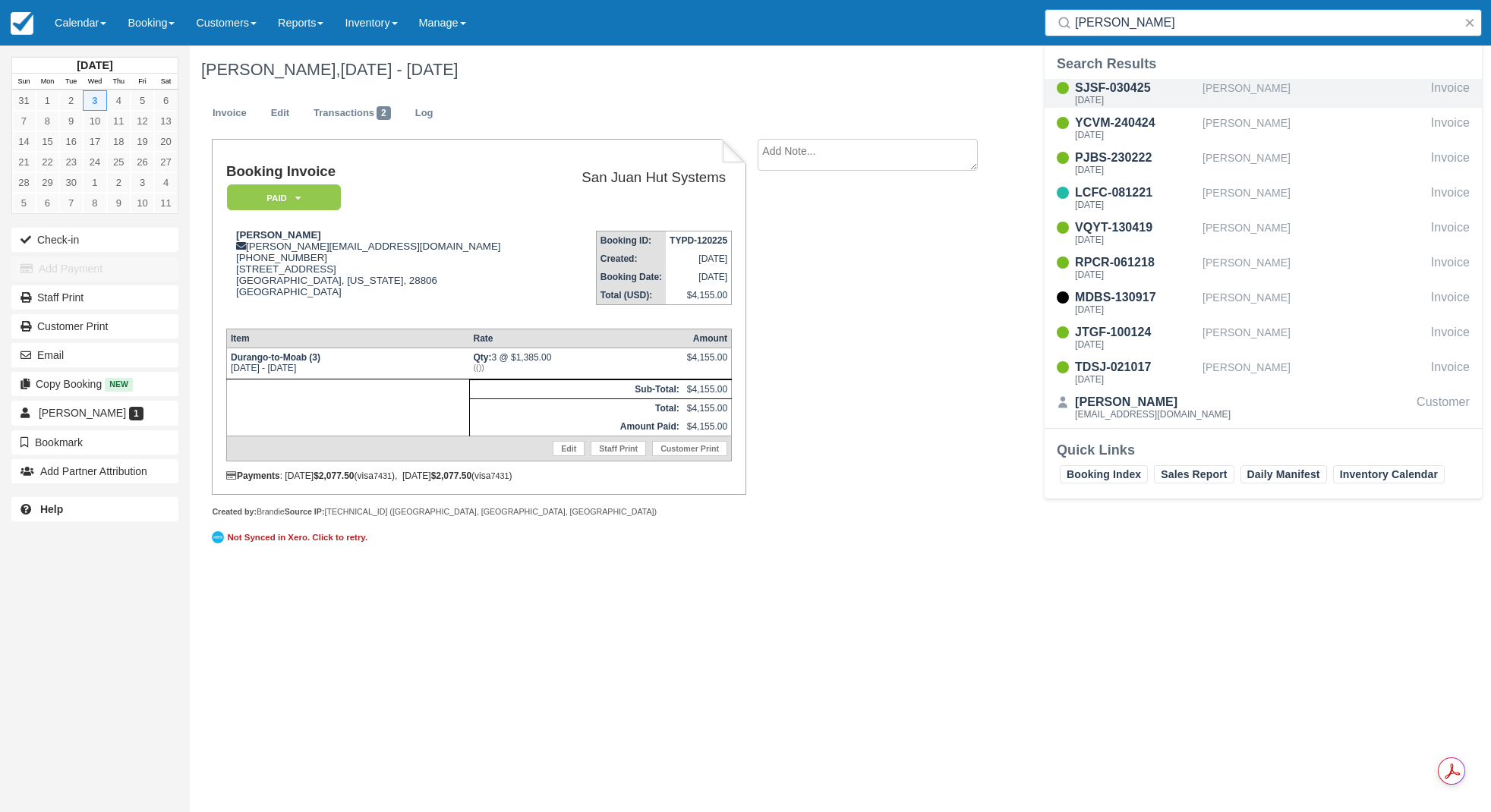
type input "[PERSON_NAME]"
click at [1117, 85] on div "SJSF-030425" at bounding box center [1135, 88] width 122 height 18
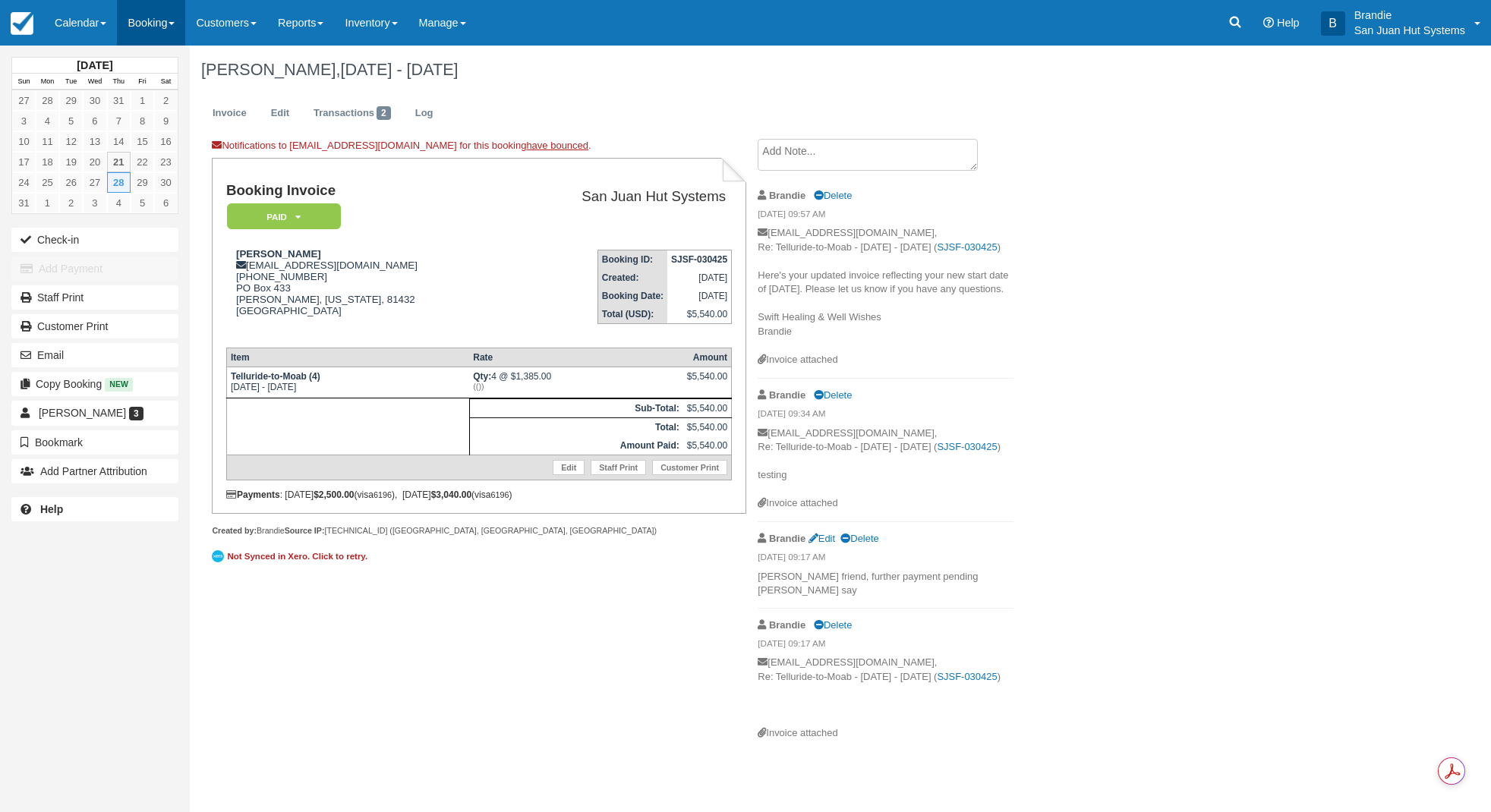
click at [137, 27] on link "Booking" at bounding box center [150, 22] width 69 height 45
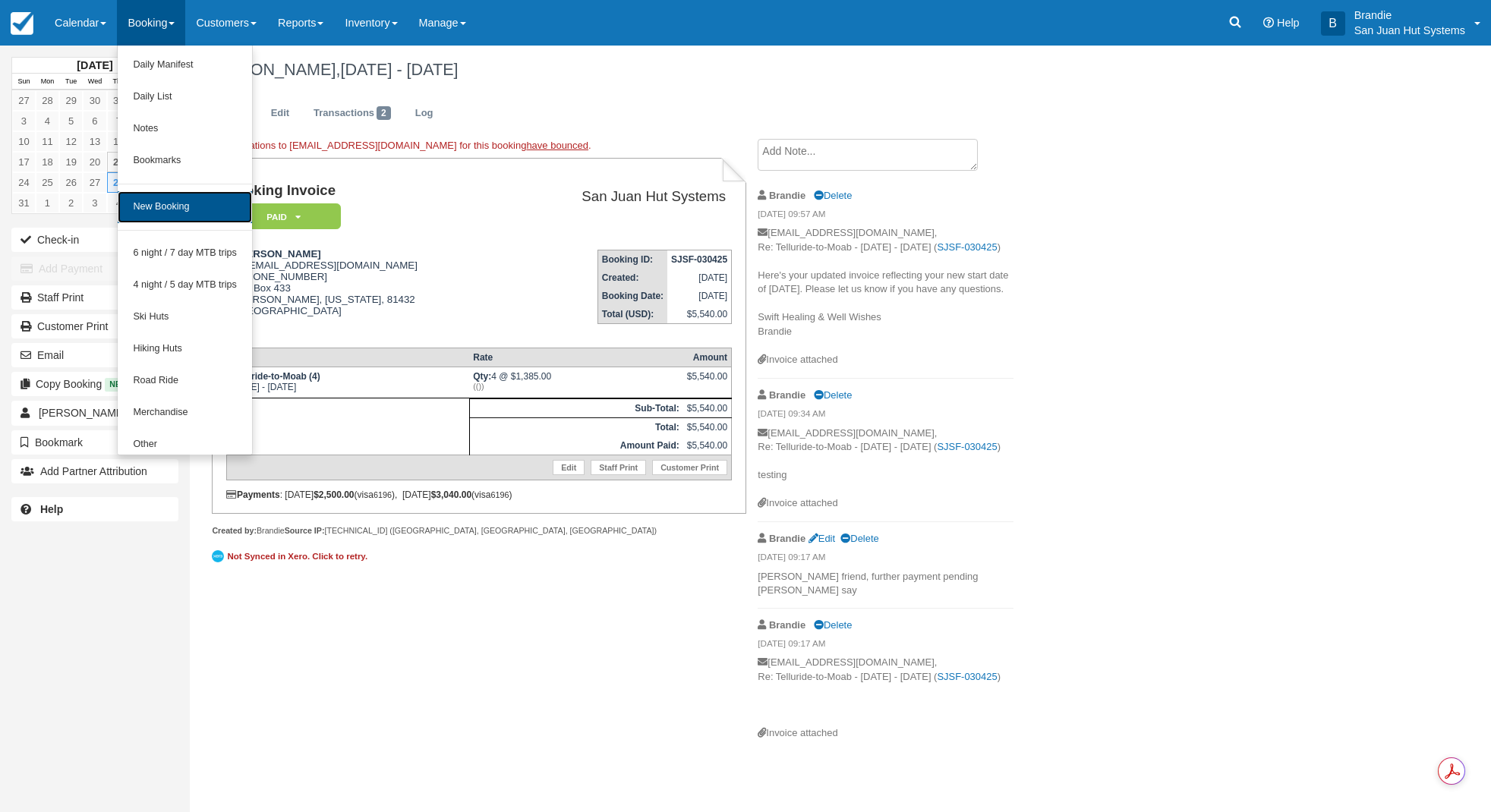
click at [187, 220] on link "New Booking" at bounding box center [184, 207] width 134 height 32
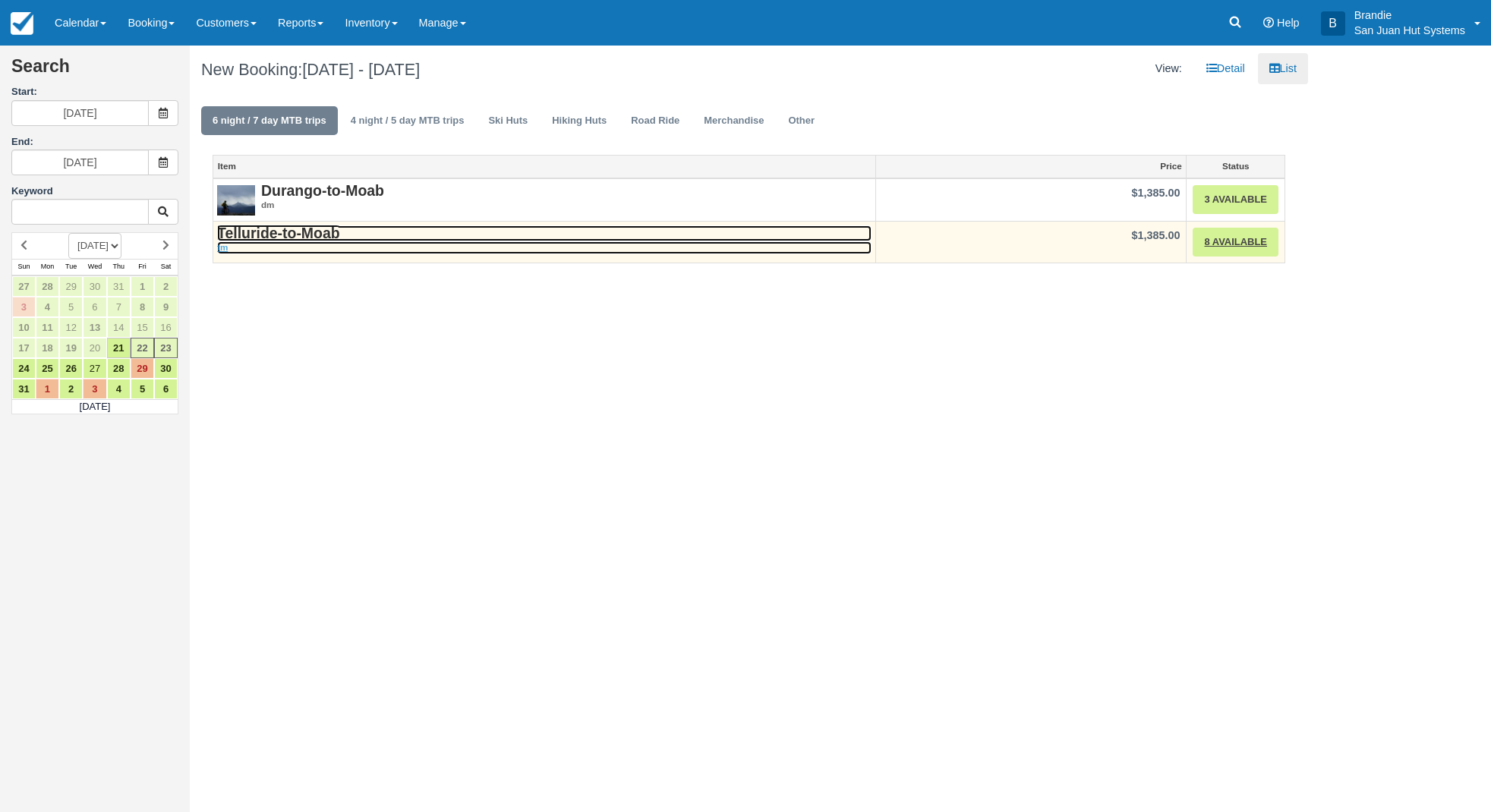
click at [332, 234] on strong "Telluride-to-Moab" at bounding box center [278, 233] width 123 height 17
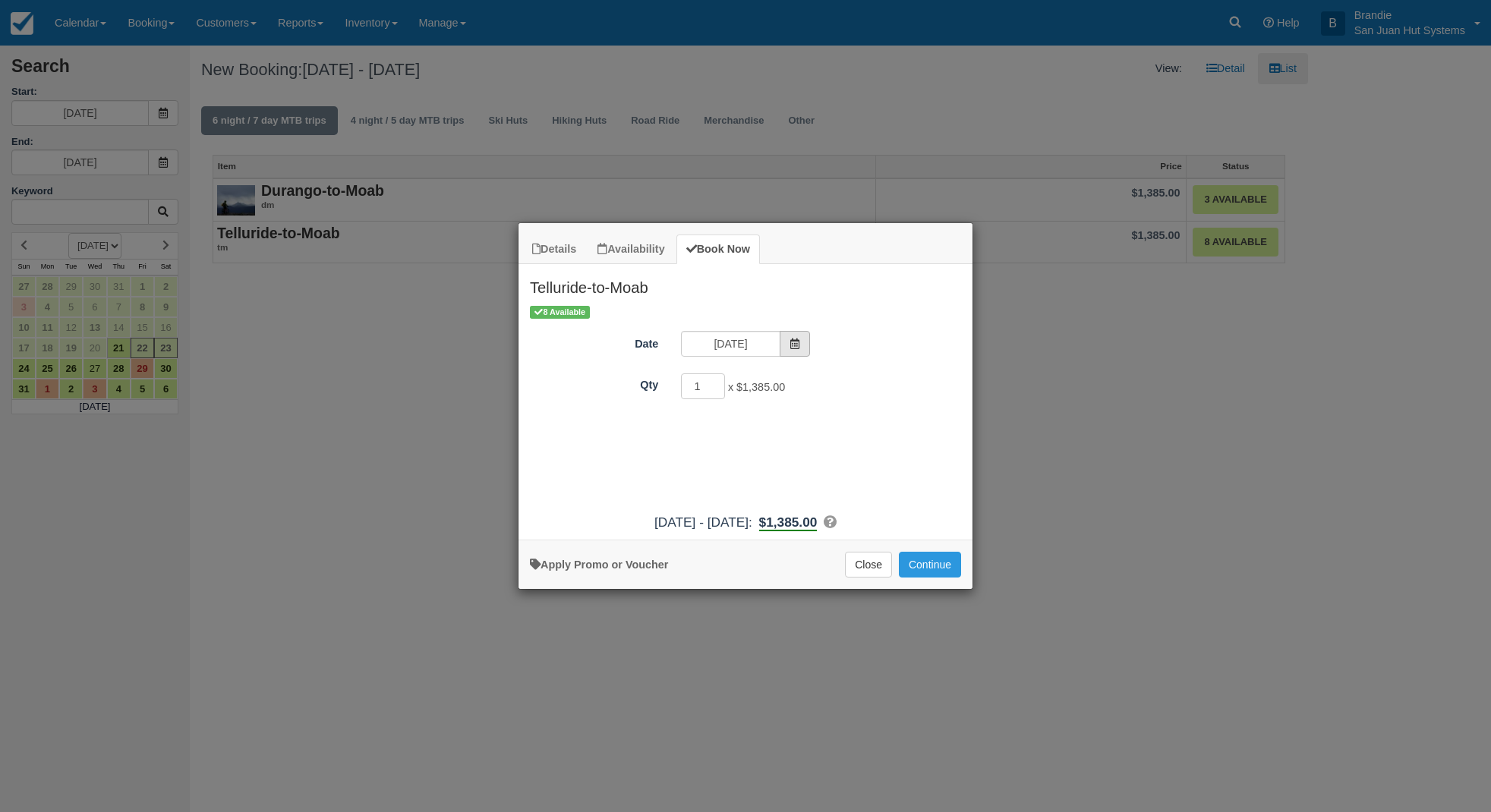
click at [795, 344] on icon "Item Modal" at bounding box center [794, 344] width 11 height 11
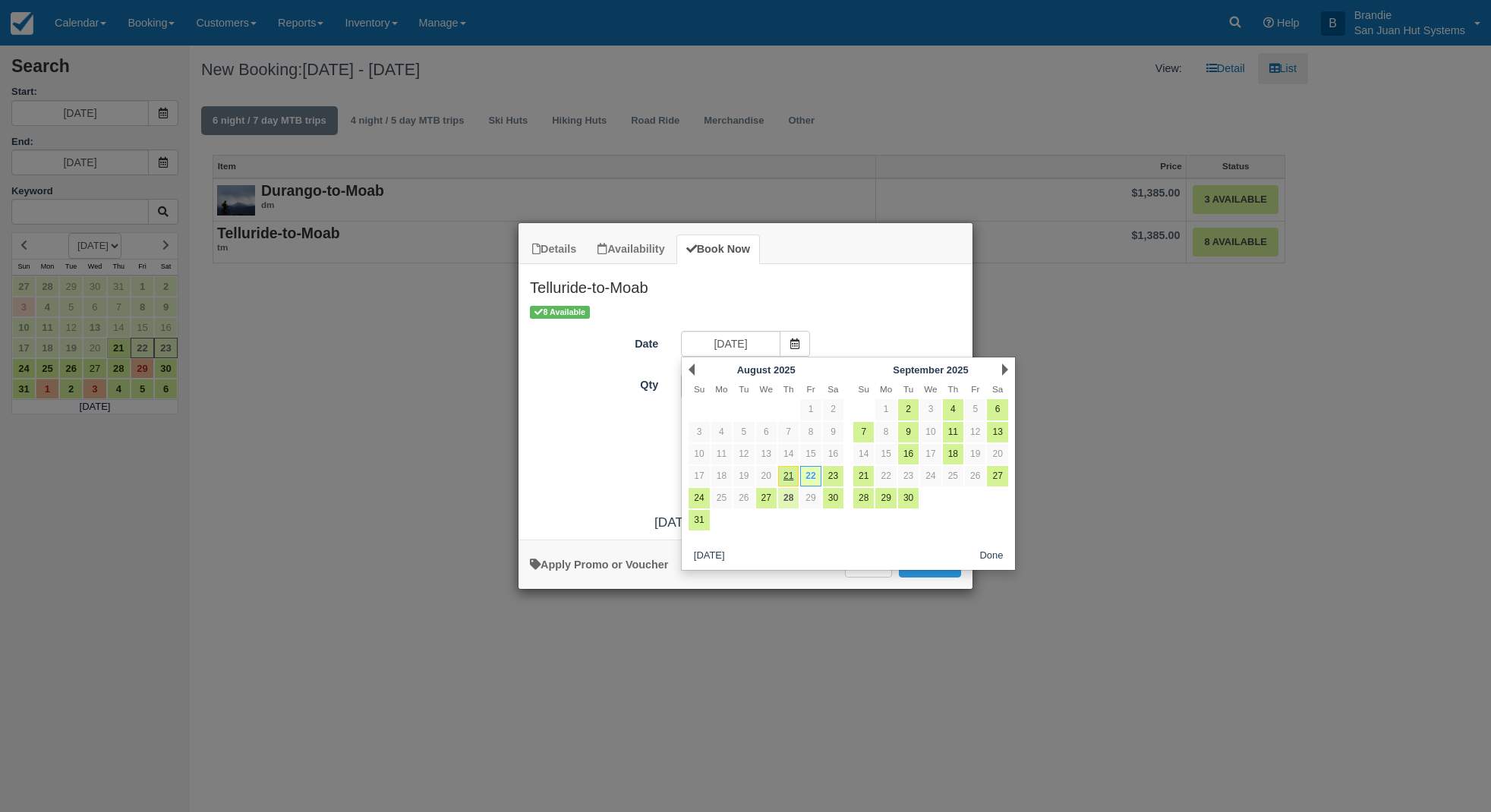
click at [794, 499] on link "28" at bounding box center [788, 498] width 20 height 20
type input "08/28/25"
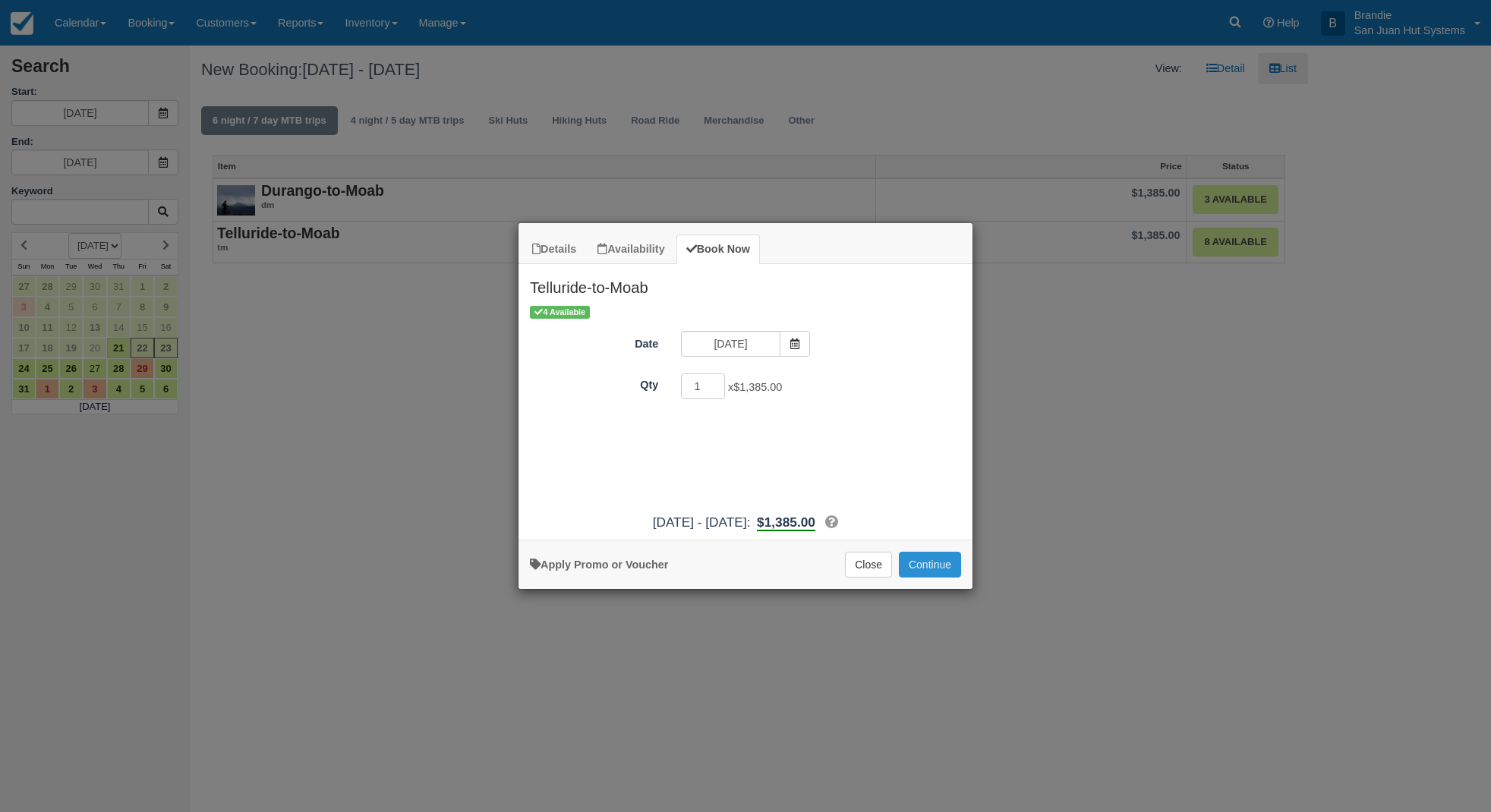
click at [939, 566] on button "Continue" at bounding box center [930, 564] width 62 height 26
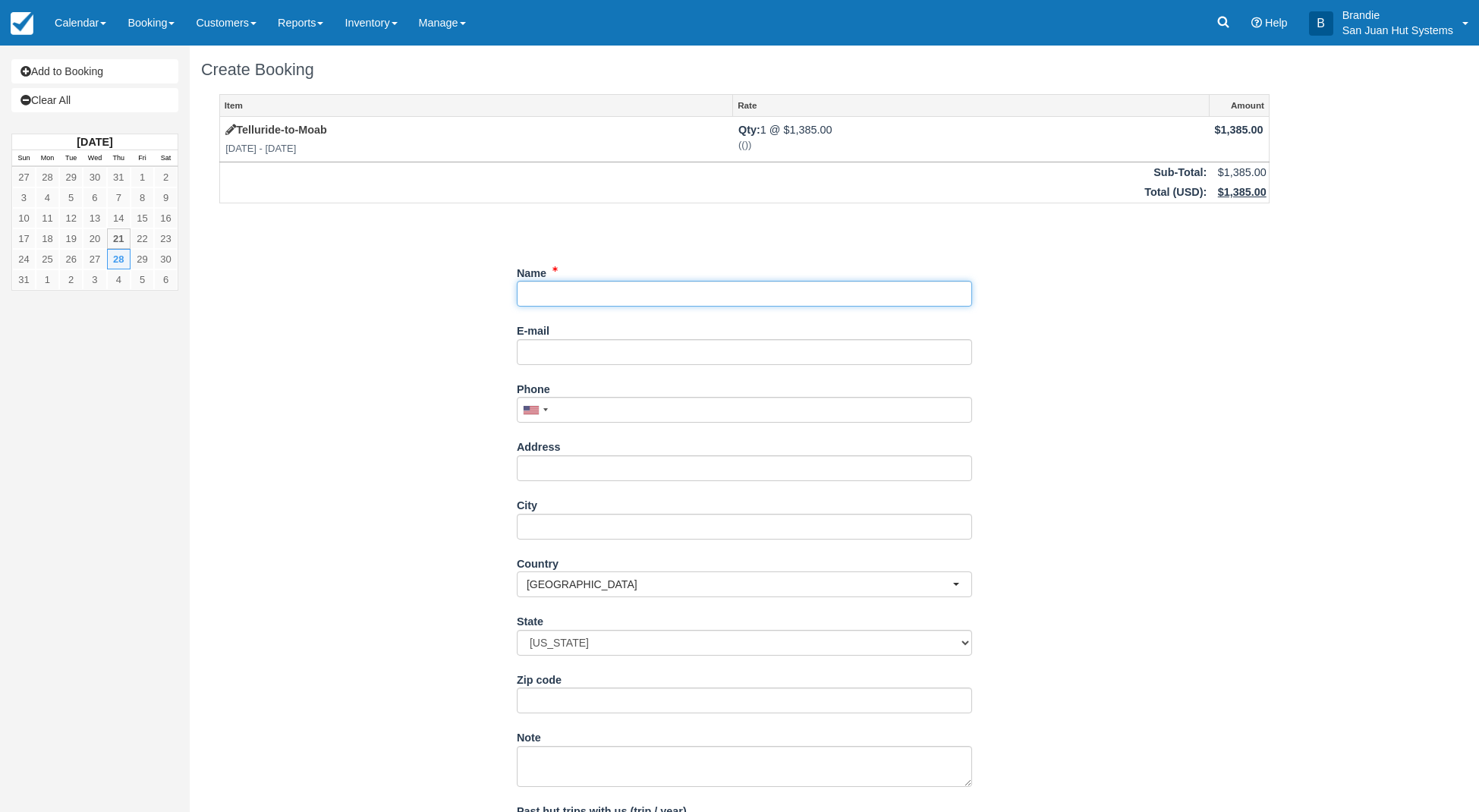
drag, startPoint x: 543, startPoint y: 293, endPoint x: 869, endPoint y: 370, distance: 335.0
click at [544, 293] on input "Name" at bounding box center [744, 293] width 455 height 26
click at [1209, 19] on link at bounding box center [1223, 22] width 35 height 45
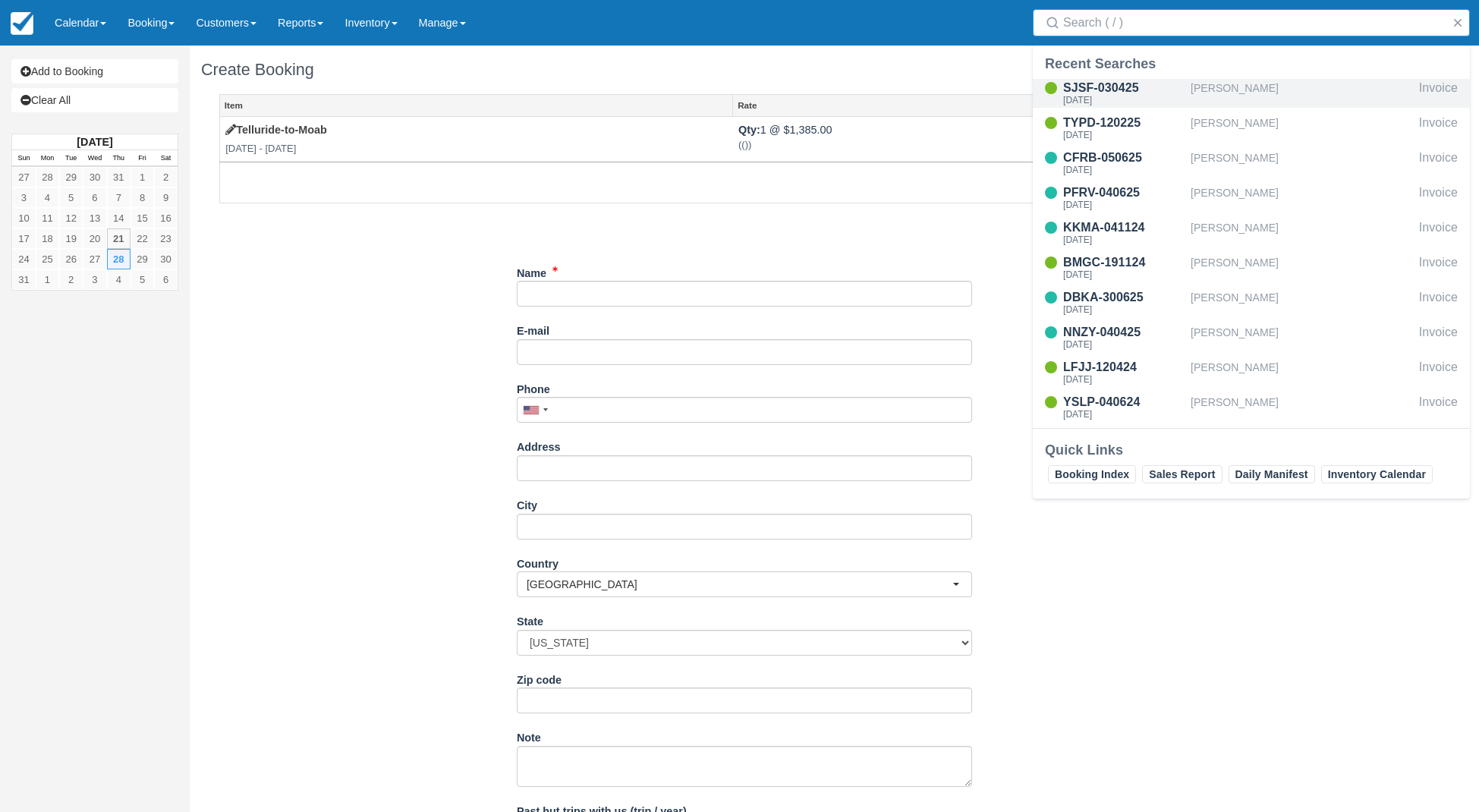
click at [1232, 95] on div "Kristin Arnold" at bounding box center [1302, 93] width 222 height 28
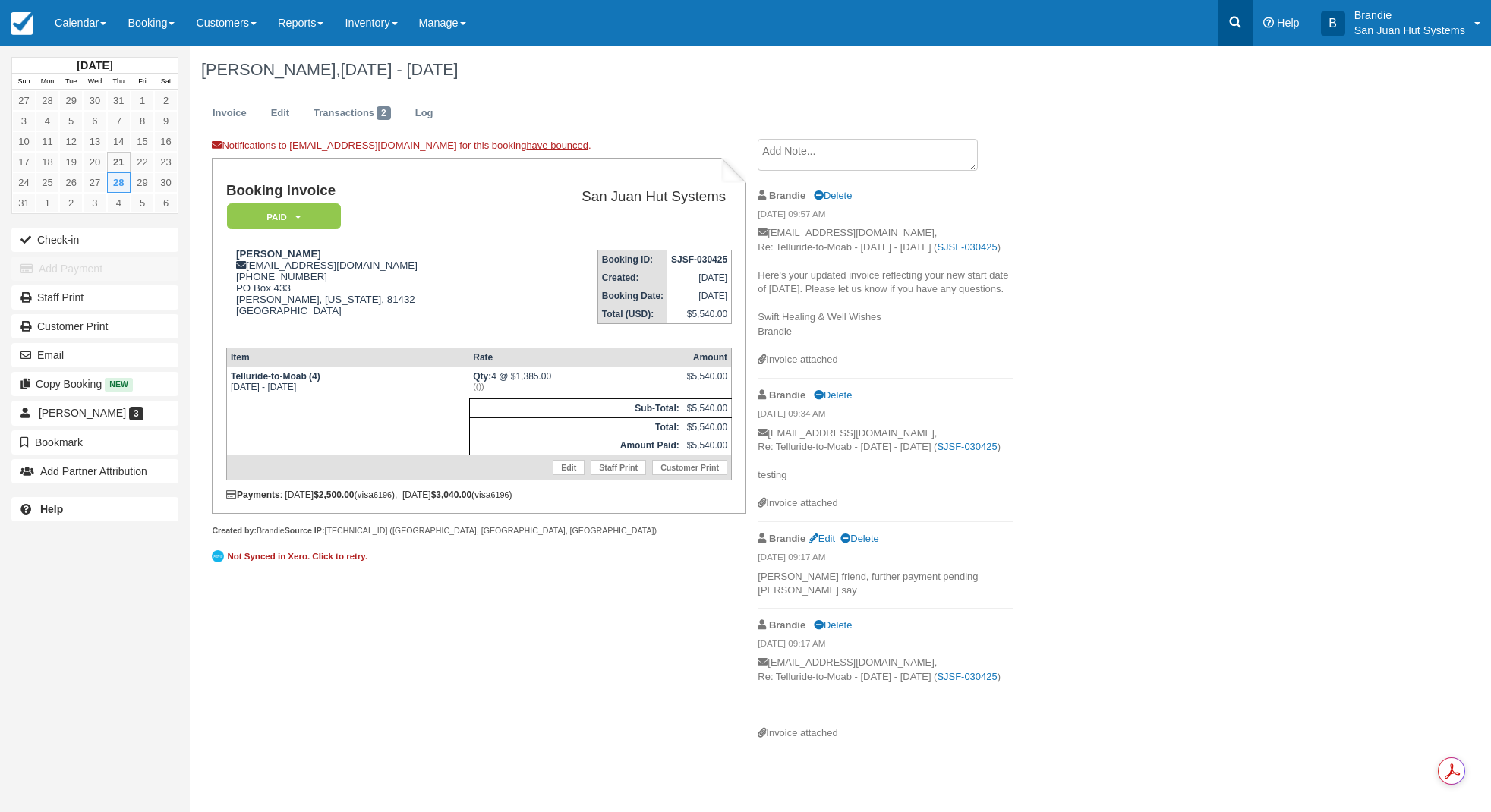
click at [1237, 19] on icon at bounding box center [1235, 22] width 12 height 12
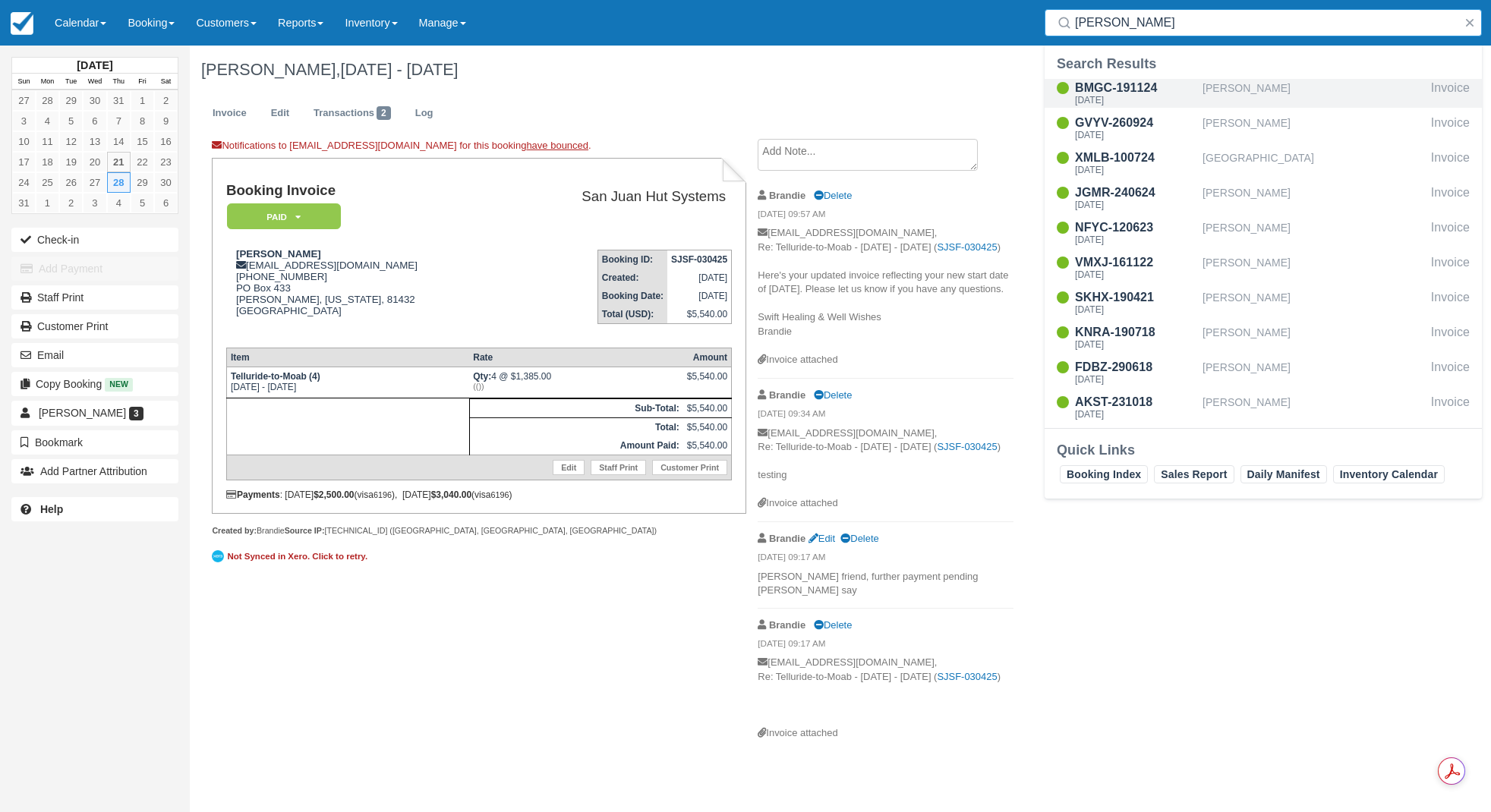
type input "[PERSON_NAME]"
click at [1116, 84] on div "BMGC-191124" at bounding box center [1135, 88] width 122 height 18
